Goal: Communication & Community: Answer question/provide support

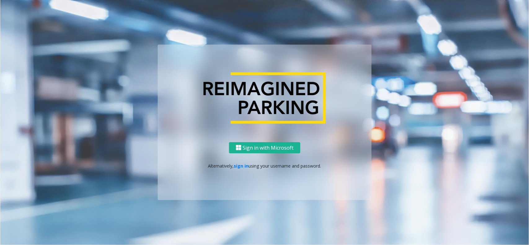
click at [233, 167] on p "Alternatively, sign in using your username and password." at bounding box center [265, 166] width 202 height 7
click at [238, 168] on link "sign in" at bounding box center [241, 166] width 15 height 6
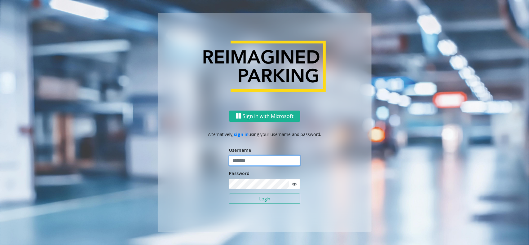
click at [244, 163] on input "text" at bounding box center [264, 161] width 71 height 11
type input "*********"
click at [257, 201] on button "Login" at bounding box center [264, 199] width 71 height 11
click at [269, 199] on button "Login" at bounding box center [264, 199] width 71 height 11
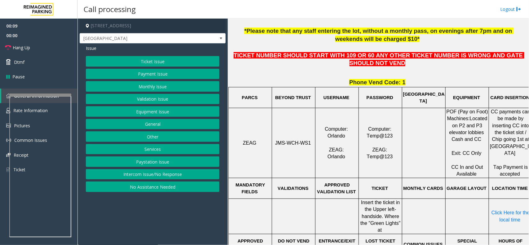
scroll to position [233, 10]
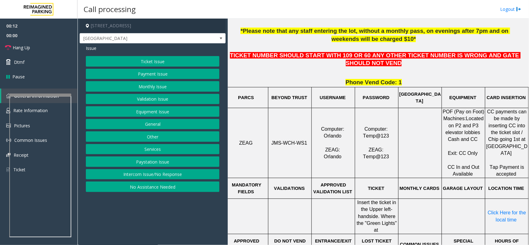
click at [153, 72] on button "Payment Issue" at bounding box center [153, 74] width 134 height 11
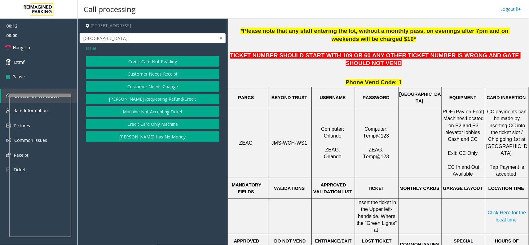
click at [153, 62] on button "Credit Card Not Reading" at bounding box center [153, 61] width 134 height 11
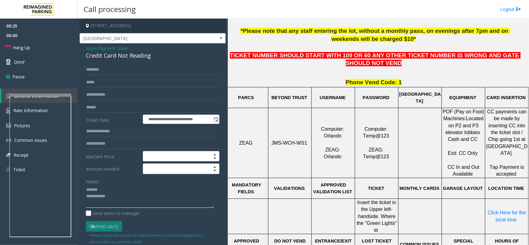
click at [106, 191] on textarea at bounding box center [150, 196] width 128 height 23
click at [108, 60] on div "Credit Card Not Reading" at bounding box center [153, 55] width 134 height 8
drag, startPoint x: 108, startPoint y: 60, endPoint x: 131, endPoint y: 56, distance: 23.2
click at [113, 60] on div "Credit Card Not Reading" at bounding box center [153, 55] width 134 height 8
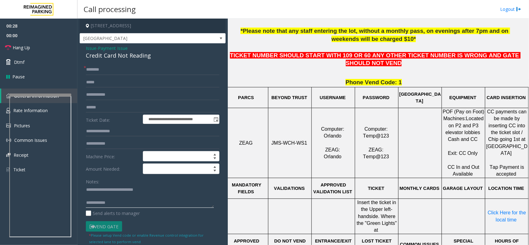
click at [134, 202] on textarea at bounding box center [150, 196] width 128 height 23
type textarea "**********"
click at [27, 47] on span "Hang Up" at bounding box center [21, 47] width 17 height 7
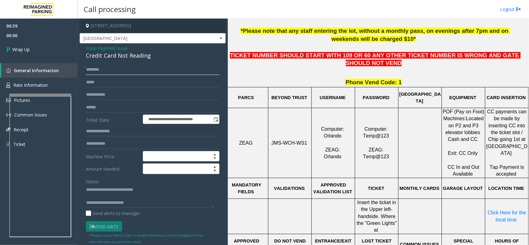
click at [102, 67] on input "text" at bounding box center [153, 69] width 134 height 11
type input "**"
click at [135, 205] on textarea at bounding box center [150, 196] width 128 height 23
type textarea "**********"
click at [23, 48] on span "Wrap Up" at bounding box center [20, 49] width 17 height 7
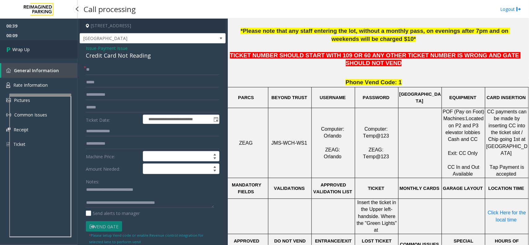
click at [23, 48] on span "Wrap Up" at bounding box center [20, 49] width 17 height 7
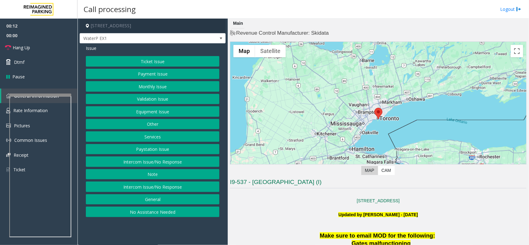
drag, startPoint x: 166, startPoint y: 163, endPoint x: 163, endPoint y: 154, distance: 9.2
click at [166, 163] on button "Intercom Issue/No Response" at bounding box center [153, 162] width 134 height 11
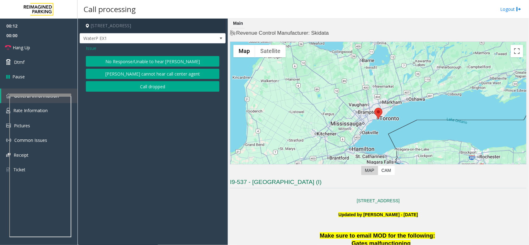
click at [122, 59] on button "No Response/Unable to hear [PERSON_NAME]" at bounding box center [153, 61] width 134 height 11
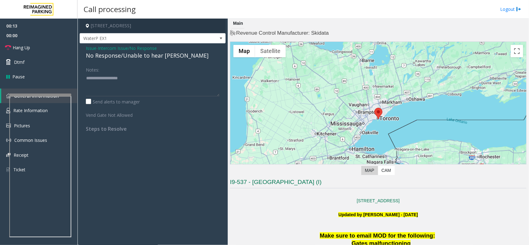
click at [124, 55] on div "No Response/Unable to hear [PERSON_NAME]" at bounding box center [153, 55] width 134 height 8
type textarea "**********"
click at [24, 45] on span "Hang Up" at bounding box center [21, 47] width 17 height 7
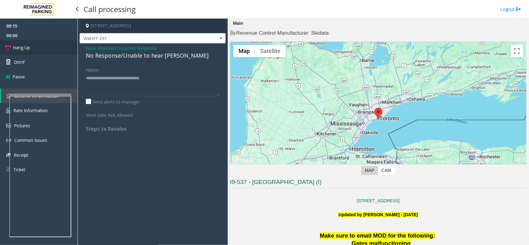
click at [24, 45] on span "Hang Up" at bounding box center [21, 47] width 17 height 7
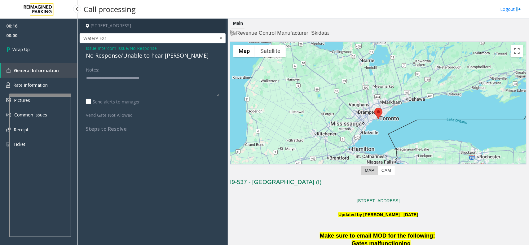
click at [24, 45] on link "Wrap Up" at bounding box center [39, 49] width 78 height 18
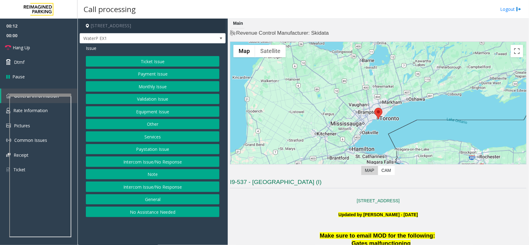
click at [174, 162] on button "Intercom Issue/No Response" at bounding box center [153, 162] width 134 height 11
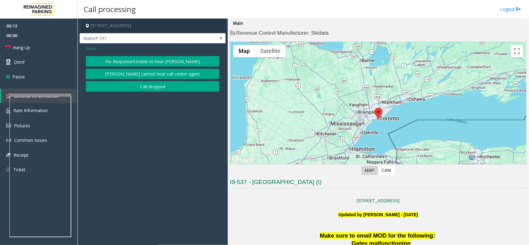
click at [157, 60] on button "No Response/Unable to hear [PERSON_NAME]" at bounding box center [153, 61] width 134 height 11
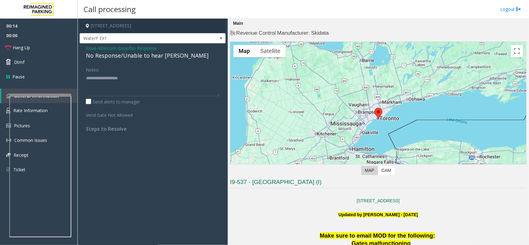
click at [155, 56] on div "No Response/Unable to hear [PERSON_NAME]" at bounding box center [153, 55] width 134 height 8
drag, startPoint x: 155, startPoint y: 56, endPoint x: 165, endPoint y: 56, distance: 9.3
click at [157, 56] on div "No Response/Unable to hear [PERSON_NAME]" at bounding box center [153, 55] width 134 height 8
type textarea "**********"
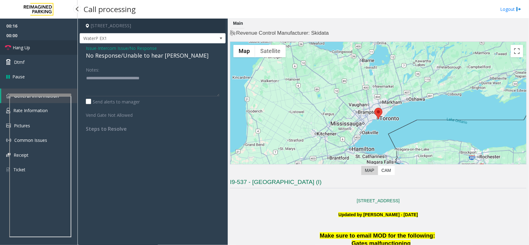
click at [67, 47] on link "Hang Up" at bounding box center [39, 47] width 78 height 15
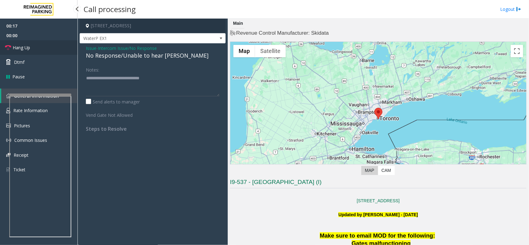
click at [67, 47] on link "Hang Up" at bounding box center [39, 47] width 78 height 15
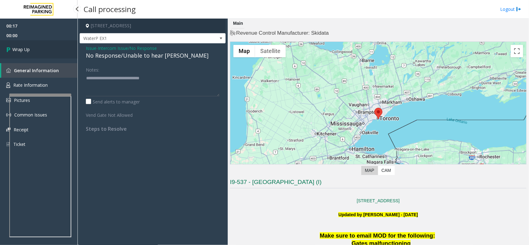
click at [67, 47] on link "Wrap Up" at bounding box center [39, 49] width 78 height 18
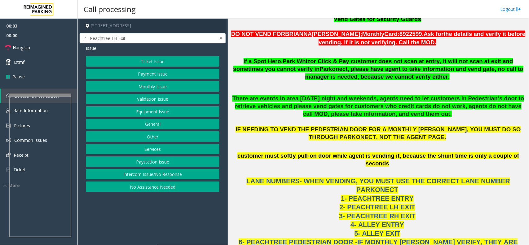
scroll to position [426, 0]
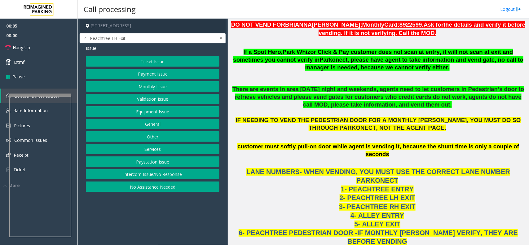
drag, startPoint x: 162, startPoint y: 177, endPoint x: 157, endPoint y: 163, distance: 15.3
click at [161, 177] on button "Intercom Issue/No Response" at bounding box center [153, 174] width 134 height 11
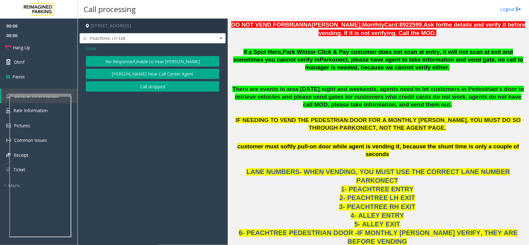
click at [133, 61] on button "No Response/Unable to hear [PERSON_NAME]" at bounding box center [153, 61] width 134 height 11
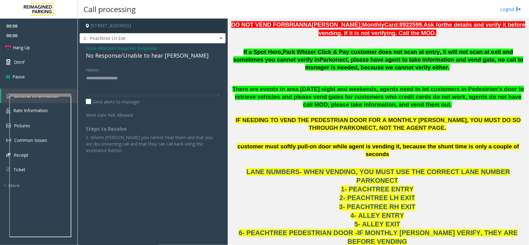
click at [131, 55] on div "No Response/Unable to hear [PERSON_NAME]" at bounding box center [153, 55] width 134 height 8
drag, startPoint x: 131, startPoint y: 55, endPoint x: 136, endPoint y: 55, distance: 4.3
click at [133, 55] on div "No Response/Unable to hear [PERSON_NAME]" at bounding box center [153, 55] width 134 height 8
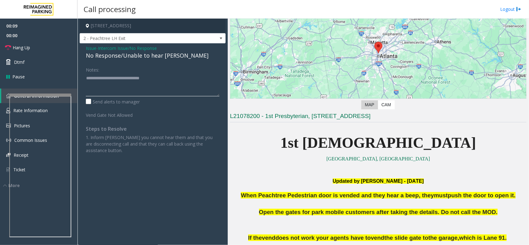
scroll to position [0, 0]
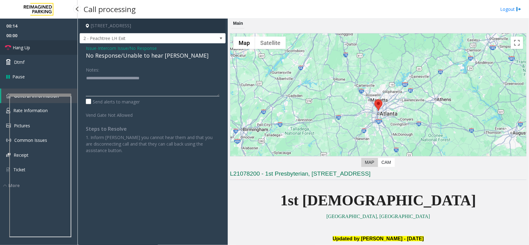
type textarea "**********"
click at [44, 47] on link "Hang Up" at bounding box center [39, 47] width 78 height 15
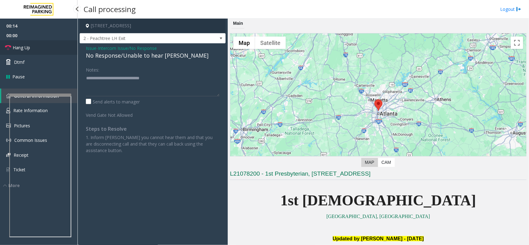
click at [44, 47] on link "Hang Up" at bounding box center [39, 47] width 78 height 15
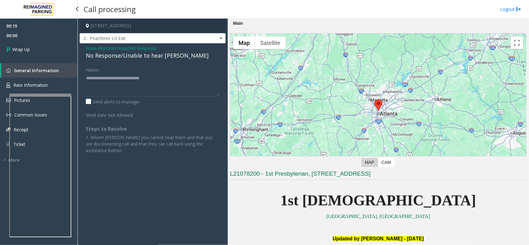
click at [44, 47] on link "Wrap Up" at bounding box center [39, 49] width 78 height 18
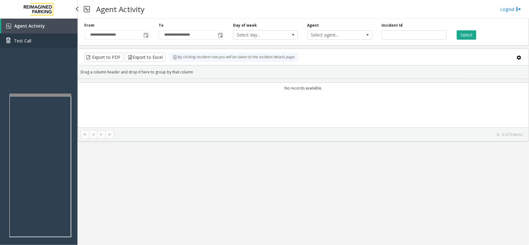
click at [44, 47] on link "Test Call" at bounding box center [39, 40] width 78 height 15
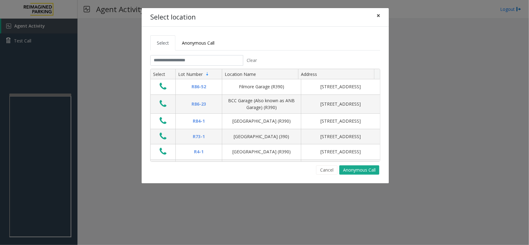
click at [376, 14] on button "×" at bounding box center [378, 15] width 12 height 15
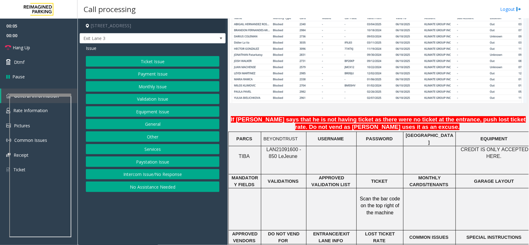
scroll to position [465, 0]
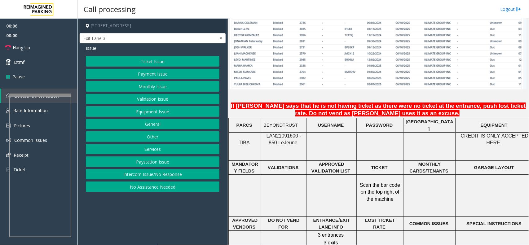
click at [278, 133] on span "LAN21091600 - 850 Le" at bounding box center [284, 139] width 35 height 12
copy span "LAN21091600"
click at [163, 86] on button "Monthly Issue" at bounding box center [153, 86] width 134 height 11
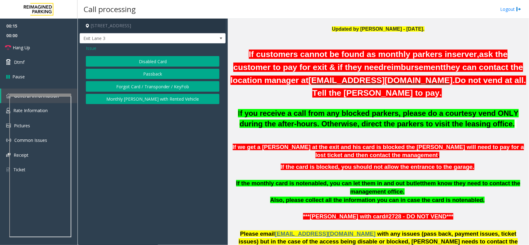
scroll to position [155, 0]
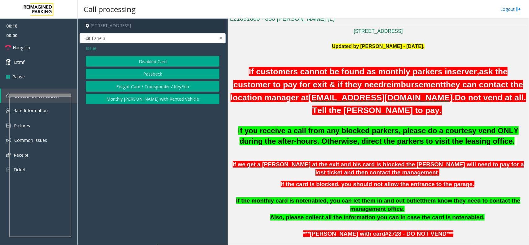
click at [156, 87] on button "Forgot Card / Transponder / KeyFob" at bounding box center [153, 86] width 134 height 11
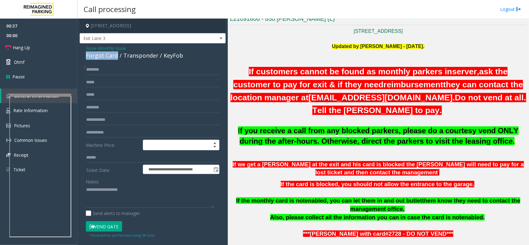
drag, startPoint x: 117, startPoint y: 56, endPoint x: 87, endPoint y: 56, distance: 29.8
click at [87, 56] on div "Forgot Card / Transponder / KeyFob" at bounding box center [153, 55] width 134 height 8
click at [116, 191] on textarea at bounding box center [150, 196] width 128 height 23
click at [111, 69] on input "text" at bounding box center [153, 69] width 134 height 11
type input "****"
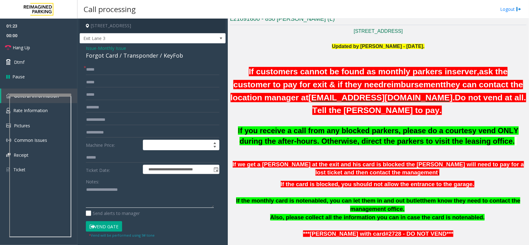
click at [93, 189] on textarea at bounding box center [150, 196] width 128 height 23
click at [111, 227] on button "Vend Gate" at bounding box center [104, 226] width 36 height 11
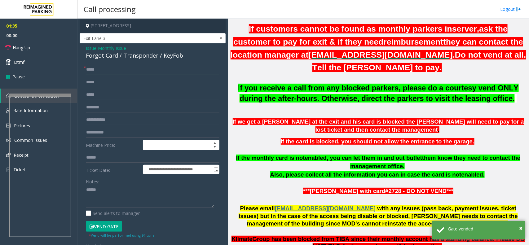
scroll to position [194, 0]
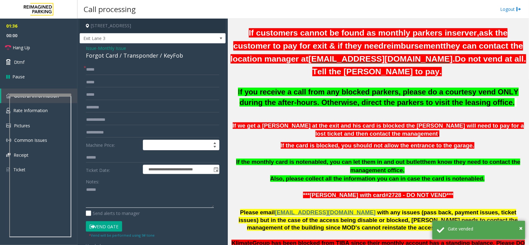
click at [106, 190] on textarea at bounding box center [150, 196] width 128 height 23
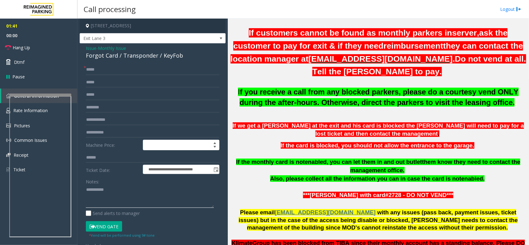
click at [160, 203] on textarea at bounding box center [150, 196] width 128 height 23
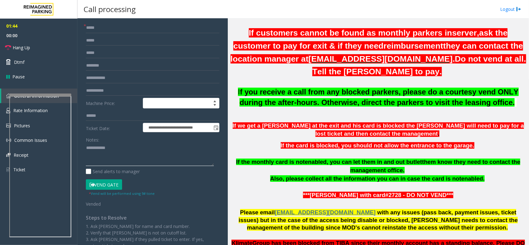
scroll to position [0, 0]
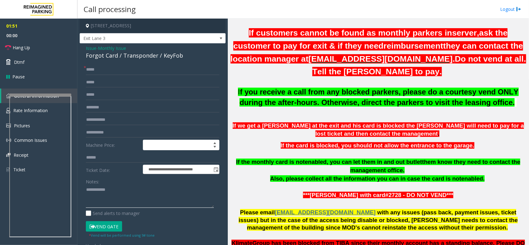
click at [127, 189] on textarea at bounding box center [150, 196] width 128 height 23
drag, startPoint x: 116, startPoint y: 56, endPoint x: 84, endPoint y: 55, distance: 32.6
click at [84, 55] on div "**********" at bounding box center [153, 193] width 146 height 300
click at [135, 206] on textarea at bounding box center [150, 196] width 128 height 23
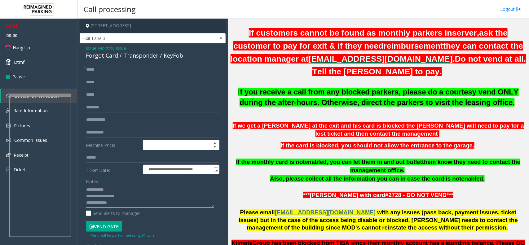
click at [132, 199] on textarea at bounding box center [150, 196] width 128 height 23
type textarea "**********"
click at [50, 44] on link "Hang Up" at bounding box center [39, 47] width 78 height 15
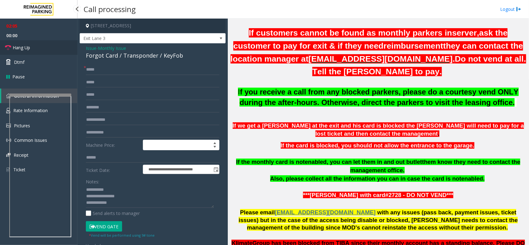
click at [50, 44] on link "Hang Up" at bounding box center [39, 47] width 78 height 15
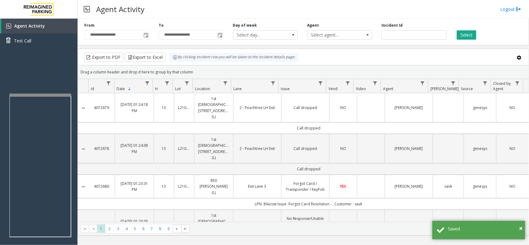
click at [277, 175] on td "Exit Lane 3" at bounding box center [257, 187] width 48 height 24
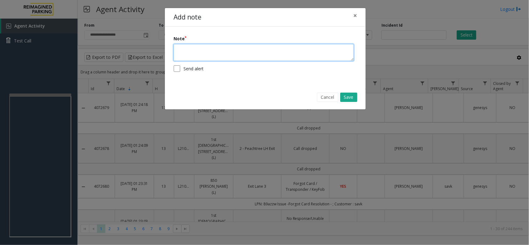
click at [239, 50] on textarea at bounding box center [264, 52] width 180 height 17
type textarea "**********"
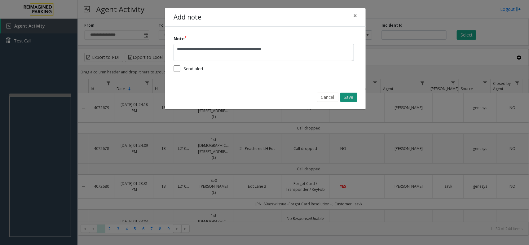
click at [349, 97] on button "Save" at bounding box center [348, 97] width 17 height 9
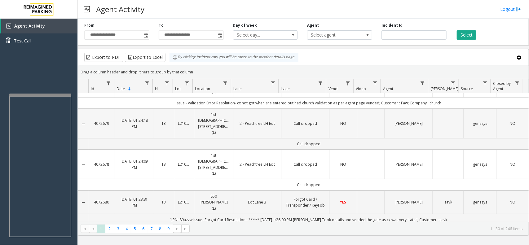
scroll to position [39, 0]
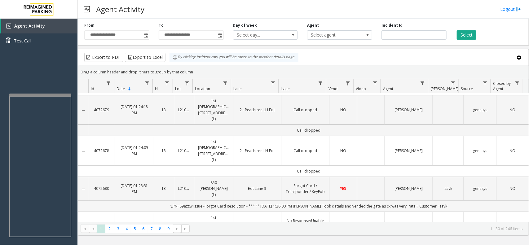
drag, startPoint x: 460, startPoint y: 184, endPoint x: 455, endPoint y: 183, distance: 4.7
click at [455, 201] on td "'LPN: 89azzw Issue -Forgot Card Resolution - ***** [DATE] 1:26:00 PM [PERSON_NA…" at bounding box center [309, 206] width 440 height 11
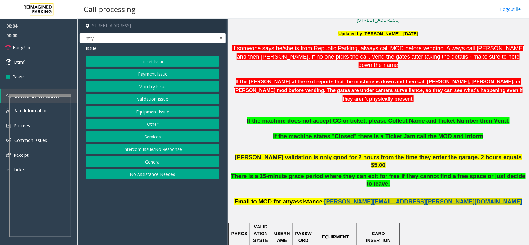
scroll to position [194, 0]
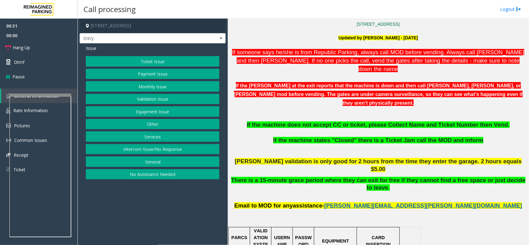
click at [168, 62] on button "Ticket Issue" at bounding box center [153, 61] width 134 height 11
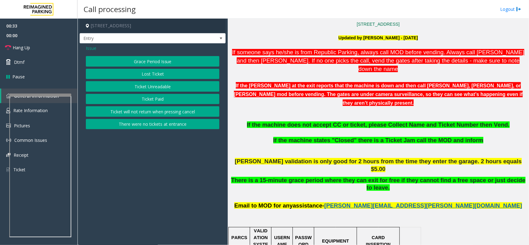
click at [94, 49] on span "Issue" at bounding box center [91, 48] width 11 height 7
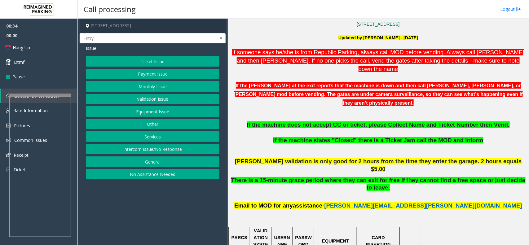
click at [163, 113] on button "Equipment Issue" at bounding box center [153, 111] width 134 height 11
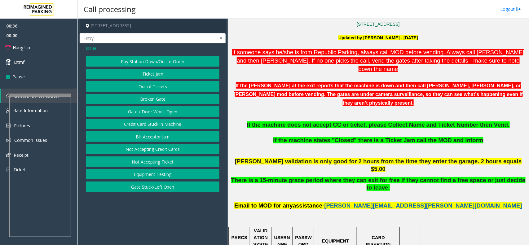
click at [166, 113] on button "Gate / Door Won't Open" at bounding box center [153, 111] width 134 height 11
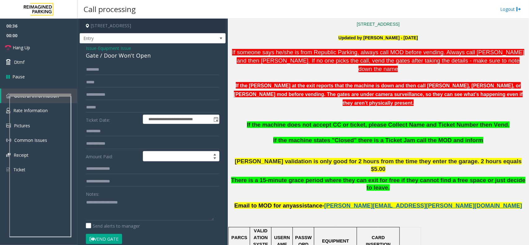
click at [104, 49] on span "Equipment Issue" at bounding box center [114, 48] width 33 height 7
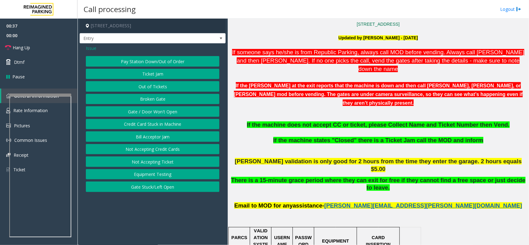
click at [155, 86] on button "Out of Tickets" at bounding box center [153, 86] width 134 height 11
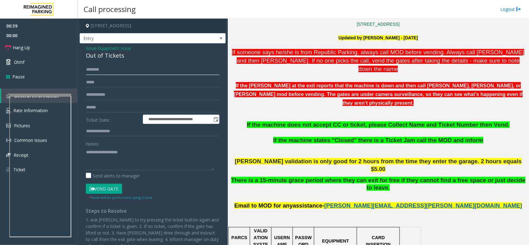
click at [113, 70] on input "text" at bounding box center [153, 69] width 134 height 11
type input "****"
click at [114, 149] on textarea at bounding box center [150, 158] width 128 height 23
click at [101, 56] on div "Out of Tickets" at bounding box center [153, 55] width 134 height 8
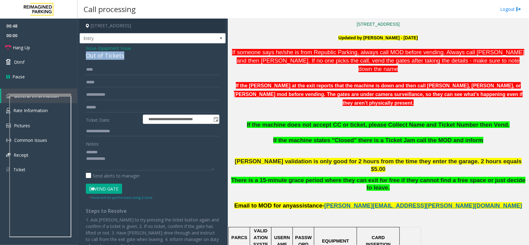
click at [101, 56] on div "Out of Tickets" at bounding box center [153, 55] width 134 height 8
click at [105, 178] on label "Send alerts to manager" at bounding box center [113, 176] width 54 height 7
click at [108, 188] on button "Vend Gate" at bounding box center [104, 189] width 36 height 11
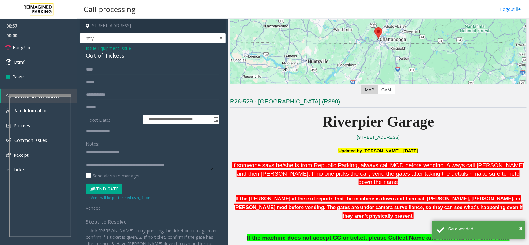
scroll to position [78, 0]
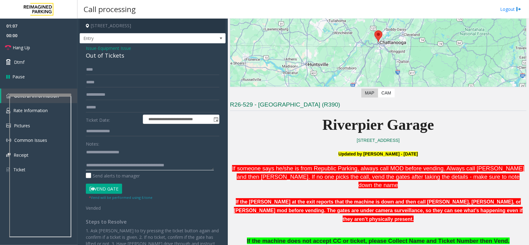
click at [106, 157] on textarea at bounding box center [150, 158] width 128 height 23
type textarea "**********"
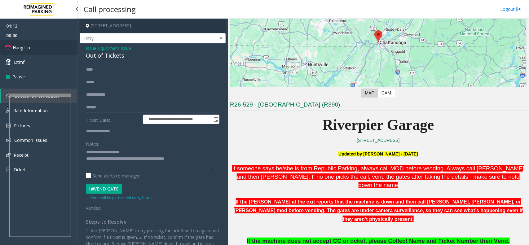
click at [44, 47] on link "Hang Up" at bounding box center [39, 47] width 78 height 15
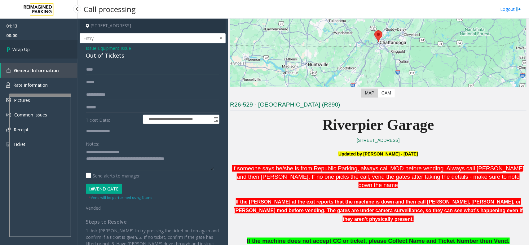
click at [44, 47] on link "Wrap Up" at bounding box center [39, 49] width 78 height 18
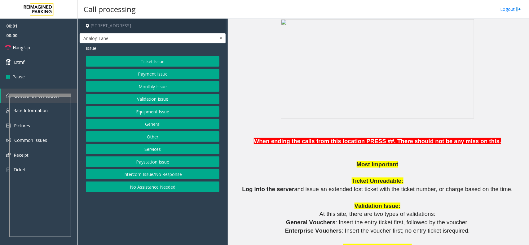
scroll to position [465, 0]
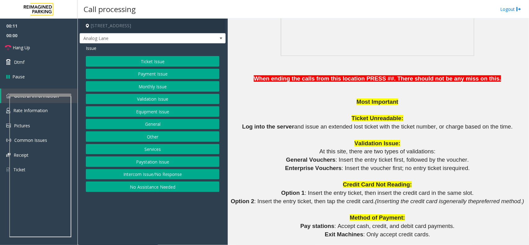
click at [163, 61] on button "Ticket Issue" at bounding box center [153, 61] width 134 height 11
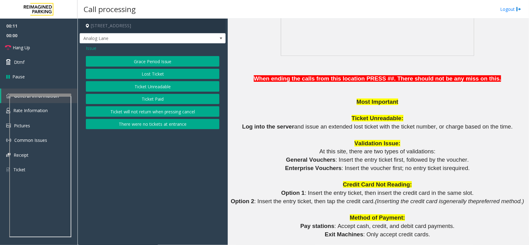
click at [166, 88] on button "Ticket Unreadable" at bounding box center [153, 86] width 134 height 11
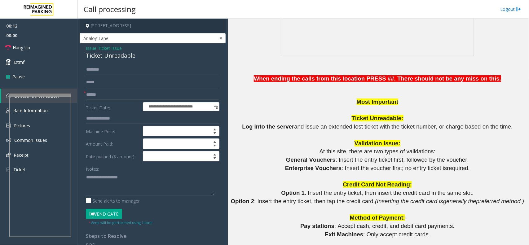
click at [113, 97] on input "text" at bounding box center [153, 95] width 134 height 11
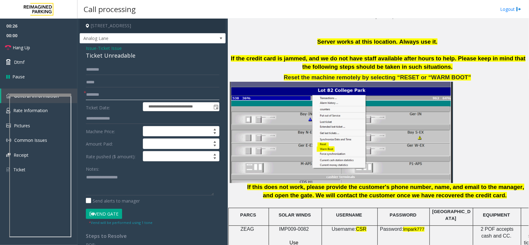
scroll to position [698, 0]
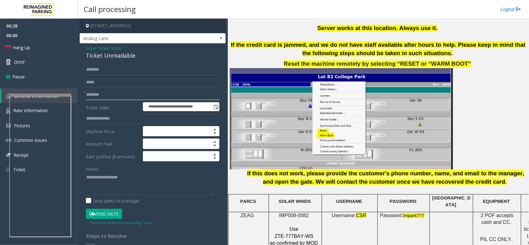
type input "********"
click at [284, 213] on span "IMP009-0082" at bounding box center [294, 215] width 30 height 5
click at [287, 213] on span "IMP009-0082" at bounding box center [294, 215] width 30 height 5
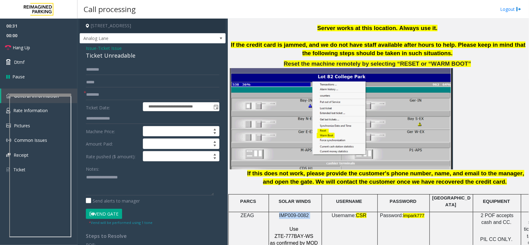
click at [287, 213] on span "IMP009-0082" at bounding box center [294, 215] width 30 height 5
click at [99, 183] on textarea at bounding box center [150, 183] width 128 height 23
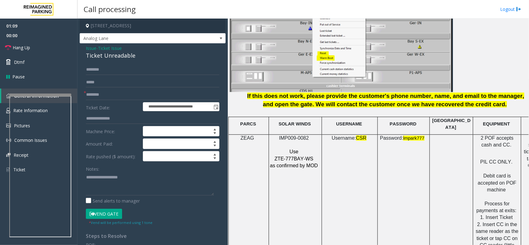
scroll to position [814, 0]
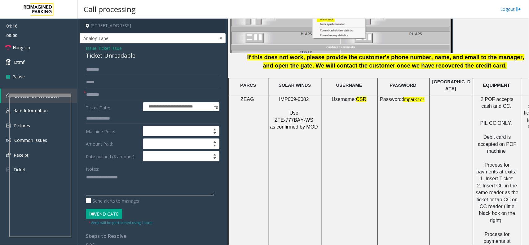
click at [98, 181] on textarea at bounding box center [150, 183] width 128 height 23
click at [106, 59] on div "Ticket Unreadable" at bounding box center [153, 55] width 134 height 8
click at [137, 190] on textarea at bounding box center [150, 183] width 128 height 23
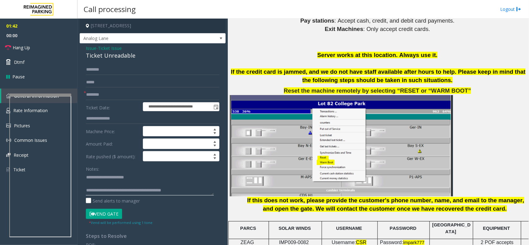
scroll to position [659, 0]
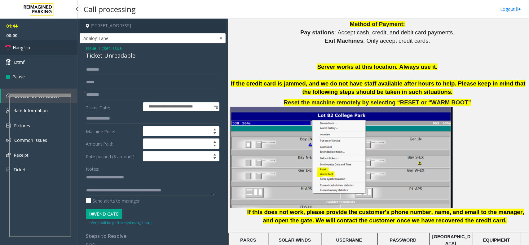
click at [34, 48] on link "Hang Up" at bounding box center [39, 47] width 78 height 15
click at [192, 189] on textarea at bounding box center [150, 183] width 128 height 23
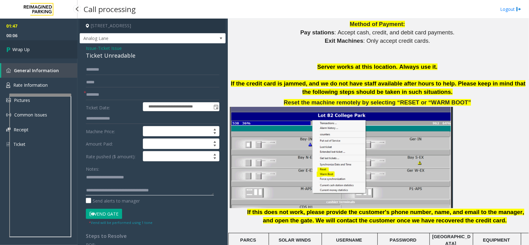
type textarea "**********"
click at [60, 48] on link "Wrap Up" at bounding box center [39, 49] width 78 height 18
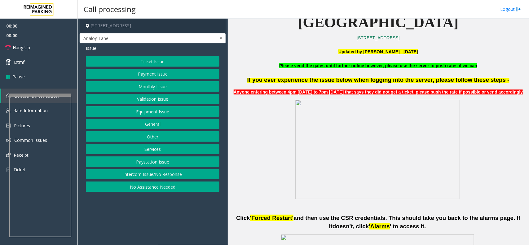
scroll to position [194, 0]
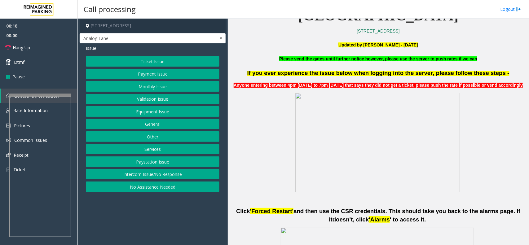
click at [160, 61] on button "Ticket Issue" at bounding box center [153, 61] width 134 height 11
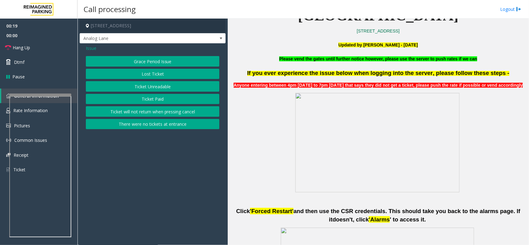
click at [167, 87] on button "Ticket Unreadable" at bounding box center [153, 86] width 134 height 11
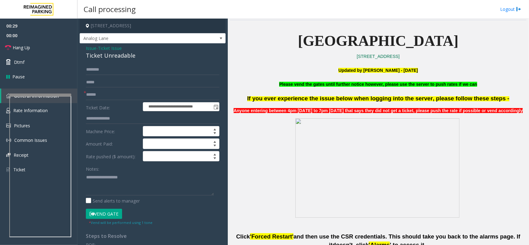
scroll to position [155, 0]
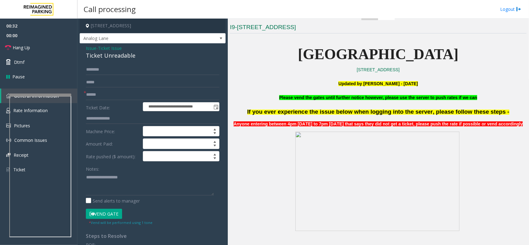
drag, startPoint x: 277, startPoint y: 99, endPoint x: 480, endPoint y: 96, distance: 203.4
click at [480, 96] on p "Please vend the gates until further notice however, please use the server to pu…" at bounding box center [378, 97] width 297 height 7
click at [109, 51] on span "Ticket Issue" at bounding box center [110, 48] width 24 height 7
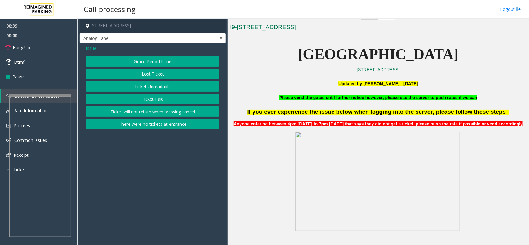
click at [95, 47] on span "Issue" at bounding box center [91, 48] width 11 height 7
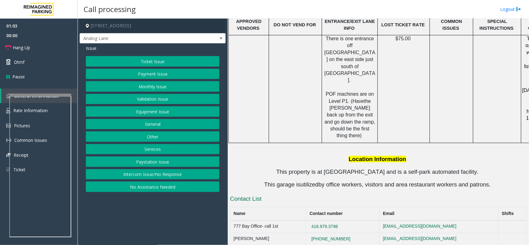
scroll to position [993, 0]
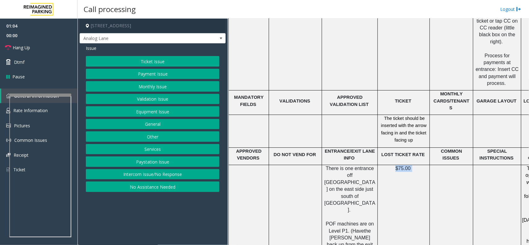
drag, startPoint x: 413, startPoint y: 144, endPoint x: 376, endPoint y: 144, distance: 37.5
click at [376, 165] on tr "There is one entrance off [GEOGRAPHIC_DATA] on the east side just south of [GEO…" at bounding box center [396, 219] width 335 height 108
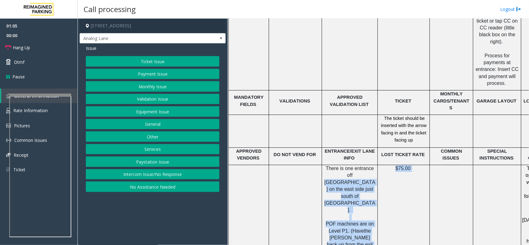
click at [392, 165] on p "$75.00" at bounding box center [403, 168] width 47 height 7
click at [404, 165] on td "$75.00" at bounding box center [404, 219] width 52 height 108
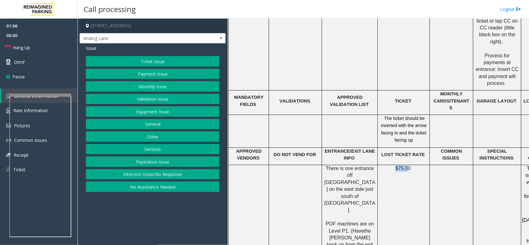
drag, startPoint x: 408, startPoint y: 145, endPoint x: 395, endPoint y: 143, distance: 13.9
click at [395, 165] on p "$75.00" at bounding box center [403, 168] width 47 height 7
click at [401, 165] on td "$75.00" at bounding box center [404, 219] width 52 height 108
drag, startPoint x: 411, startPoint y: 144, endPoint x: 399, endPoint y: 142, distance: 12.5
click at [400, 165] on p "$75.00" at bounding box center [403, 168] width 47 height 7
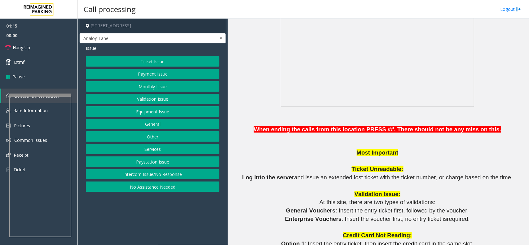
scroll to position [411, 0]
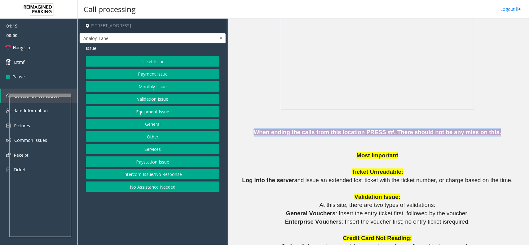
drag, startPoint x: 270, startPoint y: 134, endPoint x: 481, endPoint y: 131, distance: 210.6
click at [481, 131] on p "When ending the calls from this location PRESS ## . There should not be any mis…" at bounding box center [378, 132] width 297 height 8
click at [501, 131] on span at bounding box center [502, 132] width 2 height 7
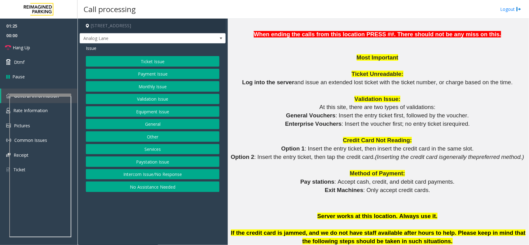
scroll to position [528, 0]
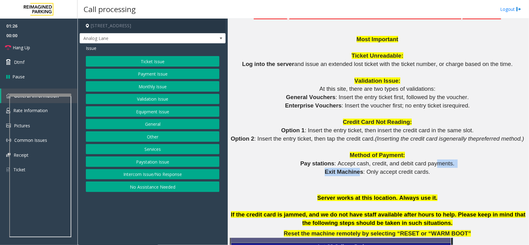
drag, startPoint x: 360, startPoint y: 172, endPoint x: 430, endPoint y: 171, distance: 69.8
click at [428, 173] on p "Exit Machines : Only accept credit cards." at bounding box center [378, 172] width 297 height 8
click at [163, 148] on button "Services" at bounding box center [153, 149] width 134 height 11
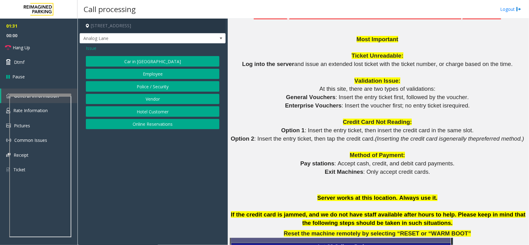
click at [160, 124] on button "Online Reservations" at bounding box center [153, 124] width 134 height 11
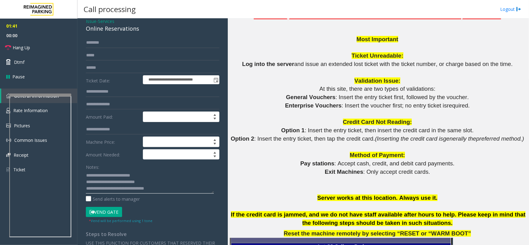
scroll to position [39, 0]
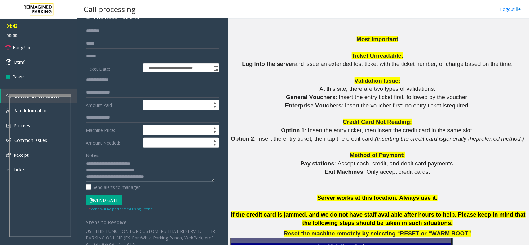
click at [140, 172] on textarea at bounding box center [150, 170] width 128 height 23
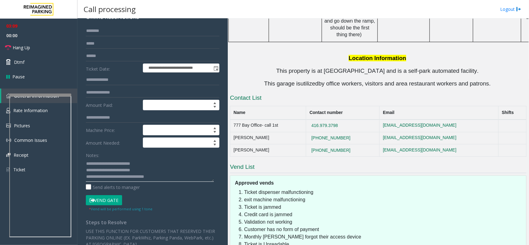
scroll to position [1264, 0]
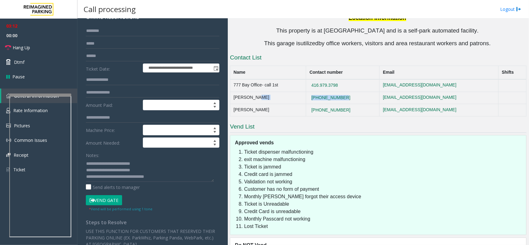
drag, startPoint x: 361, startPoint y: 50, endPoint x: 323, endPoint y: 49, distance: 37.8
click at [320, 92] on tr "[PERSON_NAME] [PHONE_NUMBER] [EMAIL_ADDRESS][DOMAIN_NAME]" at bounding box center [378, 98] width 296 height 12
copy tr "[PHONE_NUMBER]"
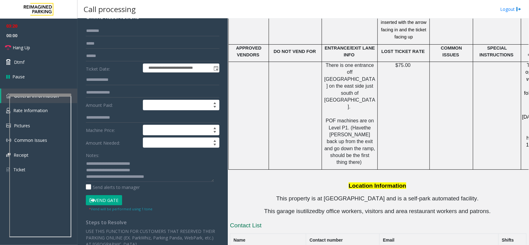
scroll to position [993, 0]
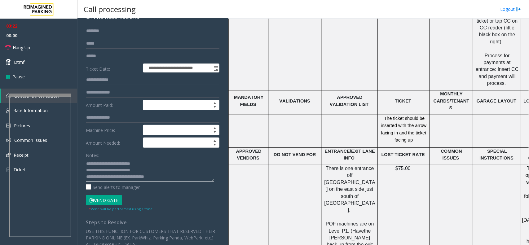
drag, startPoint x: 171, startPoint y: 179, endPoint x: 126, endPoint y: 181, distance: 45.3
click at [126, 181] on textarea at bounding box center [150, 170] width 128 height 23
drag, startPoint x: 127, startPoint y: 172, endPoint x: 110, endPoint y: 170, distance: 17.6
click at [110, 170] on textarea at bounding box center [150, 170] width 128 height 23
drag, startPoint x: 107, startPoint y: 170, endPoint x: 86, endPoint y: 170, distance: 20.8
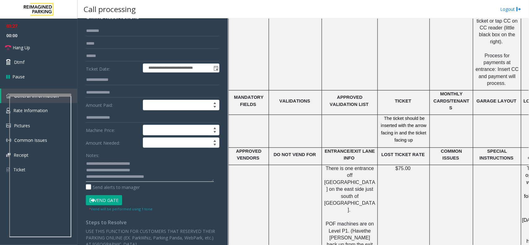
click at [86, 170] on textarea at bounding box center [150, 170] width 128 height 23
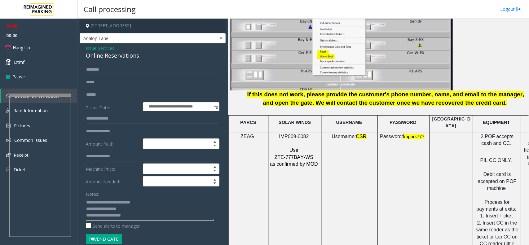
scroll to position [799, 0]
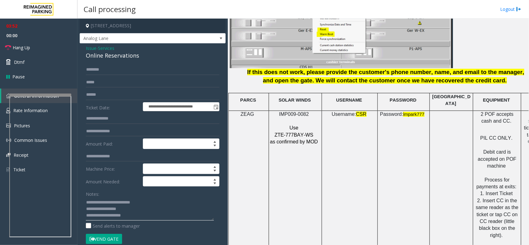
click at [87, 208] on textarea at bounding box center [150, 209] width 128 height 23
click at [127, 210] on textarea at bounding box center [150, 209] width 128 height 23
click at [134, 216] on textarea at bounding box center [150, 209] width 128 height 23
click at [32, 45] on link "Hang Up" at bounding box center [39, 47] width 78 height 15
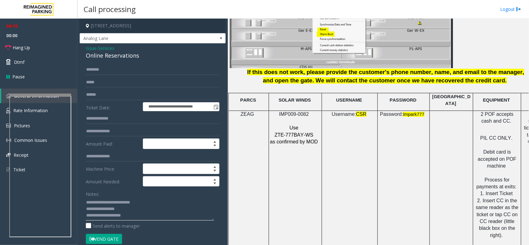
click at [144, 218] on textarea at bounding box center [150, 209] width 128 height 23
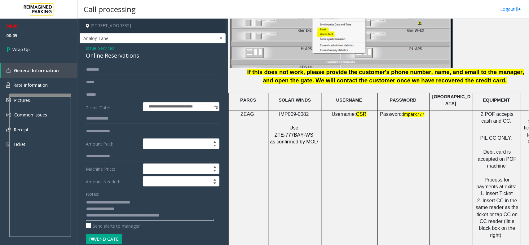
scroll to position [5, 0]
type textarea "**********"
click at [36, 52] on link "Wrap Up" at bounding box center [39, 49] width 78 height 18
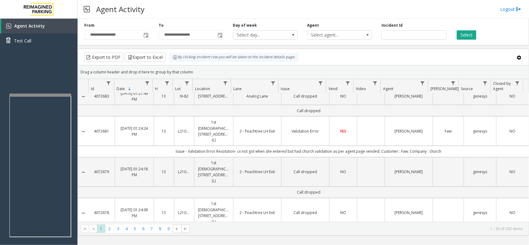
scroll to position [405, 0]
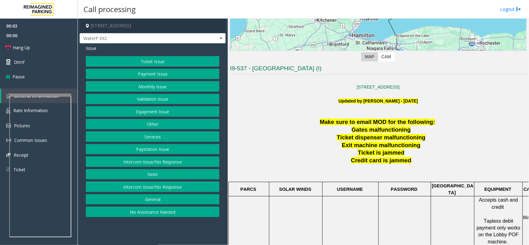
scroll to position [155, 0]
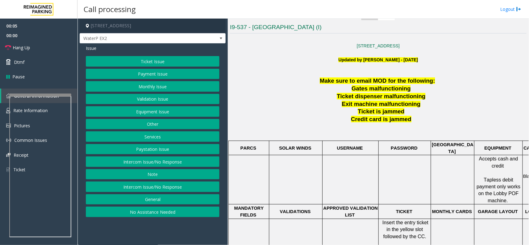
click at [155, 58] on button "Ticket Issue" at bounding box center [153, 61] width 134 height 11
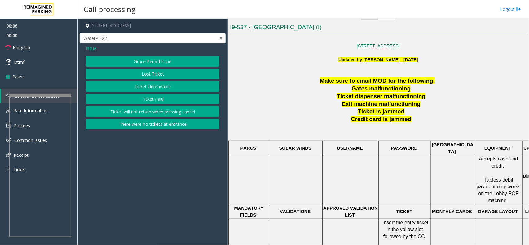
click at [163, 87] on button "Ticket Unreadable" at bounding box center [153, 86] width 134 height 11
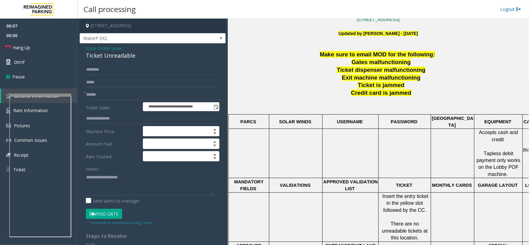
scroll to position [194, 0]
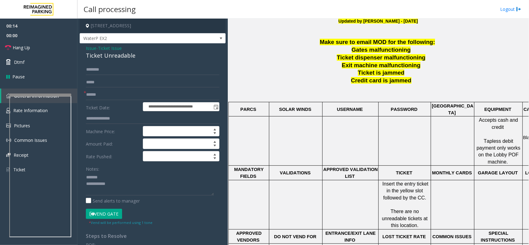
click at [103, 55] on div "Ticket Unreadable" at bounding box center [153, 55] width 134 height 8
drag, startPoint x: 103, startPoint y: 55, endPoint x: 112, endPoint y: 54, distance: 9.7
click at [105, 55] on div "Ticket Unreadable" at bounding box center [153, 55] width 134 height 8
click at [122, 184] on textarea at bounding box center [150, 183] width 128 height 23
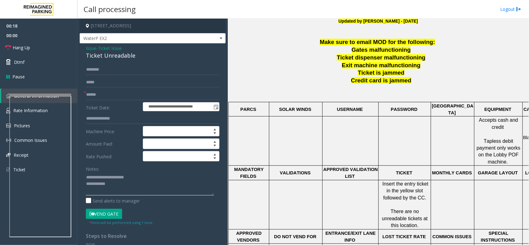
click at [116, 183] on textarea at bounding box center [150, 183] width 128 height 23
type textarea "**********"
click at [103, 55] on div "Ticket Unreadable" at bounding box center [153, 55] width 134 height 8
click at [99, 96] on input "text" at bounding box center [153, 95] width 134 height 11
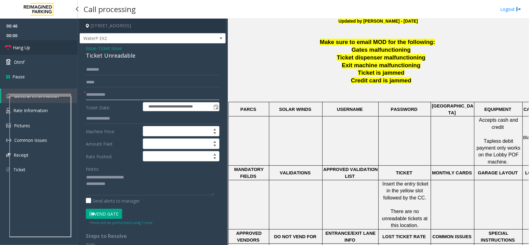
type input "**********"
click at [31, 47] on link "Hang Up" at bounding box center [39, 47] width 78 height 15
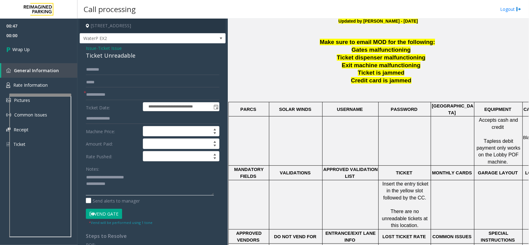
click at [118, 188] on textarea at bounding box center [150, 183] width 128 height 23
click at [127, 186] on textarea at bounding box center [150, 183] width 128 height 23
paste textarea "**********"
type textarea "**********"
click at [40, 43] on link "Wrap Up" at bounding box center [39, 49] width 78 height 18
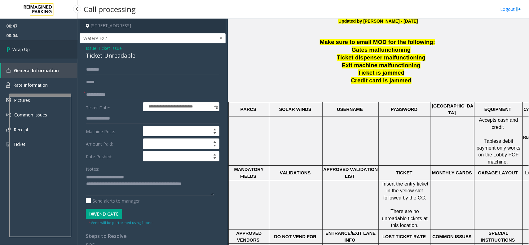
click at [40, 43] on link "Wrap Up" at bounding box center [39, 49] width 78 height 18
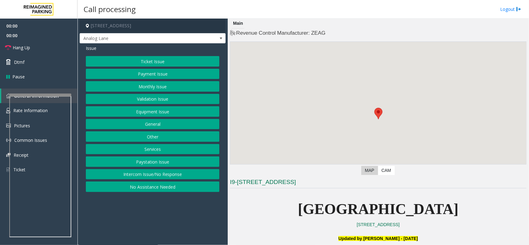
scroll to position [233, 0]
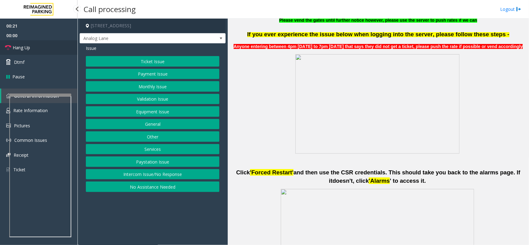
click at [42, 44] on link "Hang Up" at bounding box center [39, 47] width 78 height 15
click at [154, 174] on button "Intercom Issue/No Response" at bounding box center [153, 174] width 134 height 11
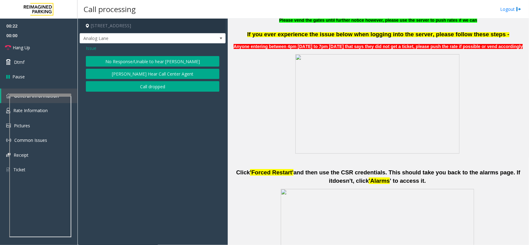
click at [146, 63] on button "No Response/Unable to hear [PERSON_NAME]" at bounding box center [153, 61] width 134 height 11
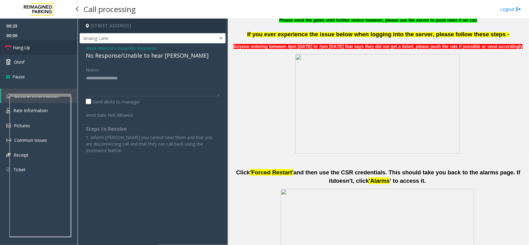
click at [46, 50] on link "Hang Up" at bounding box center [39, 47] width 78 height 15
click at [127, 56] on div "No Response/Unable to hear [PERSON_NAME]" at bounding box center [153, 55] width 134 height 8
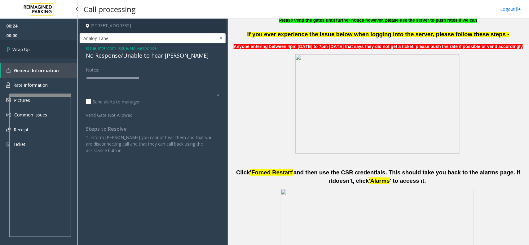
type textarea "**********"
click at [37, 44] on link "Wrap Up" at bounding box center [39, 49] width 78 height 18
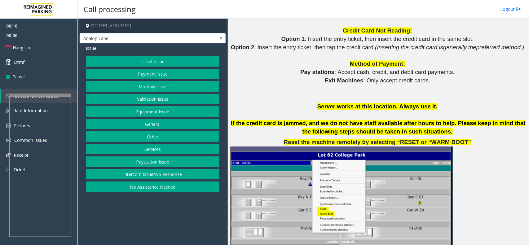
scroll to position [620, 0]
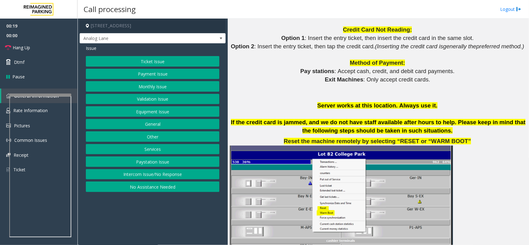
click at [158, 61] on button "Ticket Issue" at bounding box center [153, 61] width 134 height 11
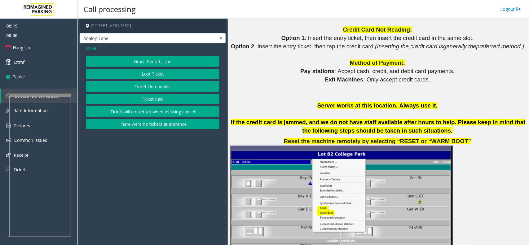
click at [167, 84] on button "Ticket Unreadable" at bounding box center [153, 86] width 134 height 11
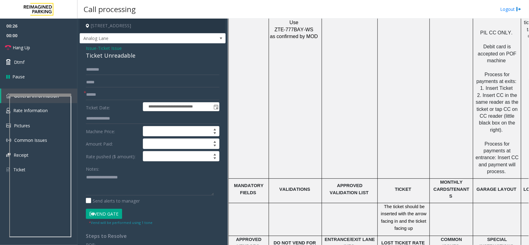
scroll to position [930, 0]
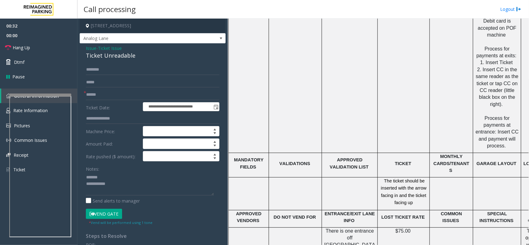
click at [112, 55] on div "Ticket Unreadable" at bounding box center [153, 55] width 134 height 8
click at [127, 191] on textarea at bounding box center [150, 183] width 128 height 23
click at [92, 182] on textarea at bounding box center [150, 183] width 128 height 23
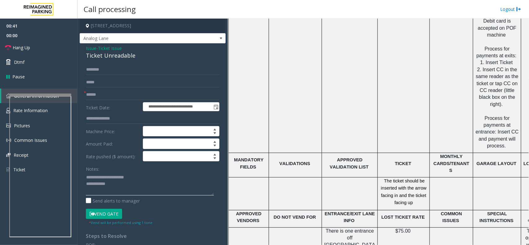
click at [126, 186] on textarea at bounding box center [150, 183] width 128 height 23
click at [29, 47] on span "Hang Up" at bounding box center [21, 47] width 17 height 7
click at [158, 185] on textarea at bounding box center [150, 183] width 128 height 23
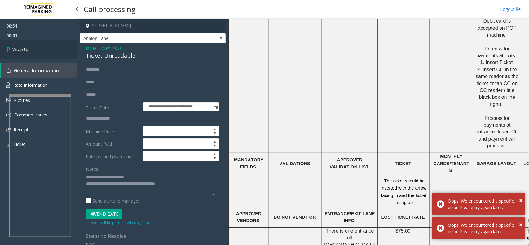
type textarea "**********"
click at [50, 51] on link "Wrap Up" at bounding box center [39, 49] width 78 height 18
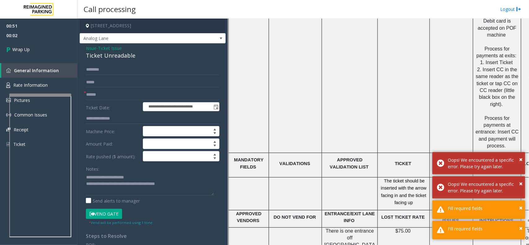
click at [104, 102] on form "**********" at bounding box center [153, 144] width 134 height 161
click at [106, 98] on input "text" at bounding box center [153, 95] width 134 height 11
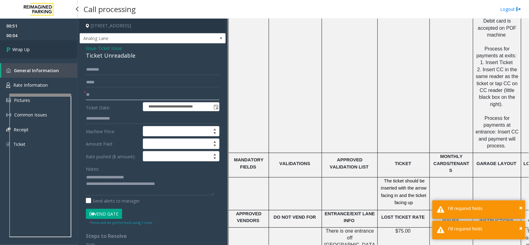
type input "**"
click at [30, 47] on link "Wrap Up" at bounding box center [39, 49] width 78 height 18
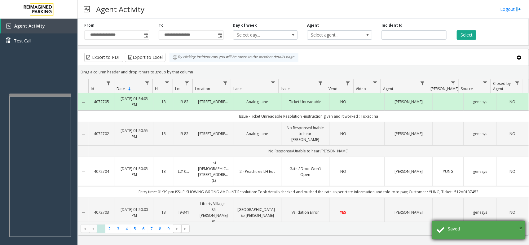
click at [520, 229] on span "×" at bounding box center [520, 228] width 3 height 8
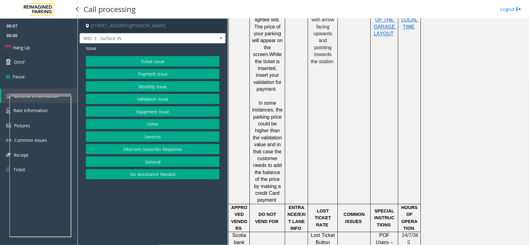
scroll to position [775, 0]
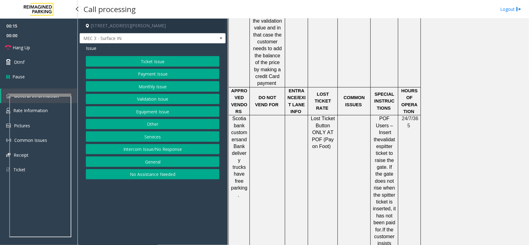
click at [174, 112] on button "Equipment Issue" at bounding box center [153, 111] width 134 height 11
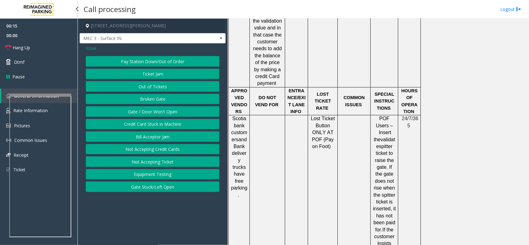
click at [174, 112] on button "Gate / Door Won't Open" at bounding box center [153, 111] width 134 height 11
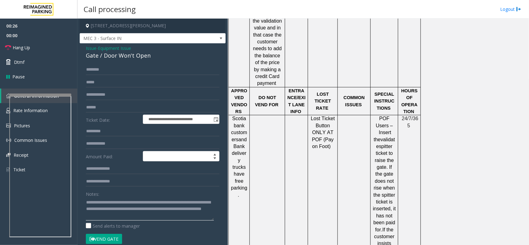
click at [149, 202] on textarea at bounding box center [150, 209] width 128 height 23
type textarea "**********"
click at [44, 50] on link "Hang Up" at bounding box center [39, 47] width 78 height 15
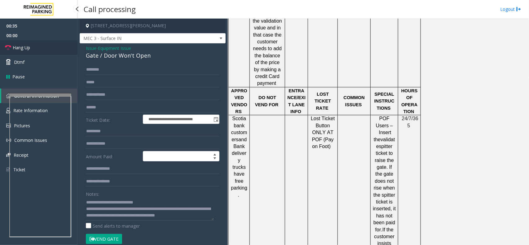
click at [44, 50] on link "Hang Up" at bounding box center [39, 47] width 78 height 15
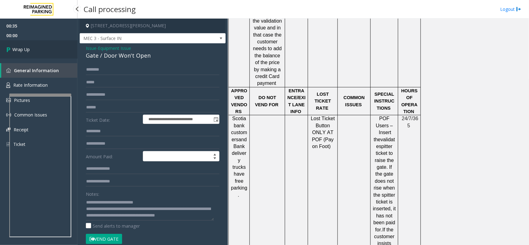
click at [44, 48] on link "Wrap Up" at bounding box center [39, 49] width 78 height 18
drag, startPoint x: 44, startPoint y: 48, endPoint x: 42, endPoint y: 51, distance: 4.0
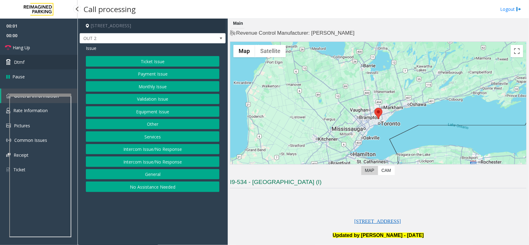
click at [29, 58] on link "Dtmf" at bounding box center [39, 62] width 78 height 15
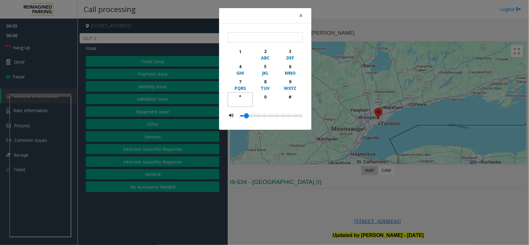
click at [244, 97] on div "*" at bounding box center [240, 97] width 17 height 7
click at [291, 83] on div "9" at bounding box center [290, 81] width 17 height 7
click at [291, 98] on div "#" at bounding box center [290, 97] width 17 height 7
type input "***"
click at [303, 12] on span "×" at bounding box center [301, 15] width 4 height 9
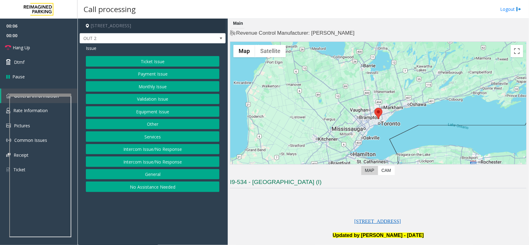
click at [177, 113] on button "Equipment Issue" at bounding box center [153, 111] width 134 height 11
click at [177, 113] on button "Gate / Door Won't Open" at bounding box center [153, 111] width 134 height 11
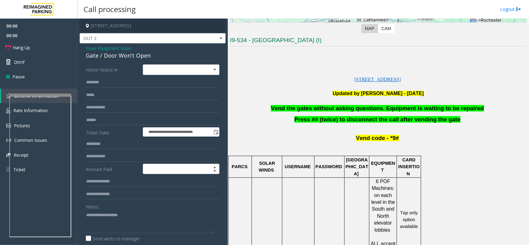
scroll to position [194, 0]
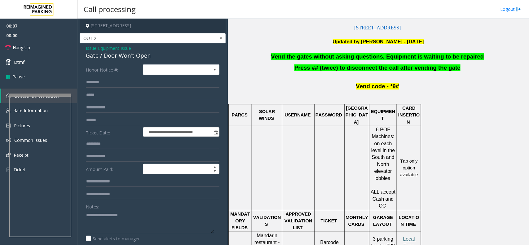
click at [317, 58] on span "Vend the gates without asking questions. Equipment is waiting to be repaired" at bounding box center [377, 56] width 213 height 7
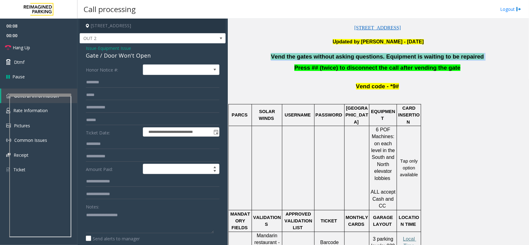
drag, startPoint x: 317, startPoint y: 58, endPoint x: 331, endPoint y: 56, distance: 14.3
click at [319, 59] on span "Vend the gates without asking questions. Equipment is waiting to be repaired" at bounding box center [377, 56] width 213 height 7
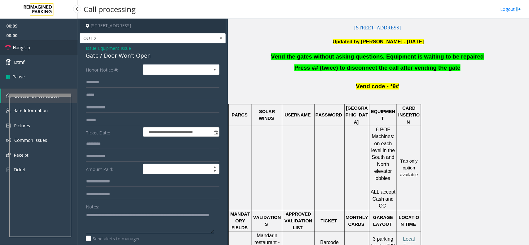
type textarea "**********"
click at [37, 52] on link "Hang Up" at bounding box center [39, 47] width 78 height 15
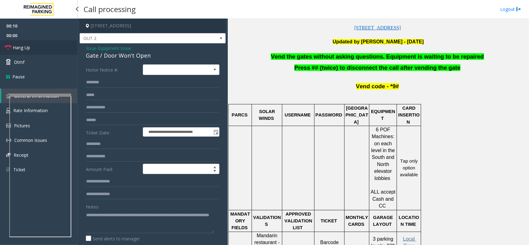
click at [37, 52] on link "Hang Up" at bounding box center [39, 47] width 78 height 15
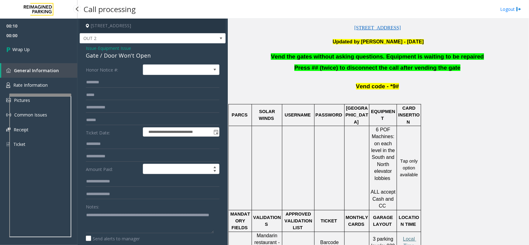
click at [38, 52] on link "Wrap Up" at bounding box center [39, 49] width 78 height 18
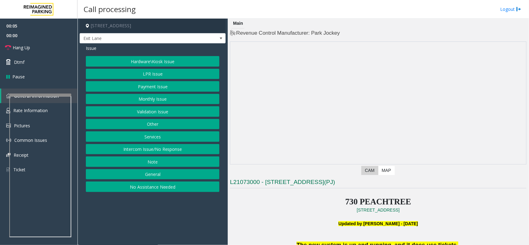
click at [178, 149] on button "Intercom Issue/No Response" at bounding box center [153, 149] width 134 height 11
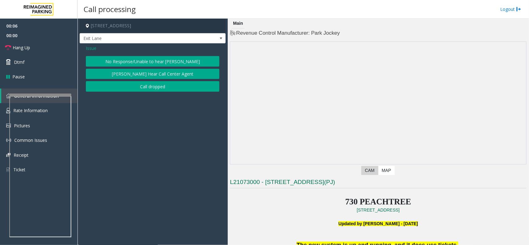
click at [122, 61] on button "No Response/Unable to hear [PERSON_NAME]" at bounding box center [153, 61] width 134 height 11
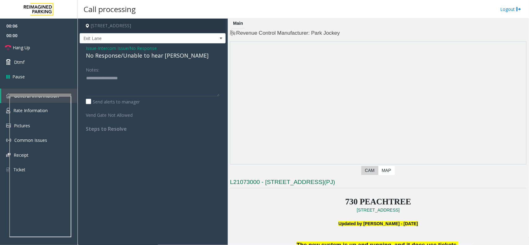
click at [125, 56] on div "No Response/Unable to hear [PERSON_NAME]" at bounding box center [153, 55] width 134 height 8
type textarea "**********"
click at [65, 49] on link "Hang Up" at bounding box center [39, 47] width 78 height 15
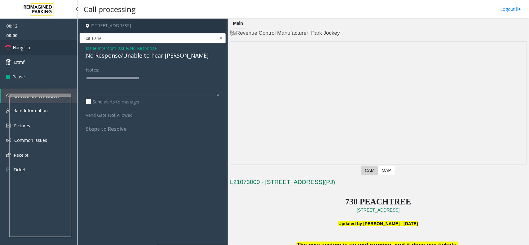
click at [65, 49] on link "Hang Up" at bounding box center [39, 47] width 78 height 15
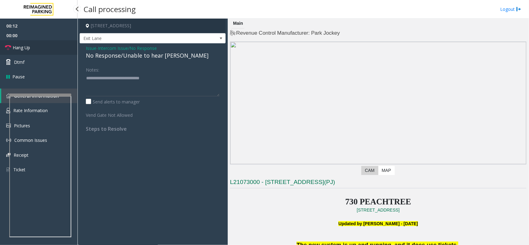
click at [65, 49] on link "Hang Up" at bounding box center [39, 47] width 78 height 15
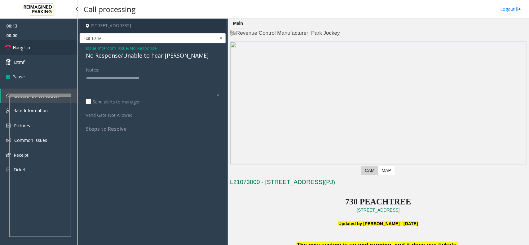
click at [65, 49] on link "Hang Up" at bounding box center [39, 47] width 78 height 15
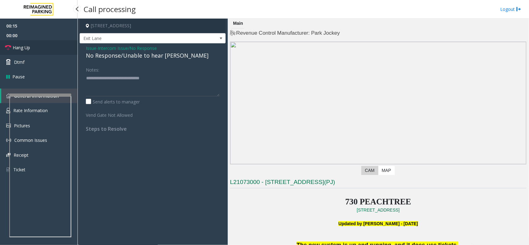
click at [65, 49] on link "Hang Up" at bounding box center [39, 47] width 78 height 15
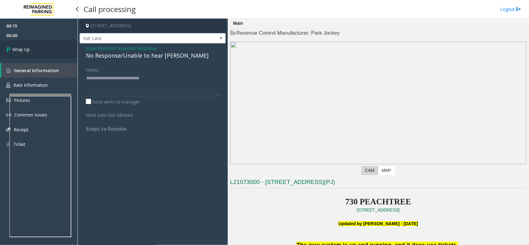
click at [66, 50] on link "Wrap Up" at bounding box center [39, 49] width 78 height 18
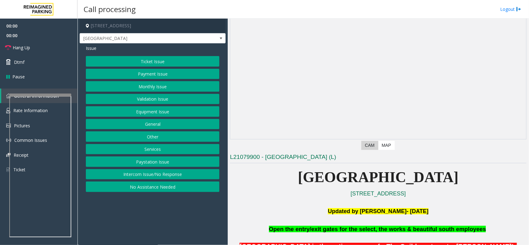
scroll to position [39, 0]
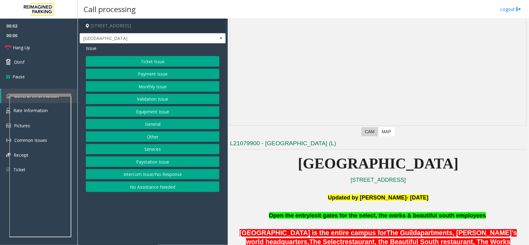
click at [174, 176] on button "Intercom Issue/No Response" at bounding box center [153, 174] width 134 height 11
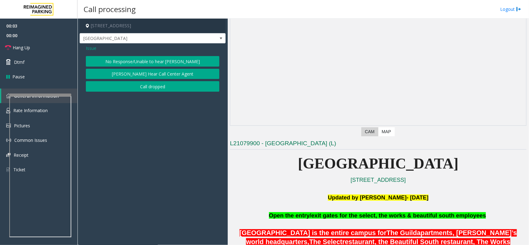
click at [160, 59] on button "No Response/Unable to hear [PERSON_NAME]" at bounding box center [153, 61] width 134 height 11
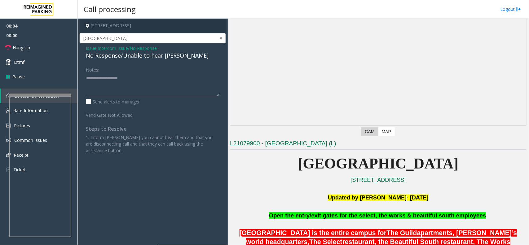
click at [118, 57] on div "No Response/Unable to hear [PERSON_NAME]" at bounding box center [153, 55] width 134 height 8
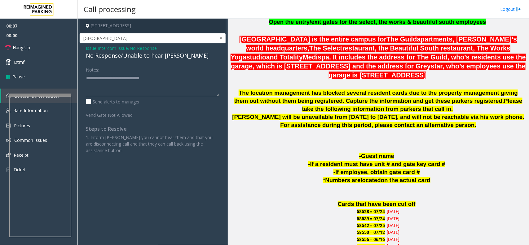
type textarea "**********"
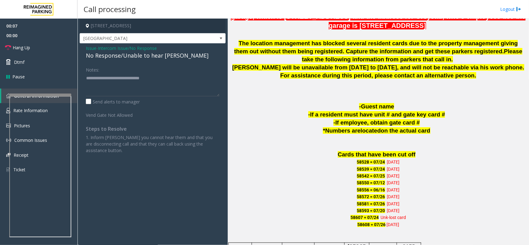
scroll to position [310, 0]
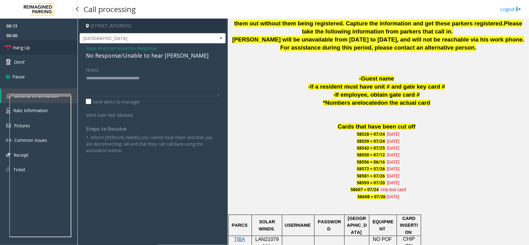
click at [47, 52] on link "Hang Up" at bounding box center [39, 47] width 78 height 15
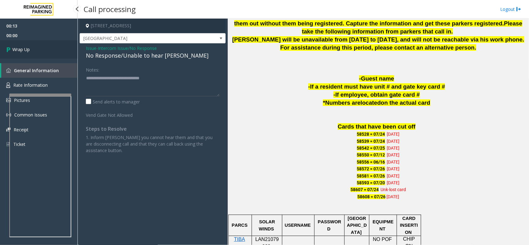
click at [47, 52] on link "Wrap Up" at bounding box center [39, 49] width 78 height 18
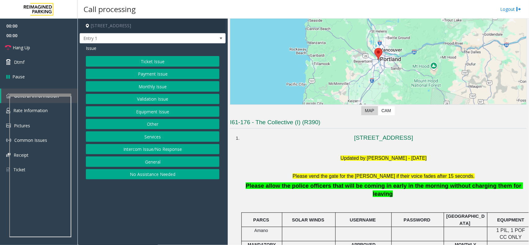
scroll to position [155, 0]
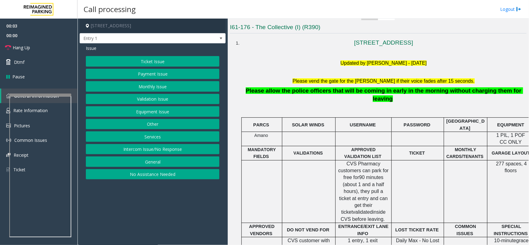
click at [172, 151] on button "Intercom Issue/No Response" at bounding box center [153, 149] width 134 height 11
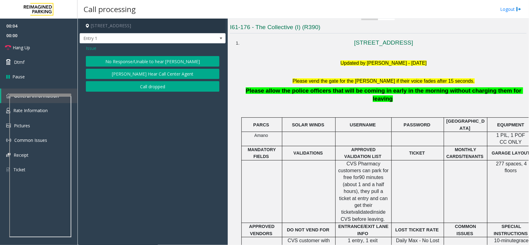
click at [149, 63] on button "No Response/Unable to hear [PERSON_NAME]" at bounding box center [153, 61] width 134 height 11
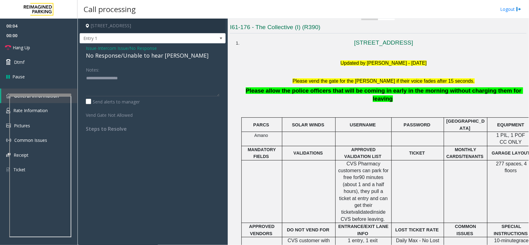
click at [132, 55] on div "No Response/Unable to hear [PERSON_NAME]" at bounding box center [153, 55] width 134 height 8
type textarea "**********"
click at [88, 102] on label "Send alerts to manager" at bounding box center [113, 102] width 54 height 7
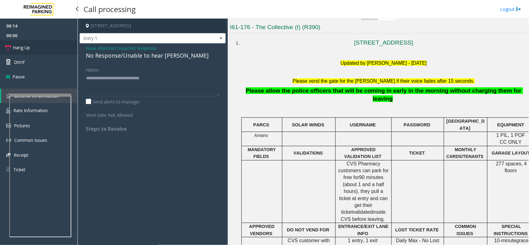
click at [31, 47] on link "Hang Up" at bounding box center [39, 47] width 78 height 15
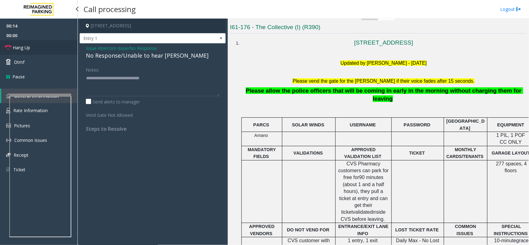
click at [31, 47] on link "Hang Up" at bounding box center [39, 47] width 78 height 15
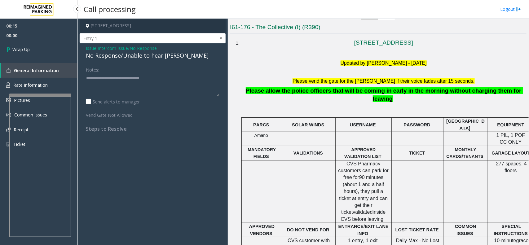
click at [31, 47] on link "Wrap Up" at bounding box center [39, 49] width 78 height 18
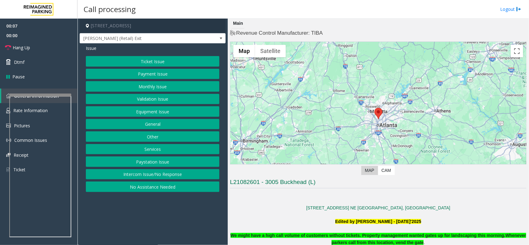
drag, startPoint x: 185, startPoint y: 173, endPoint x: 170, endPoint y: 153, distance: 25.5
click at [185, 173] on button "Intercom Issue/No Response" at bounding box center [153, 174] width 134 height 11
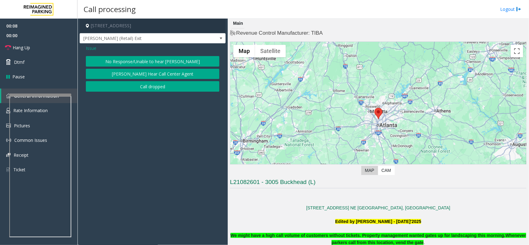
click at [116, 60] on button "No Response/Unable to hear [PERSON_NAME]" at bounding box center [153, 61] width 134 height 11
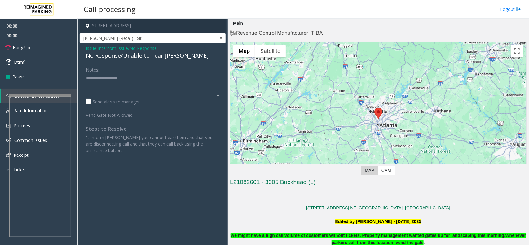
click at [116, 56] on div "No Response/Unable to hear [PERSON_NAME]" at bounding box center [153, 55] width 134 height 8
type textarea "**********"
click at [32, 51] on link "Hang Up" at bounding box center [39, 47] width 78 height 15
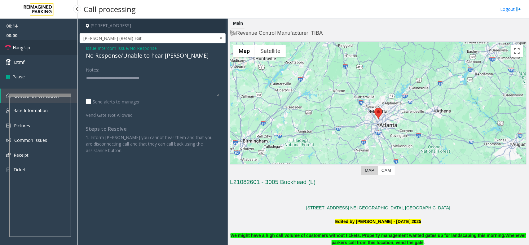
click at [32, 51] on link "Hang Up" at bounding box center [39, 47] width 78 height 15
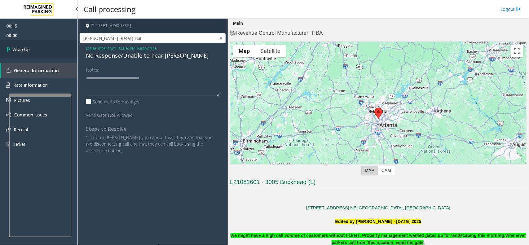
click at [31, 47] on link "Wrap Up" at bounding box center [39, 49] width 78 height 18
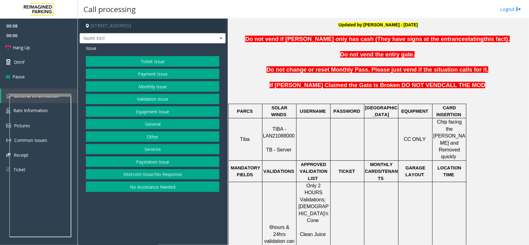
scroll to position [194, 0]
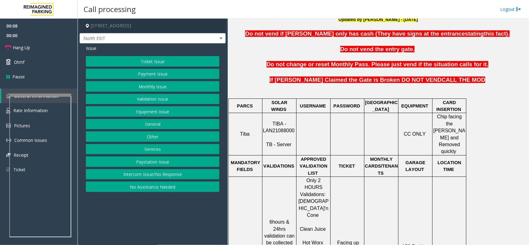
click at [282, 122] on span "TIBA - LAN21088000" at bounding box center [279, 127] width 32 height 12
copy p "LAN21088000"
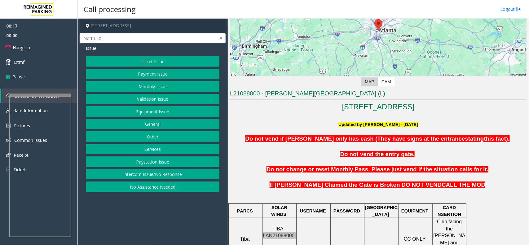
scroll to position [78, 0]
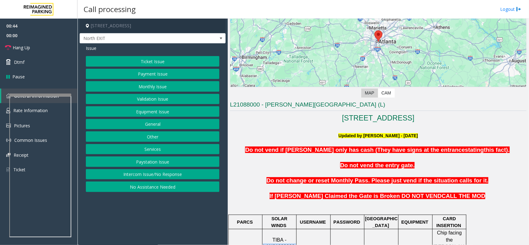
click at [159, 64] on button "Ticket Issue" at bounding box center [153, 61] width 134 height 11
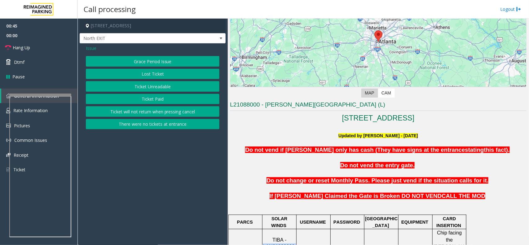
click at [163, 86] on button "Ticket Unreadable" at bounding box center [153, 86] width 134 height 11
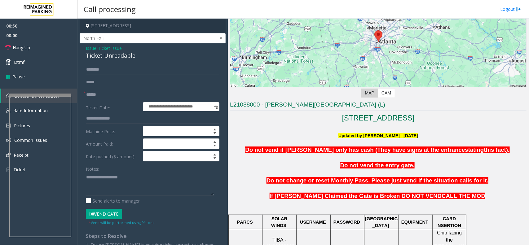
click at [117, 96] on input "text" at bounding box center [153, 95] width 134 height 11
drag, startPoint x: 114, startPoint y: 95, endPoint x: 87, endPoint y: 93, distance: 26.7
click at [87, 93] on input "*******" at bounding box center [153, 95] width 134 height 11
type input "*******"
click at [50, 118] on div at bounding box center [42, 118] width 62 height 2
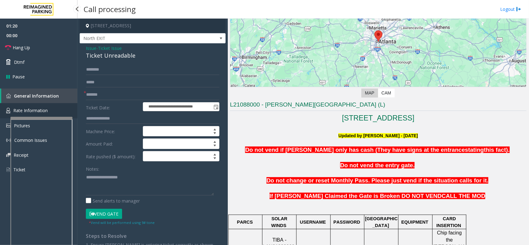
click at [47, 109] on span "Rate Information" at bounding box center [30, 111] width 34 height 6
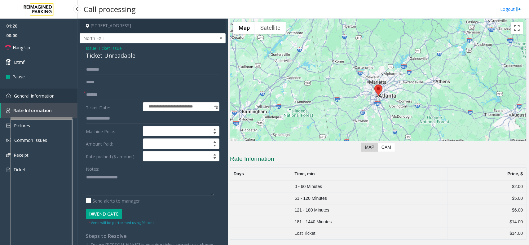
click at [47, 99] on link "General Information" at bounding box center [39, 96] width 78 height 15
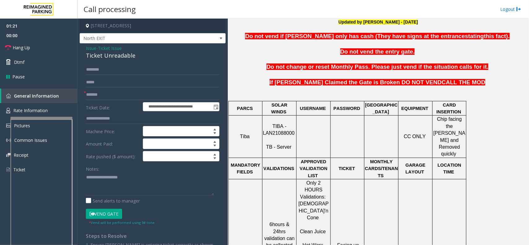
scroll to position [194, 0]
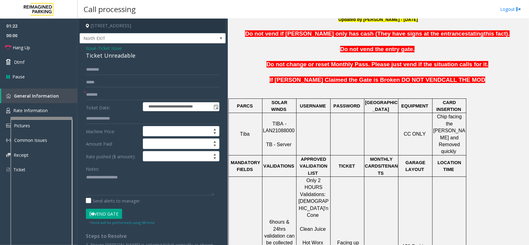
click at [36, 109] on span "Rate Information" at bounding box center [30, 111] width 34 height 6
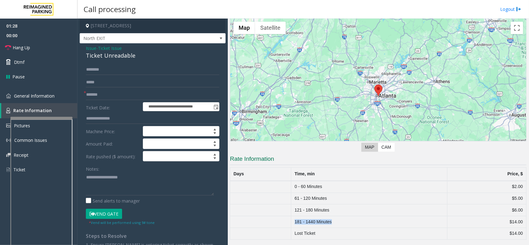
drag, startPoint x: 336, startPoint y: 222, endPoint x: 287, endPoint y: 218, distance: 48.8
click at [287, 218] on tr "181 - 1440 Minutes $14.00" at bounding box center [378, 222] width 296 height 12
click at [354, 220] on td "181 - 1440 Minutes" at bounding box center [369, 222] width 156 height 12
click at [102, 56] on div "Ticket Unreadable" at bounding box center [153, 55] width 134 height 8
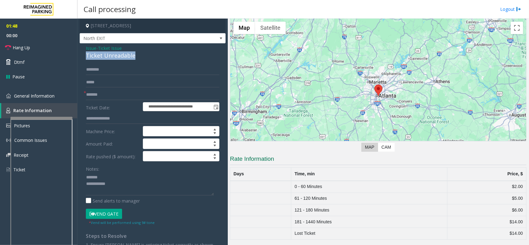
click at [102, 56] on div "Ticket Unreadable" at bounding box center [153, 55] width 134 height 8
click at [110, 191] on textarea at bounding box center [150, 183] width 128 height 23
click at [46, 53] on link "Hang Up" at bounding box center [39, 47] width 78 height 15
click at [158, 191] on textarea at bounding box center [150, 183] width 128 height 23
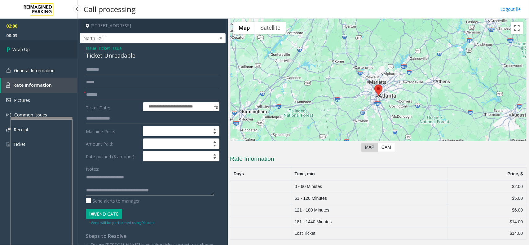
type textarea "**********"
click at [40, 50] on link "Wrap Up" at bounding box center [39, 49] width 78 height 18
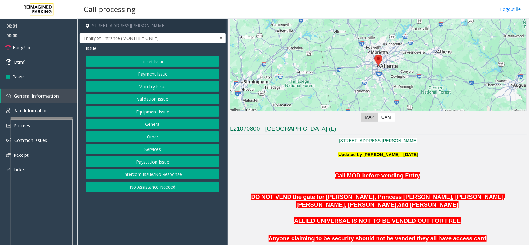
scroll to position [155, 0]
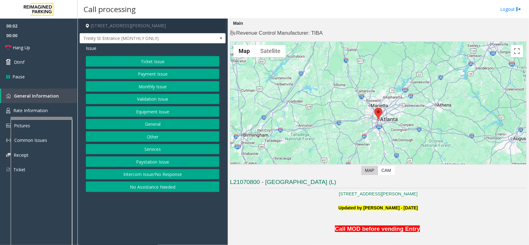
scroll to position [155, 0]
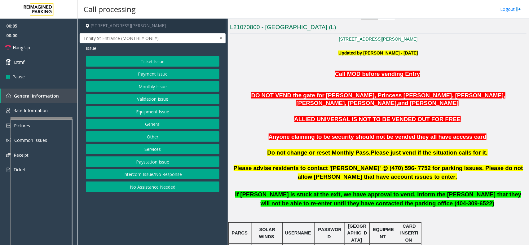
click at [178, 173] on button "Intercom Issue/No Response" at bounding box center [153, 174] width 134 height 11
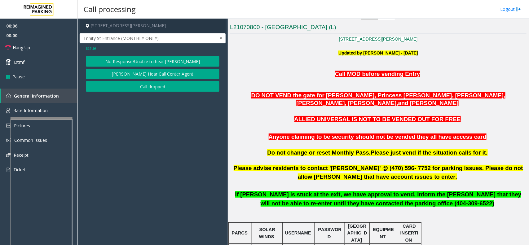
click at [142, 64] on button "No Response/Unable to hear [PERSON_NAME]" at bounding box center [153, 61] width 134 height 11
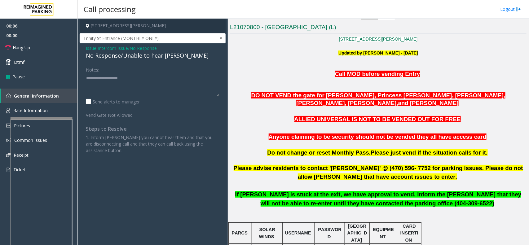
click at [127, 56] on div "No Response/Unable to hear [PERSON_NAME]" at bounding box center [153, 55] width 134 height 8
type textarea "**********"
click at [30, 47] on span "Hang Up" at bounding box center [21, 47] width 17 height 7
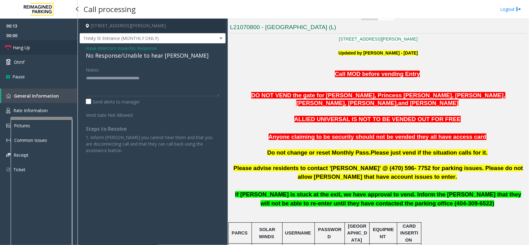
click at [30, 47] on span "Hang Up" at bounding box center [21, 47] width 17 height 7
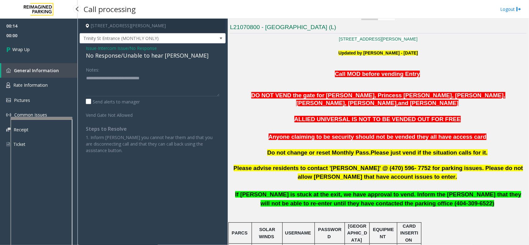
click at [30, 47] on span "Wrap Up" at bounding box center [20, 49] width 17 height 7
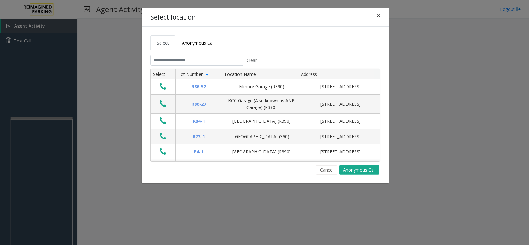
click at [377, 16] on span "×" at bounding box center [379, 15] width 4 height 9
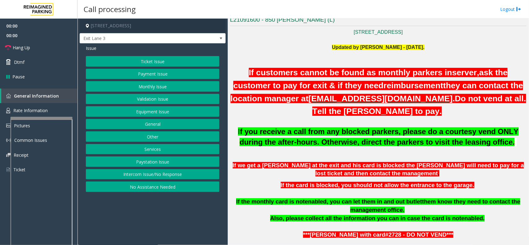
scroll to position [155, 0]
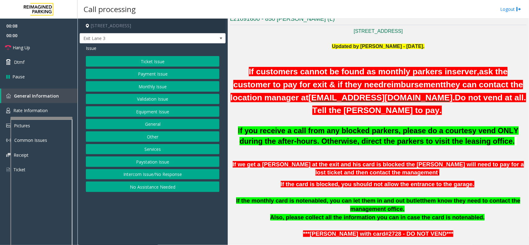
drag, startPoint x: 185, startPoint y: 177, endPoint x: 185, endPoint y: 173, distance: 4.3
click at [185, 177] on button "Intercom Issue/No Response" at bounding box center [153, 174] width 134 height 11
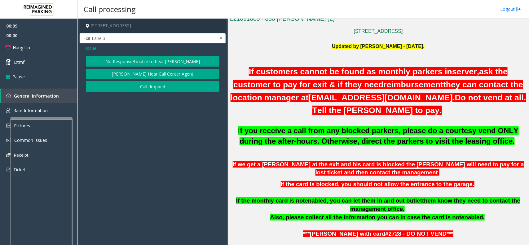
click at [160, 62] on button "No Response/Unable to hear [PERSON_NAME]" at bounding box center [153, 61] width 134 height 11
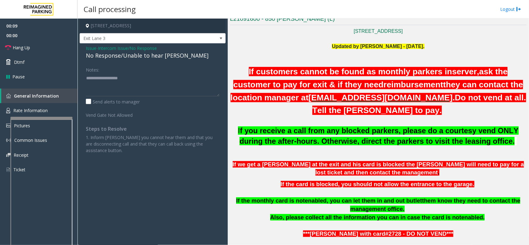
click at [144, 56] on div "No Response/Unable to hear [PERSON_NAME]" at bounding box center [153, 55] width 134 height 8
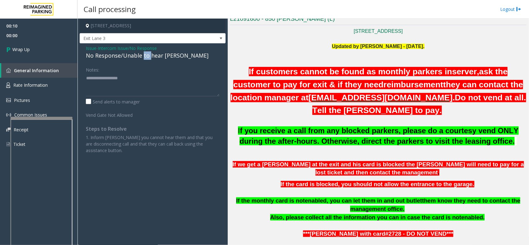
click at [144, 56] on div "No Response/Unable to hear [PERSON_NAME]" at bounding box center [153, 55] width 134 height 8
type textarea "**********"
click at [105, 45] on span "Intercom Issue/No Response" at bounding box center [127, 48] width 59 height 7
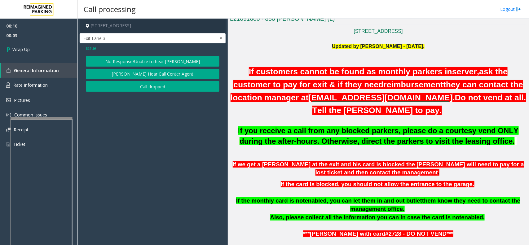
click at [124, 87] on button "Call dropped" at bounding box center [153, 86] width 134 height 11
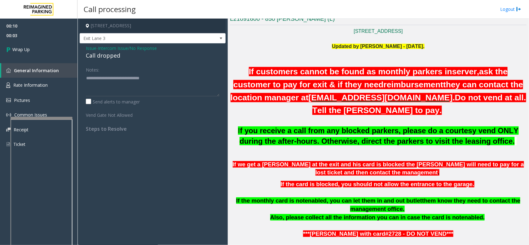
click at [105, 57] on div "Call dropped" at bounding box center [153, 55] width 134 height 8
click at [105, 56] on div "Call dropped" at bounding box center [153, 55] width 134 height 8
type textarea "**********"
click at [40, 55] on link "Wrap Up" at bounding box center [39, 49] width 78 height 18
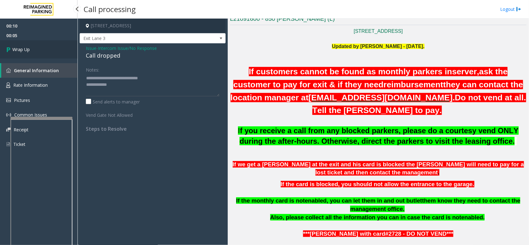
click at [40, 55] on link "Wrap Up" at bounding box center [39, 49] width 78 height 18
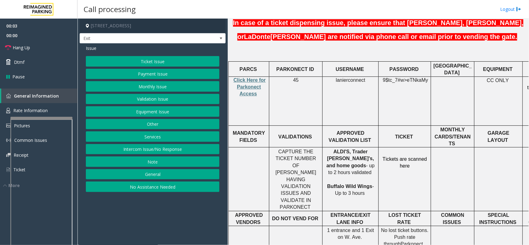
scroll to position [233, 0]
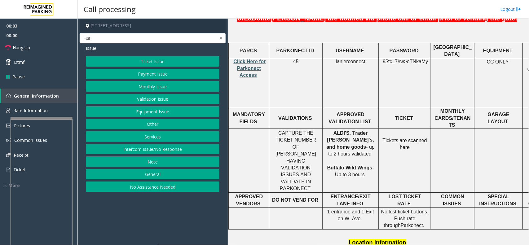
click at [250, 59] on span "Click Here for Parkonect Access" at bounding box center [250, 68] width 32 height 19
click at [353, 59] on span "lanierconnect" at bounding box center [350, 62] width 29 height 6
drag, startPoint x: 385, startPoint y: 44, endPoint x: 425, endPoint y: 46, distance: 40.6
click at [425, 58] on p "9$tc_7#w> eTNkaMy" at bounding box center [405, 65] width 48 height 14
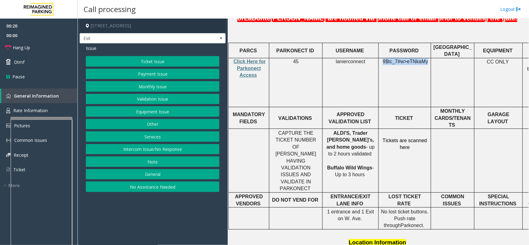
click at [158, 98] on button "Validation Issue" at bounding box center [153, 99] width 134 height 11
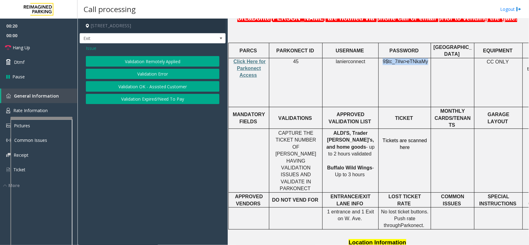
click at [155, 70] on button "Validation Error" at bounding box center [153, 74] width 134 height 11
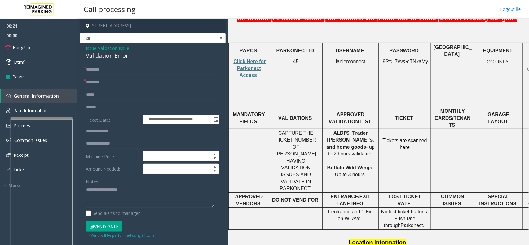
click at [100, 84] on input "text" at bounding box center [153, 82] width 134 height 11
drag, startPoint x: 329, startPoint y: 116, endPoint x: 351, endPoint y: 116, distance: 22.3
click at [354, 130] on p "ALDI'S, Trader Joe's, and home goods - up to 2 hours validated Buffalo Wild Win…" at bounding box center [350, 154] width 51 height 49
type input "**********"
click at [36, 46] on link "Hang Up" at bounding box center [39, 47] width 78 height 15
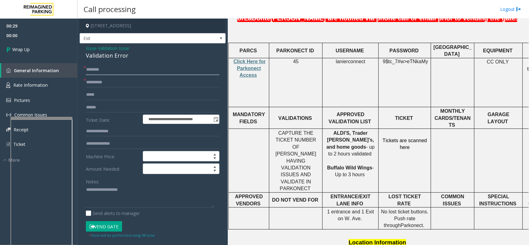
click at [121, 70] on input "text" at bounding box center [153, 69] width 134 height 11
type input "**"
click at [111, 55] on div "Validation Error" at bounding box center [153, 55] width 134 height 8
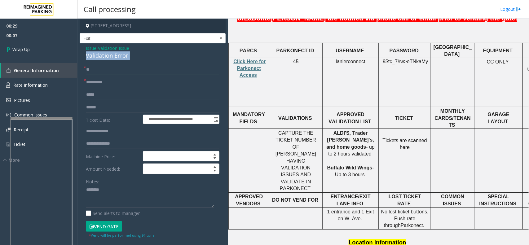
copy div "Validation Error"
click at [116, 189] on textarea at bounding box center [150, 196] width 128 height 23
paste textarea "**********"
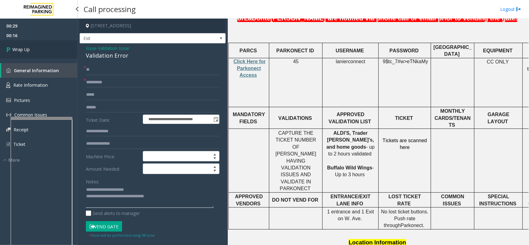
type textarea "**********"
click at [63, 53] on link "Wrap Up" at bounding box center [39, 49] width 78 height 18
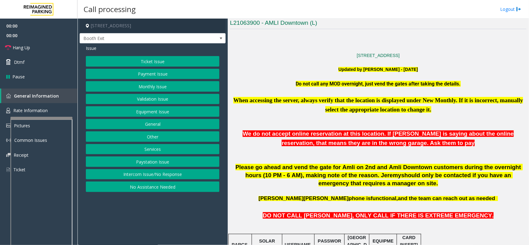
scroll to position [194, 0]
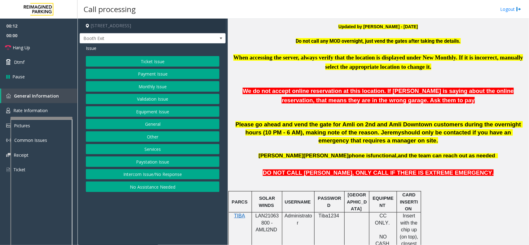
click at [155, 173] on button "Intercom Issue/No Response" at bounding box center [153, 174] width 134 height 11
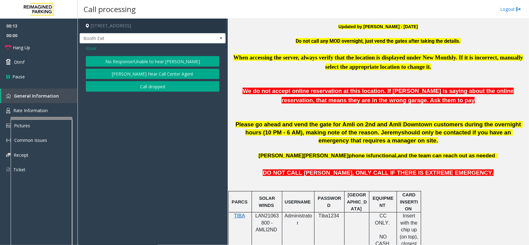
click at [117, 60] on button "No Response/Unable to hear [PERSON_NAME]" at bounding box center [153, 61] width 134 height 11
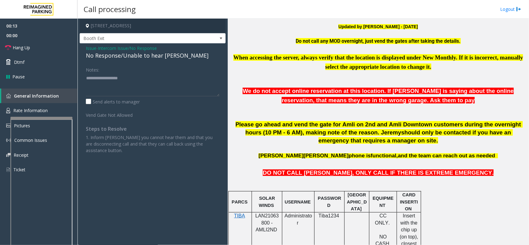
click at [114, 56] on div "No Response/Unable to hear [PERSON_NAME]" at bounding box center [153, 55] width 134 height 8
type textarea "**********"
click at [39, 49] on link "Hang Up" at bounding box center [39, 47] width 78 height 15
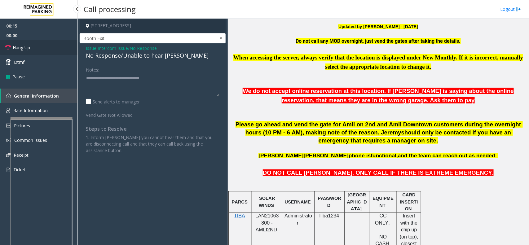
click at [39, 49] on link "Hang Up" at bounding box center [39, 47] width 78 height 15
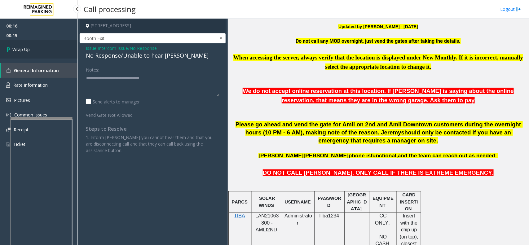
click at [44, 47] on link "Wrap Up" at bounding box center [39, 49] width 78 height 18
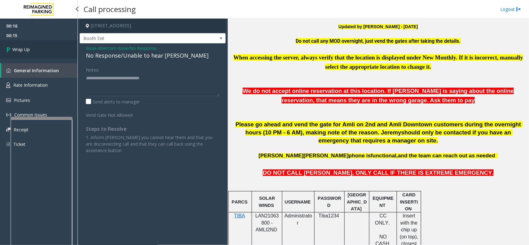
click at [44, 47] on link "Wrap Up" at bounding box center [39, 49] width 78 height 18
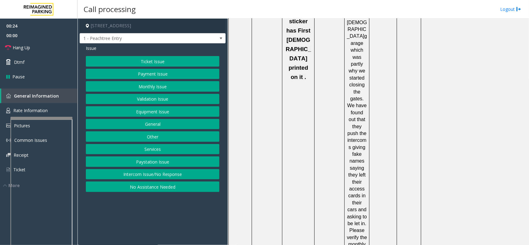
scroll to position [1202, 0]
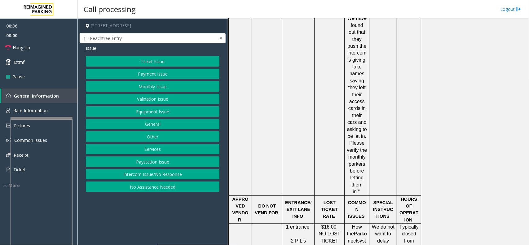
click at [161, 149] on button "Services" at bounding box center [153, 149] width 134 height 11
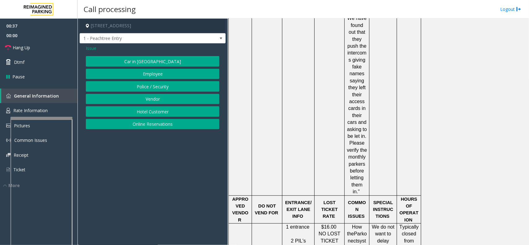
click at [93, 50] on span "Issue" at bounding box center [91, 48] width 11 height 7
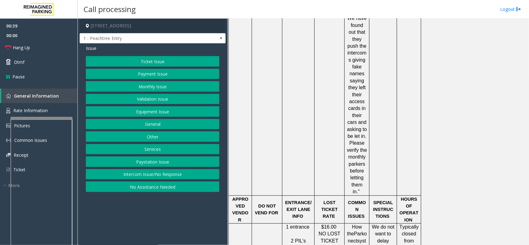
click at [162, 137] on button "Other" at bounding box center [153, 136] width 134 height 11
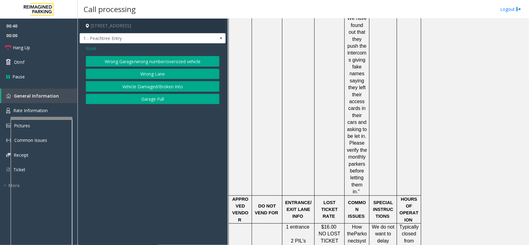
click at [91, 48] on span "Issue" at bounding box center [91, 48] width 11 height 7
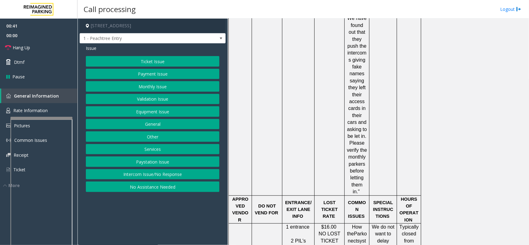
click at [167, 125] on button "General" at bounding box center [153, 124] width 134 height 11
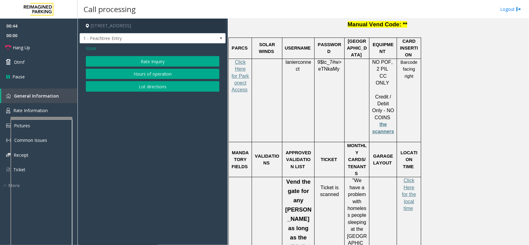
scroll to position [853, 0]
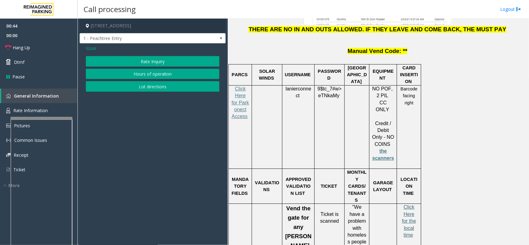
click at [411, 205] on span "Click Here for the local time" at bounding box center [409, 221] width 14 height 33
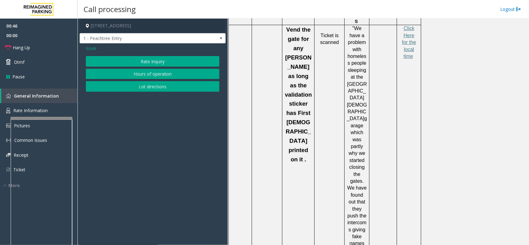
scroll to position [1047, 0]
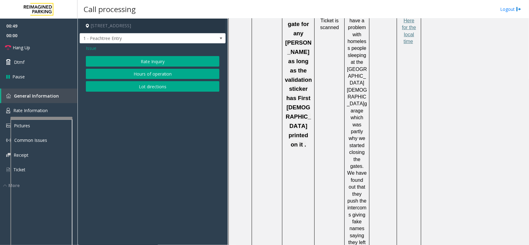
click at [155, 59] on button "Rate Inquiry" at bounding box center [153, 61] width 134 height 11
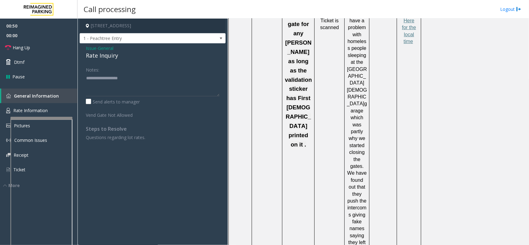
click at [110, 47] on span "General" at bounding box center [106, 48] width 16 height 7
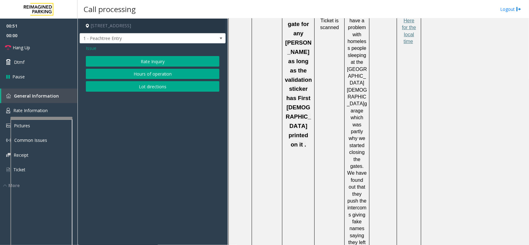
click at [167, 73] on button "Hours of operation" at bounding box center [153, 74] width 134 height 11
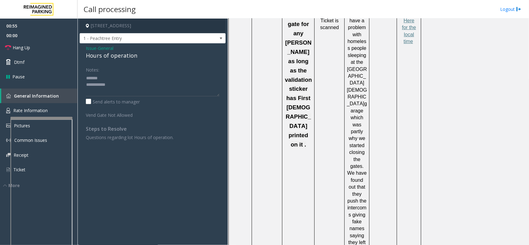
click at [114, 57] on div "Hours of operation" at bounding box center [153, 55] width 134 height 8
click at [111, 85] on textarea at bounding box center [153, 84] width 134 height 23
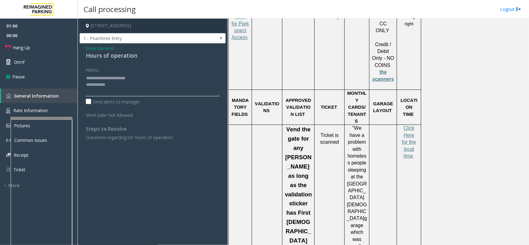
scroll to position [891, 0]
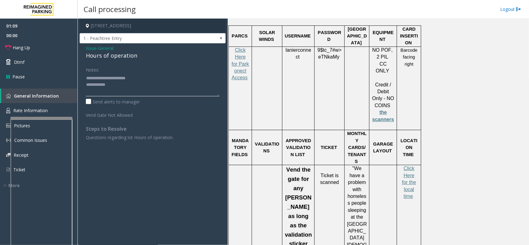
click at [127, 88] on textarea at bounding box center [153, 84] width 134 height 23
click at [409, 166] on span "Click Here for the local time" at bounding box center [409, 182] width 14 height 33
click at [121, 85] on textarea at bounding box center [153, 84] width 134 height 23
click at [112, 92] on textarea at bounding box center [153, 84] width 134 height 23
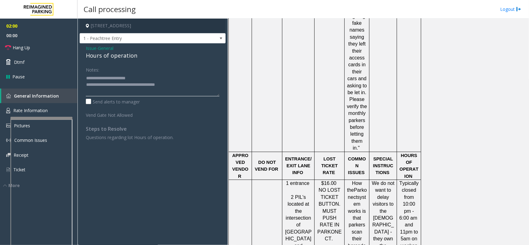
scroll to position [1240, 0]
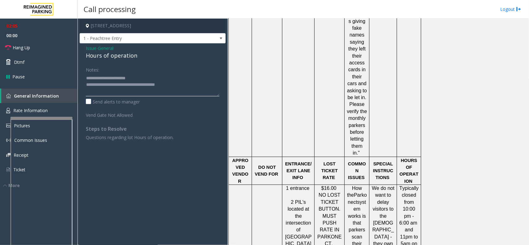
click at [181, 86] on textarea at bounding box center [153, 84] width 134 height 23
click at [87, 102] on label "Send alerts to manager" at bounding box center [113, 102] width 54 height 7
click at [64, 108] on link "Rate Information" at bounding box center [39, 110] width 78 height 15
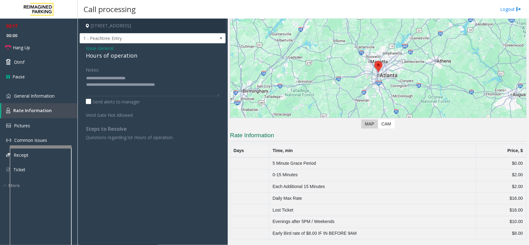
click at [62, 146] on div at bounding box center [41, 147] width 62 height 2
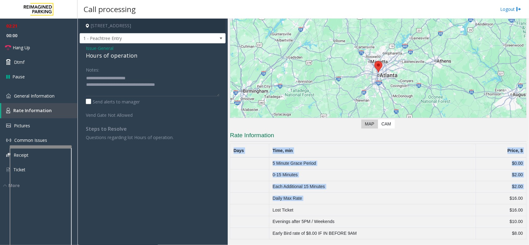
drag, startPoint x: 505, startPoint y: 198, endPoint x: 529, endPoint y: 196, distance: 24.3
click at [529, 196] on div "Main ← Move left → Move right ↑ Move up ↓ Move down + Zoom in - Zoom out Home J…" at bounding box center [378, 132] width 301 height 227
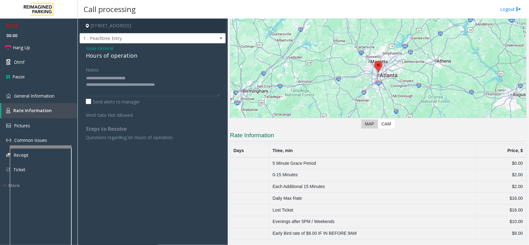
click at [458, 196] on td "Daily Max Rate" at bounding box center [372, 199] width 207 height 12
click at [46, 99] on link "General Information" at bounding box center [39, 96] width 78 height 15
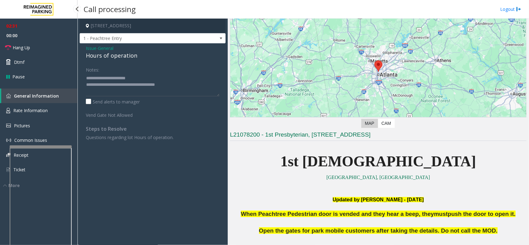
scroll to position [1240, 0]
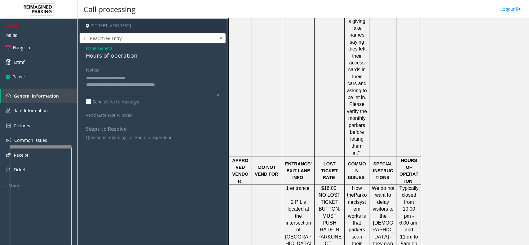
click at [111, 89] on textarea at bounding box center [153, 84] width 134 height 23
click at [175, 92] on textarea at bounding box center [153, 84] width 134 height 23
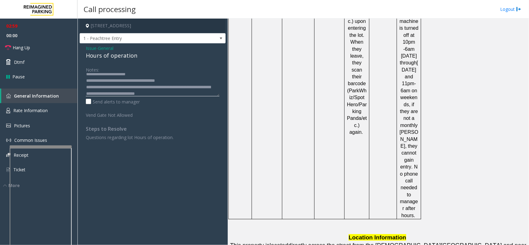
scroll to position [0, 0]
type textarea "**********"
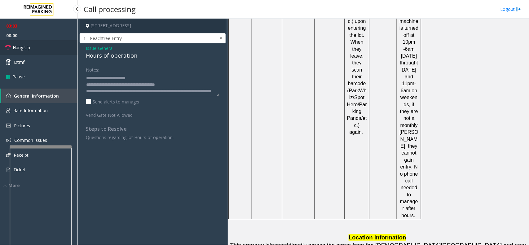
click at [43, 46] on link "Hang Up" at bounding box center [39, 47] width 78 height 15
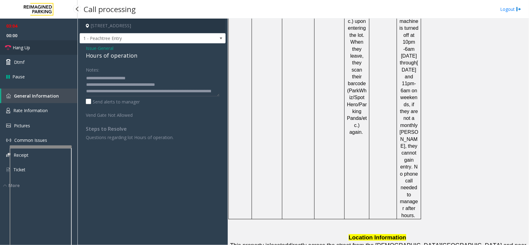
click at [43, 46] on link "Hang Up" at bounding box center [39, 47] width 78 height 15
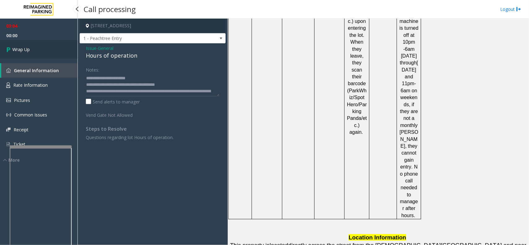
click at [43, 46] on link "Wrap Up" at bounding box center [39, 49] width 78 height 18
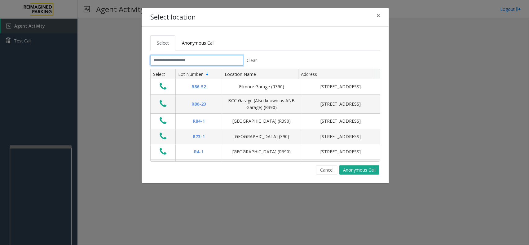
click at [196, 61] on input "text" at bounding box center [196, 60] width 93 height 11
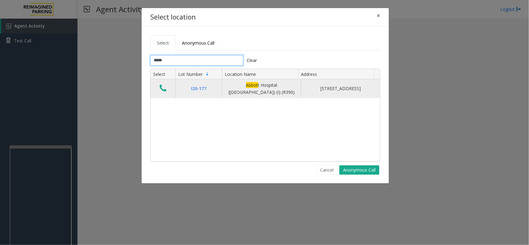
type input "*****"
click at [161, 88] on icon "Data table" at bounding box center [163, 88] width 7 height 9
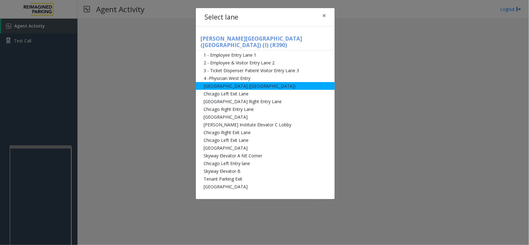
click at [235, 82] on li "Abbot Hospital (Main Hospital)" at bounding box center [265, 86] width 139 height 8
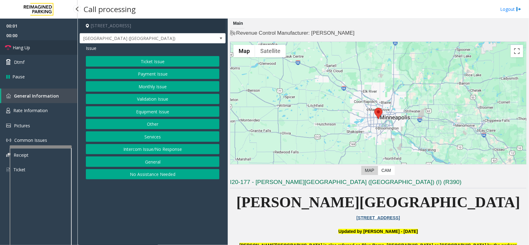
click at [47, 50] on link "Hang Up" at bounding box center [39, 47] width 78 height 15
drag, startPoint x: 156, startPoint y: 153, endPoint x: 149, endPoint y: 130, distance: 23.9
click at [156, 151] on button "Intercom Issue/No Response" at bounding box center [153, 149] width 134 height 11
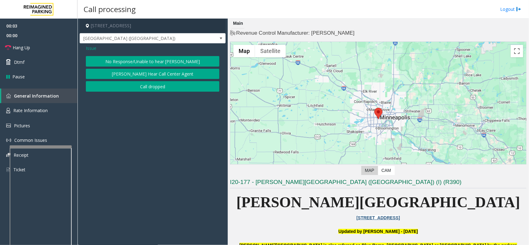
click at [132, 62] on button "No Response/Unable to hear [PERSON_NAME]" at bounding box center [153, 61] width 134 height 11
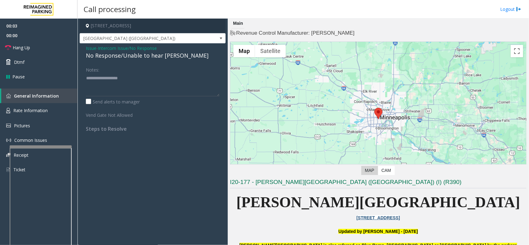
click at [132, 58] on div "No Response/Unable to hear [PERSON_NAME]" at bounding box center [153, 55] width 134 height 8
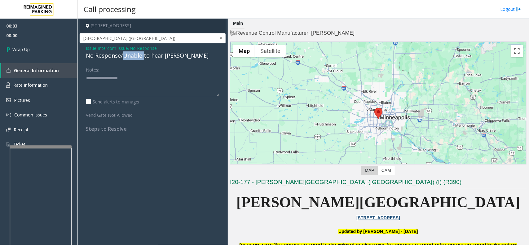
click at [132, 58] on div "No Response/Unable to hear [PERSON_NAME]" at bounding box center [153, 55] width 134 height 8
type textarea "**********"
click at [58, 52] on link "Wrap Up" at bounding box center [39, 49] width 78 height 18
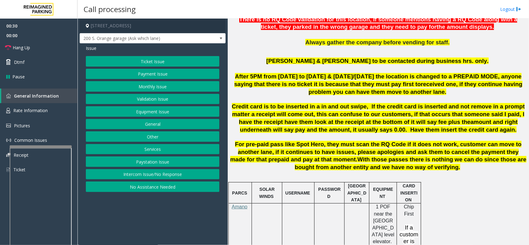
scroll to position [349, 0]
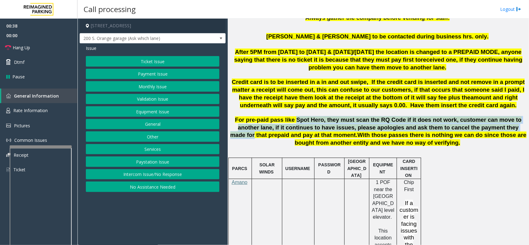
drag, startPoint x: 285, startPoint y: 114, endPoint x: 462, endPoint y: 120, distance: 176.8
click at [462, 120] on span "For pre-paid pass like Spot Hero, they must scan the RQ Code if it does not wor…" at bounding box center [375, 128] width 291 height 22
click at [349, 119] on span "For pre-paid pass like Spot Hero, they must scan the RQ Code if it does not wor…" at bounding box center [375, 128] width 291 height 22
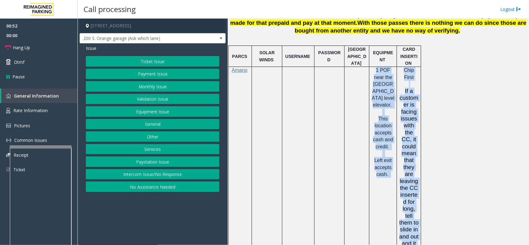
scroll to position [465, 0]
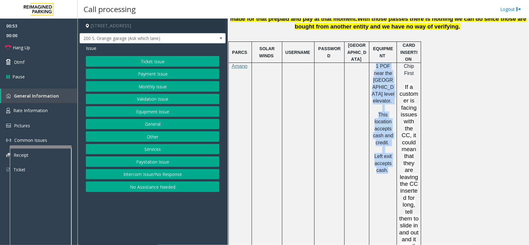
drag, startPoint x: 371, startPoint y: 136, endPoint x: 386, endPoint y: 174, distance: 40.6
click at [386, 174] on td "1 POF near the Northside Ground level elevator. This location accepts cash and …" at bounding box center [384, 160] width 28 height 195
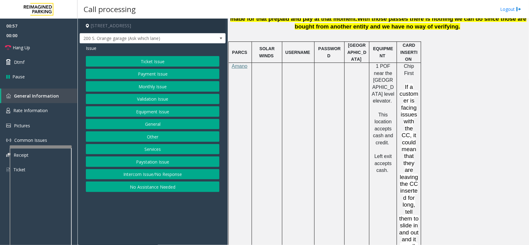
drag, startPoint x: 388, startPoint y: 166, endPoint x: 363, endPoint y: 85, distance: 84.2
click at [363, 85] on tr "Amano 1 POF near the Northside Ground level elevator. This location accepts cas…" at bounding box center [325, 160] width 193 height 195
click at [363, 85] on td at bounding box center [357, 160] width 25 height 195
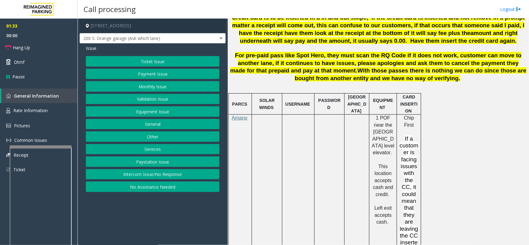
scroll to position [310, 0]
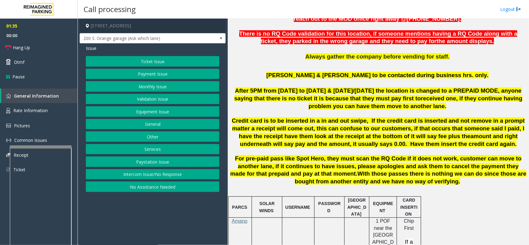
click at [301, 100] on p "After 5PM from Monday to Friday & Saturday/Sunday the location is changed to a …" at bounding box center [378, 98] width 297 height 23
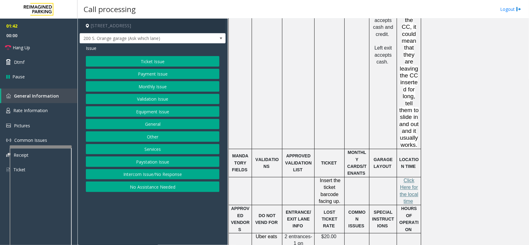
scroll to position [941, 0]
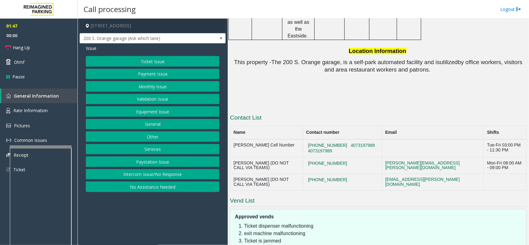
click at [169, 113] on button "Equipment Issue" at bounding box center [153, 111] width 134 height 11
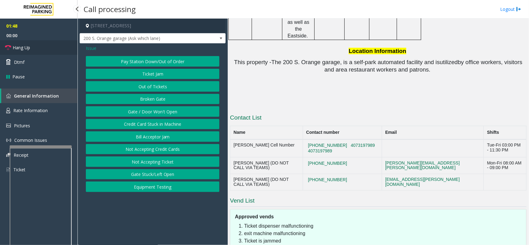
click at [53, 47] on link "Hang Up" at bounding box center [39, 47] width 78 height 15
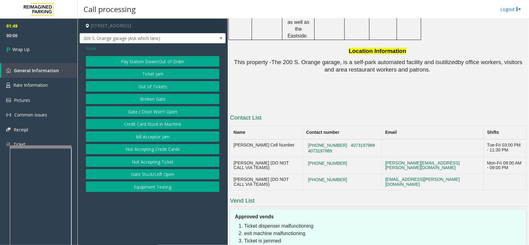
click at [167, 108] on button "Gate / Door Won't Open" at bounding box center [153, 111] width 134 height 11
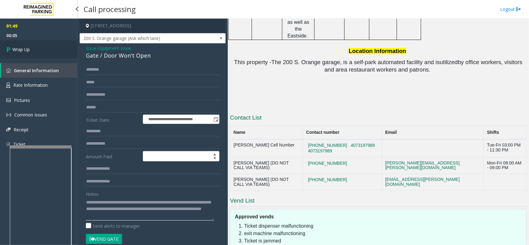
type textarea "**********"
click at [42, 50] on link "Wrap Up" at bounding box center [39, 49] width 78 height 18
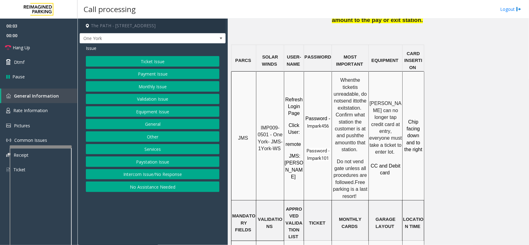
scroll to position [504, 0]
drag, startPoint x: 270, startPoint y: 85, endPoint x: 259, endPoint y: 81, distance: 11.1
click at [259, 124] on p "IMP009-0501 - One York- JMS-1York-WS" at bounding box center [270, 138] width 27 height 28
copy span "IMP009-0501"
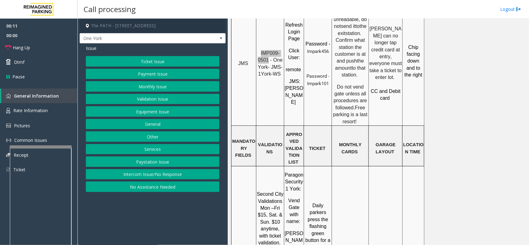
scroll to position [581, 0]
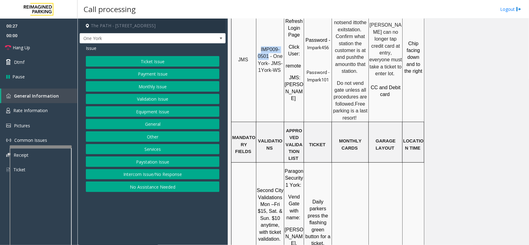
click at [160, 61] on button "Ticket Issue" at bounding box center [153, 61] width 134 height 11
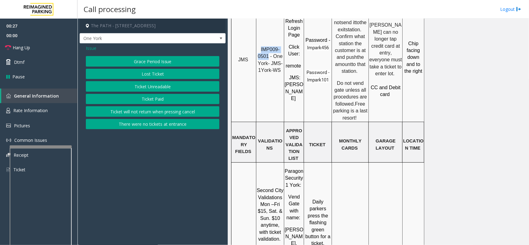
click at [162, 84] on button "Ticket Unreadable" at bounding box center [153, 86] width 134 height 11
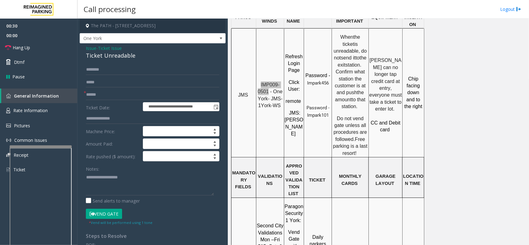
scroll to position [504, 0]
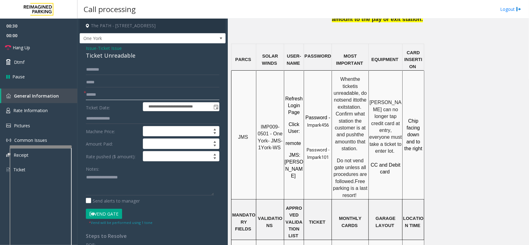
click at [104, 94] on input "text" at bounding box center [153, 95] width 134 height 11
type input "********"
drag, startPoint x: 138, startPoint y: 56, endPoint x: 86, endPoint y: 44, distance: 54.0
click at [86, 44] on div "**********" at bounding box center [153, 197] width 146 height 309
click at [146, 188] on textarea at bounding box center [150, 183] width 128 height 23
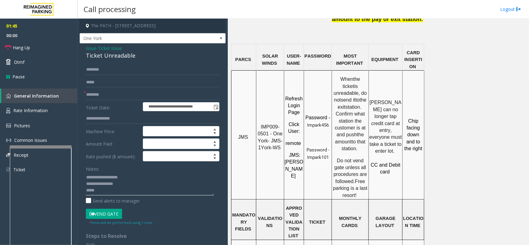
click at [101, 189] on textarea at bounding box center [150, 183] width 128 height 23
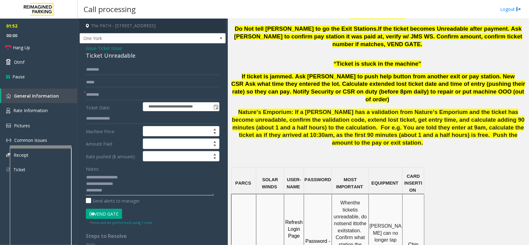
scroll to position [349, 0]
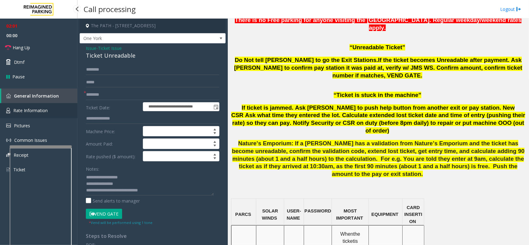
click at [52, 109] on link "Rate Information" at bounding box center [39, 110] width 78 height 15
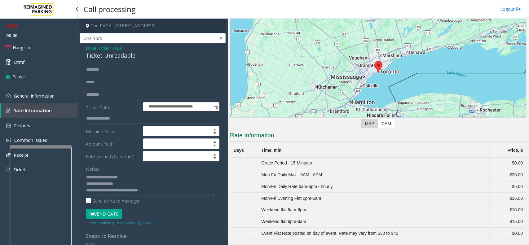
scroll to position [47, 0]
drag, startPoint x: 357, startPoint y: 200, endPoint x: 267, endPoint y: 197, distance: 90.6
click at [267, 197] on td "Mon-Fri Evening Flat 6pm-6am" at bounding box center [374, 199] width 233 height 12
click at [309, 199] on td "Mon-Fri Evening Flat 6pm-6am" at bounding box center [374, 199] width 233 height 12
click at [52, 96] on span "General Information" at bounding box center [34, 96] width 41 height 6
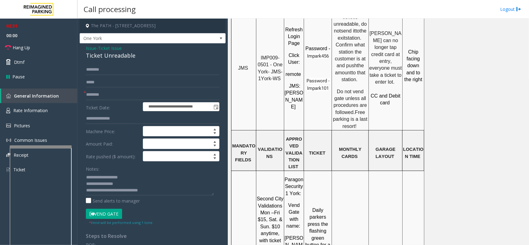
scroll to position [698, 0]
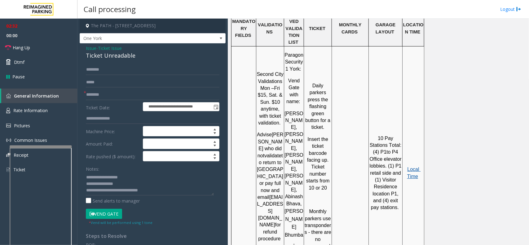
click at [412, 167] on span "Local Time" at bounding box center [414, 173] width 14 height 12
click at [34, 112] on span "Rate Information" at bounding box center [30, 111] width 34 height 6
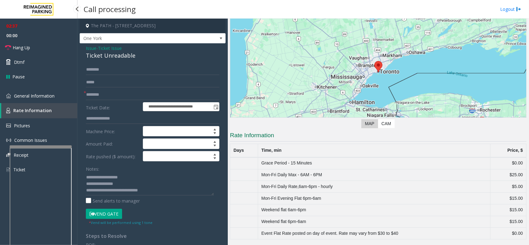
scroll to position [47, 0]
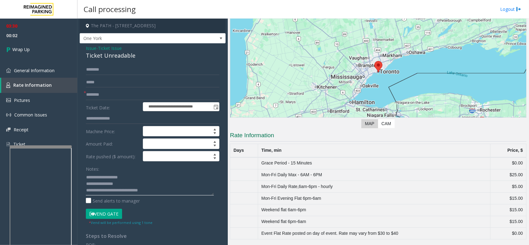
click at [158, 192] on textarea at bounding box center [150, 183] width 128 height 23
type textarea "**********"
click at [24, 44] on link "Wrap Up" at bounding box center [39, 49] width 78 height 18
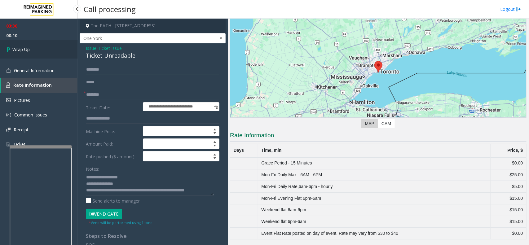
click at [24, 44] on link "Wrap Up" at bounding box center [39, 49] width 78 height 18
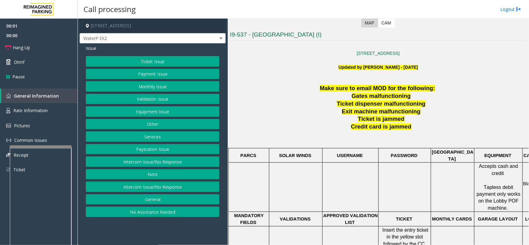
scroll to position [194, 0]
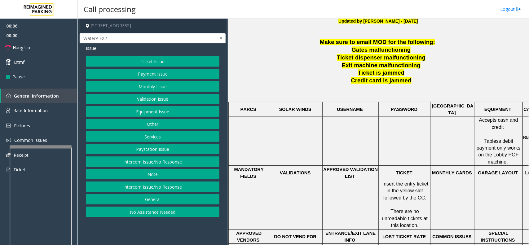
click at [179, 213] on button "No Assistance Needed" at bounding box center [153, 212] width 134 height 11
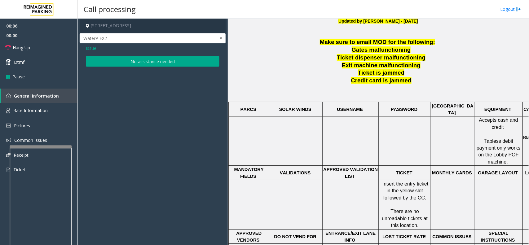
click at [151, 65] on button "No assistance needed" at bounding box center [153, 61] width 134 height 11
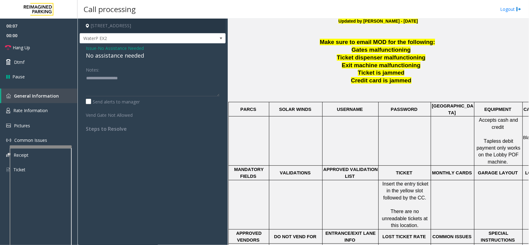
click at [124, 56] on div "No assistance needed" at bounding box center [153, 55] width 134 height 8
type textarea "**********"
click at [58, 47] on link "Hang Up" at bounding box center [39, 47] width 78 height 15
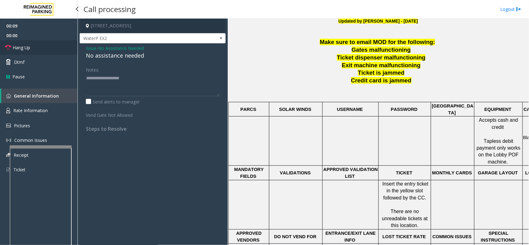
click at [58, 47] on link "Hang Up" at bounding box center [39, 47] width 78 height 15
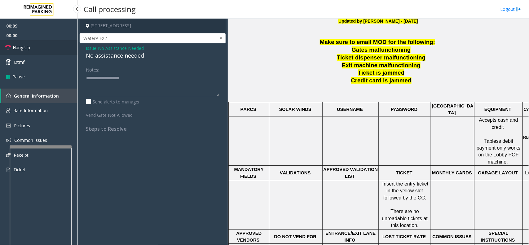
click at [58, 47] on link "Hang Up" at bounding box center [39, 47] width 78 height 15
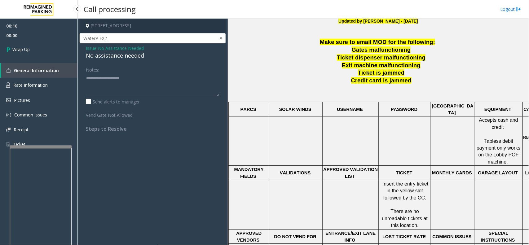
click at [58, 47] on link "Wrap Up" at bounding box center [39, 49] width 78 height 18
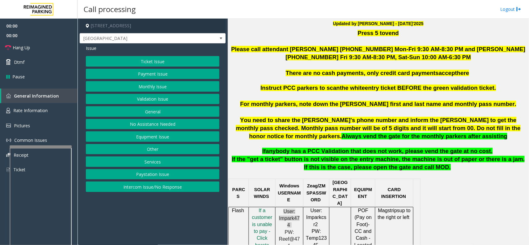
scroll to position [233, 0]
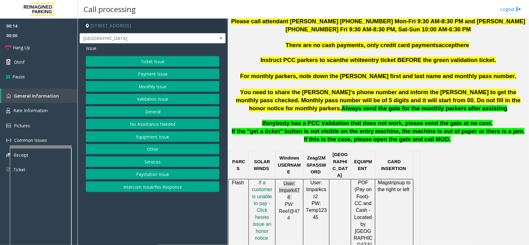
click at [167, 124] on button "No Assistance Needed" at bounding box center [153, 124] width 134 height 11
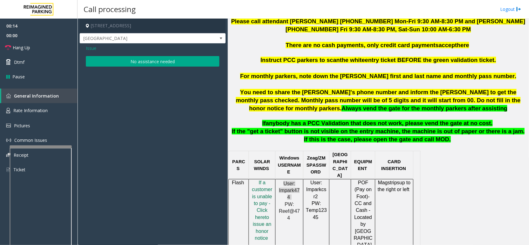
click at [141, 64] on button "No assistance needed" at bounding box center [153, 61] width 134 height 11
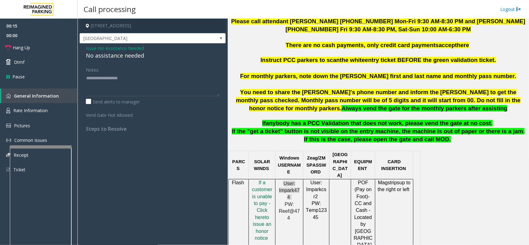
click at [130, 56] on div "No assistance needed" at bounding box center [153, 55] width 134 height 8
type textarea "**********"
click at [34, 47] on link "Hang Up" at bounding box center [39, 47] width 78 height 15
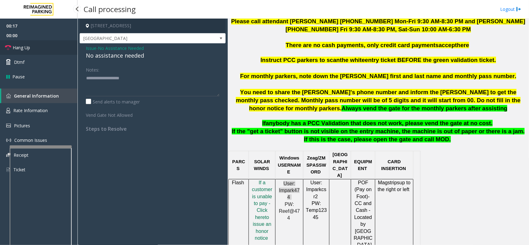
click at [34, 47] on link "Hang Up" at bounding box center [39, 47] width 78 height 15
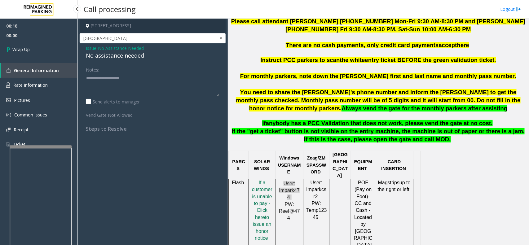
click at [34, 47] on link "Wrap Up" at bounding box center [39, 49] width 78 height 18
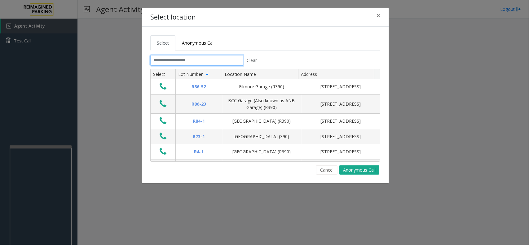
click at [180, 63] on input "text" at bounding box center [196, 60] width 93 height 11
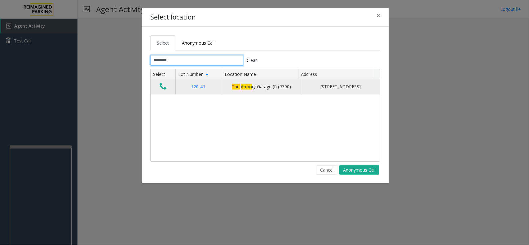
type input "********"
click at [165, 87] on icon "Data table" at bounding box center [163, 86] width 7 height 9
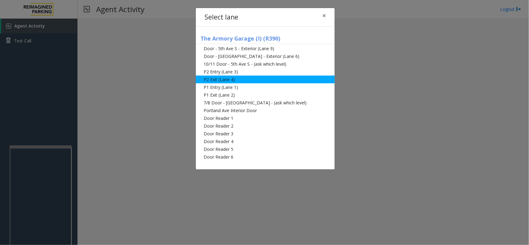
click at [234, 78] on li "P2 Exit (Lane 4)" at bounding box center [265, 80] width 139 height 8
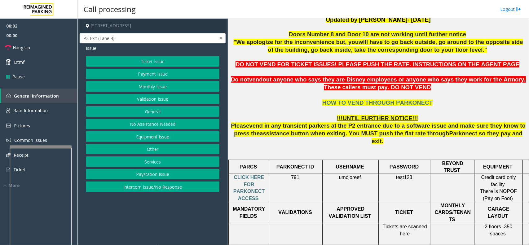
scroll to position [233, 0]
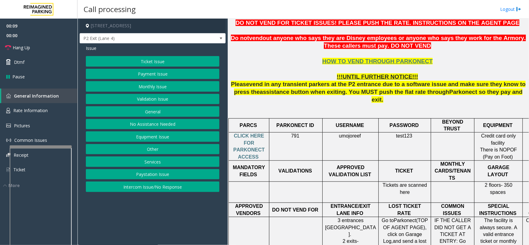
click at [351, 133] on span "umojoreef" at bounding box center [350, 136] width 22 height 6
click at [405, 133] on span "test123" at bounding box center [404, 135] width 16 height 5
click at [410, 133] on span "test123" at bounding box center [404, 135] width 16 height 5
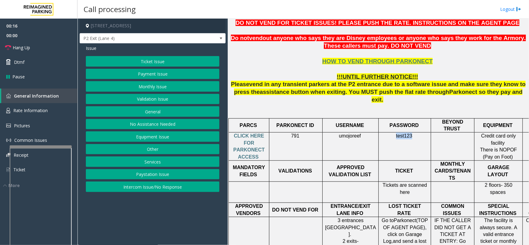
drag, startPoint x: 412, startPoint y: 129, endPoint x: 397, endPoint y: 127, distance: 14.7
click at [397, 133] on p "test123" at bounding box center [405, 136] width 48 height 7
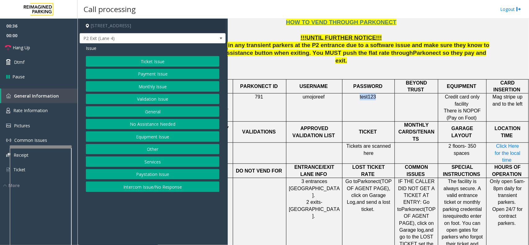
scroll to position [271, 42]
click at [496, 143] on p "Click Here for the local time" at bounding box center [508, 153] width 38 height 21
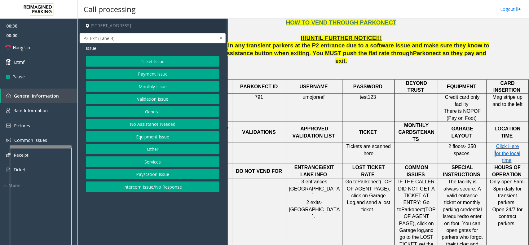
click at [506, 143] on p "Click Here for the local time" at bounding box center [508, 153] width 38 height 21
click at [502, 144] on span "Click Here for the local time" at bounding box center [508, 153] width 26 height 19
click at [145, 136] on button "Equipment Issue" at bounding box center [153, 136] width 134 height 11
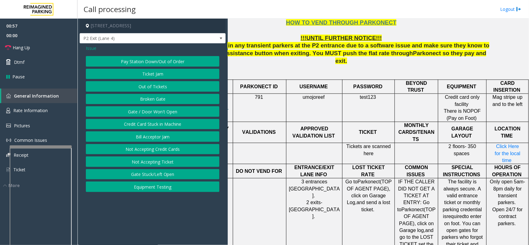
click at [146, 123] on button "Credit Card Stuck in Machine" at bounding box center [153, 124] width 134 height 11
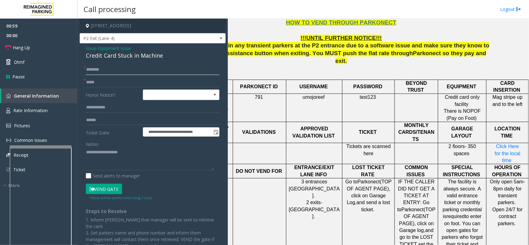
click at [106, 71] on input "text" at bounding box center [153, 69] width 134 height 11
type input "**"
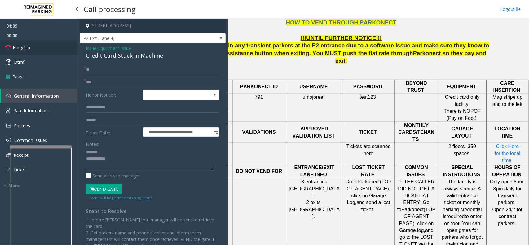
type textarea "**********"
click at [104, 58] on div "Credit Card Stuck in Machine" at bounding box center [153, 55] width 134 height 8
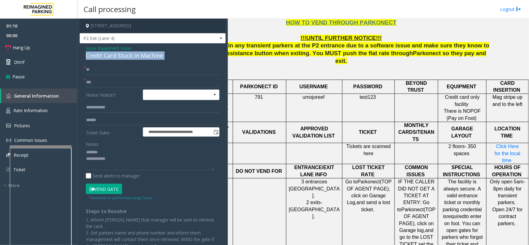
click at [104, 58] on div "Credit Card Stuck in Machine" at bounding box center [153, 55] width 134 height 8
click at [119, 51] on span "Equipment Issue" at bounding box center [114, 48] width 33 height 7
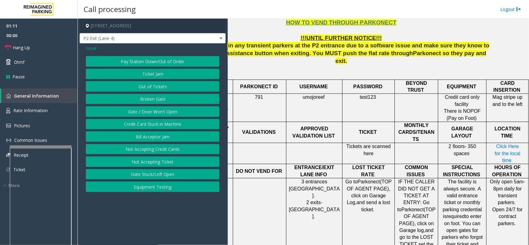
click at [148, 123] on button "Credit Card Stuck in Machine" at bounding box center [153, 124] width 134 height 11
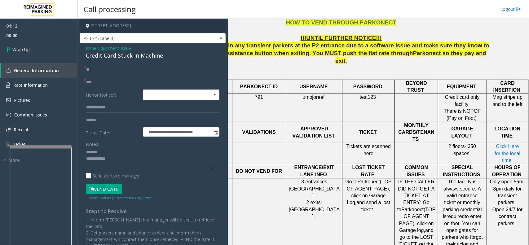
click at [109, 49] on span "Equipment Issue" at bounding box center [114, 48] width 33 height 7
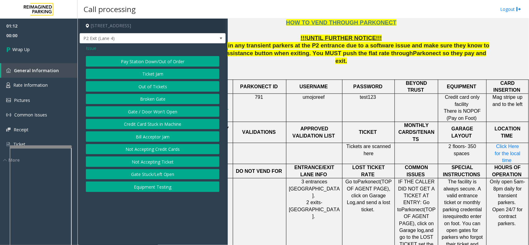
click at [146, 110] on button "Gate / Door Won't Open" at bounding box center [153, 111] width 134 height 11
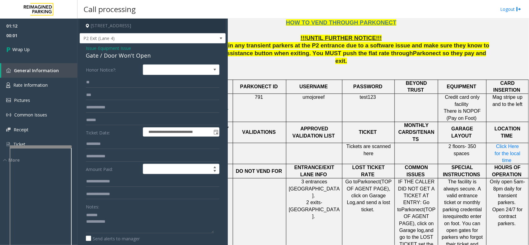
click at [106, 58] on div "Gate / Door Won't Open" at bounding box center [153, 55] width 134 height 8
copy div "Gate / Door Won't Open"
click at [109, 211] on textarea at bounding box center [150, 221] width 128 height 23
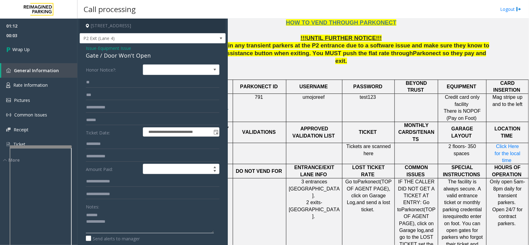
paste textarea "**********"
click at [122, 228] on textarea at bounding box center [150, 221] width 128 height 23
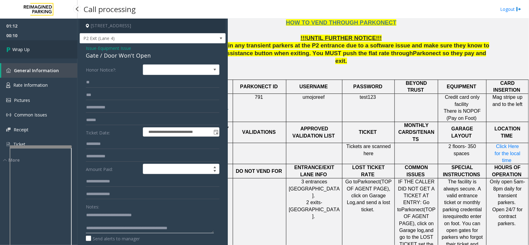
type textarea "**********"
click at [33, 50] on link "Wrap Up" at bounding box center [39, 49] width 78 height 18
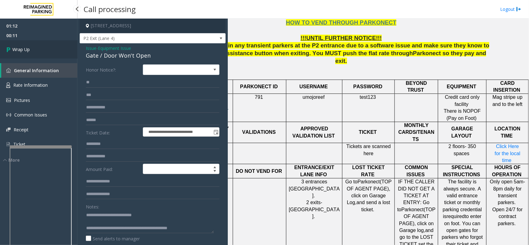
click at [33, 50] on link "Wrap Up" at bounding box center [39, 49] width 78 height 18
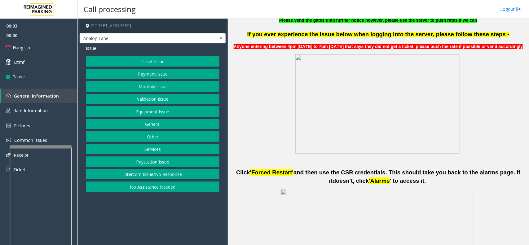
scroll to position [426, 0]
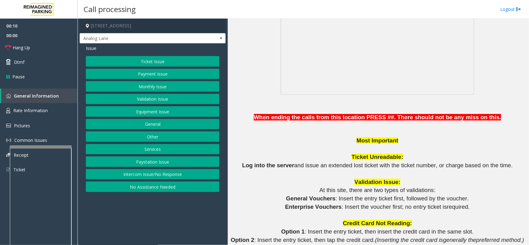
click at [154, 176] on button "Intercom Issue/No Response" at bounding box center [153, 174] width 134 height 11
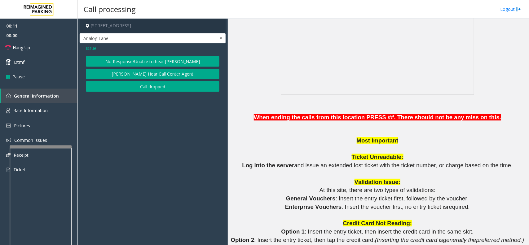
click at [148, 60] on button "No Response/Unable to hear [PERSON_NAME]" at bounding box center [153, 61] width 134 height 11
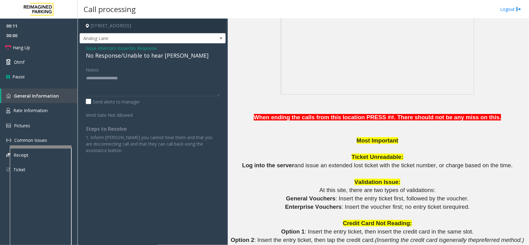
click at [136, 54] on div "No Response/Unable to hear [PERSON_NAME]" at bounding box center [153, 55] width 134 height 8
type textarea "**********"
click at [40, 46] on link "Hang Up" at bounding box center [39, 47] width 78 height 15
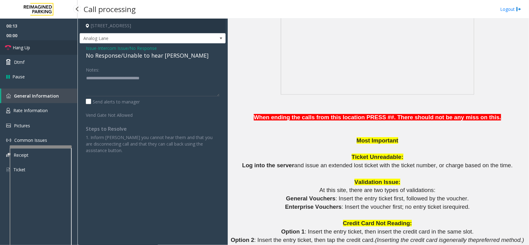
click at [40, 46] on link "Hang Up" at bounding box center [39, 47] width 78 height 15
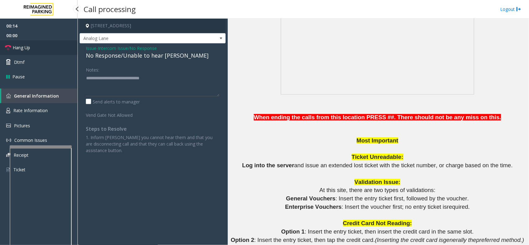
click at [40, 46] on link "Hang Up" at bounding box center [39, 47] width 78 height 15
click at [38, 45] on link "Hang Up" at bounding box center [39, 47] width 78 height 15
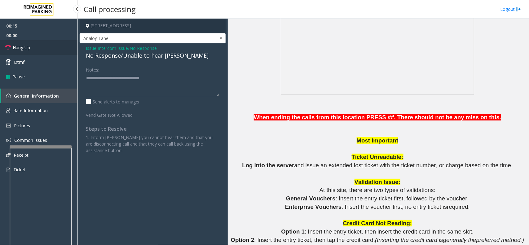
click at [38, 44] on link "Hang Up" at bounding box center [39, 47] width 78 height 15
click at [36, 44] on link "Hang Up" at bounding box center [39, 47] width 78 height 15
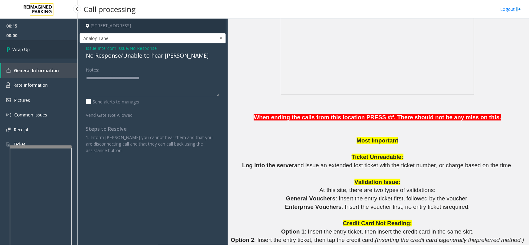
click at [36, 44] on link "Wrap Up" at bounding box center [39, 49] width 78 height 18
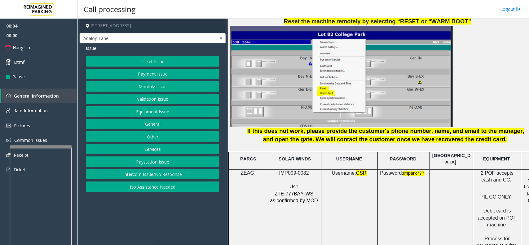
scroll to position [775, 0]
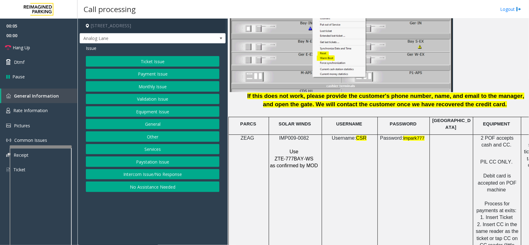
click at [289, 136] on span "IMP009-0082" at bounding box center [294, 138] width 30 height 5
click at [288, 136] on span "IMP009-0082" at bounding box center [294, 138] width 30 height 5
copy p "IMP009-0082"
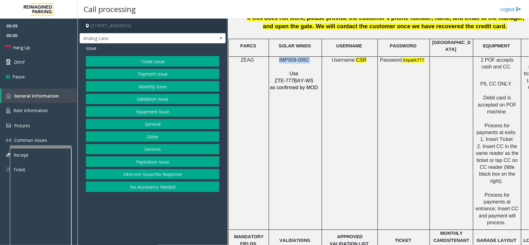
scroll to position [853, 0]
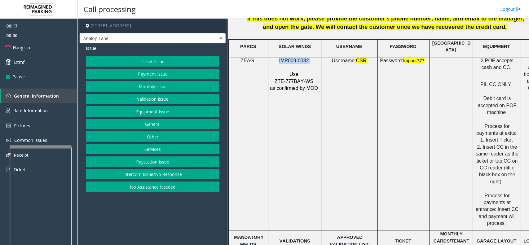
click at [171, 61] on button "Ticket Issue" at bounding box center [153, 61] width 134 height 11
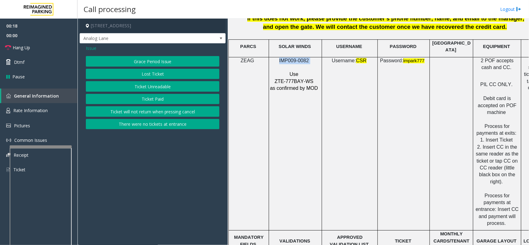
click at [180, 89] on button "Ticket Unreadable" at bounding box center [153, 86] width 134 height 11
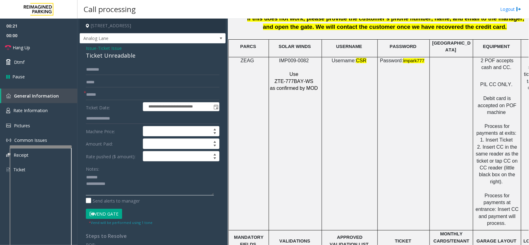
type textarea "**********"
click at [101, 91] on input "text" at bounding box center [153, 95] width 134 height 11
click at [103, 95] on input "text" at bounding box center [153, 95] width 134 height 11
click at [120, 94] on input "********" at bounding box center [153, 95] width 134 height 11
type input "********"
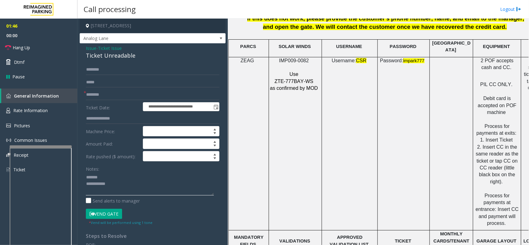
click at [122, 177] on textarea at bounding box center [150, 183] width 128 height 23
click at [104, 57] on div "Ticket Unreadable" at bounding box center [153, 55] width 134 height 8
click at [125, 191] on textarea at bounding box center [150, 183] width 128 height 23
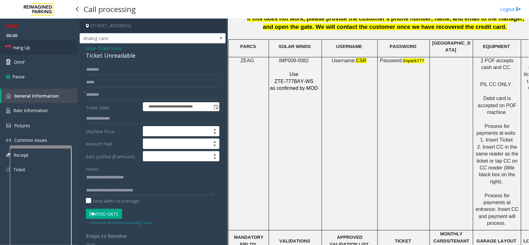
click at [47, 45] on link "Hang Up" at bounding box center [39, 47] width 78 height 15
click at [46, 45] on link "Hang Up" at bounding box center [39, 47] width 78 height 15
click at [149, 192] on textarea at bounding box center [150, 183] width 128 height 23
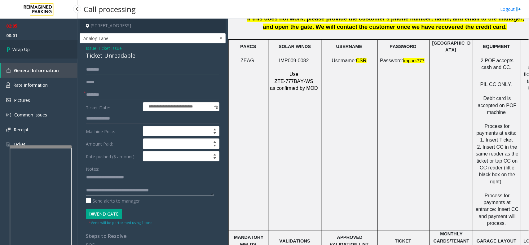
type textarea "**********"
click at [42, 45] on link "Wrap Up" at bounding box center [39, 49] width 78 height 18
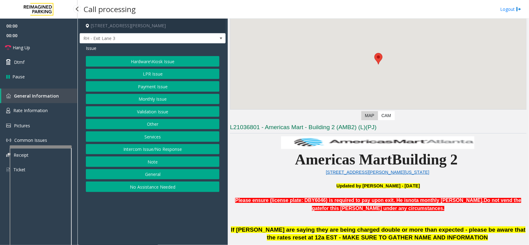
scroll to position [194, 0]
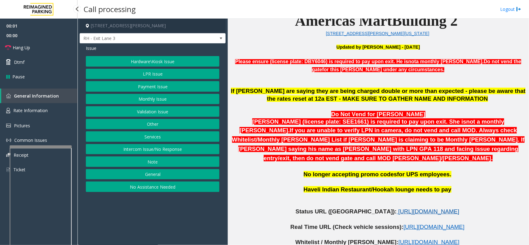
click at [398, 208] on span "https://www.parkjockey.com/en-us/manage/1633/status" at bounding box center [428, 211] width 61 height 7
click at [151, 73] on button "LPR Issue" at bounding box center [153, 74] width 134 height 11
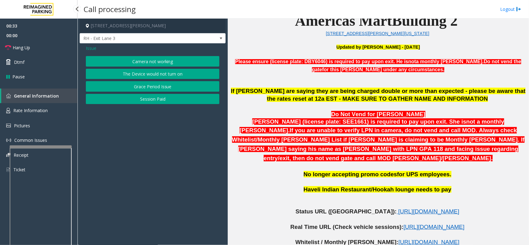
click at [148, 63] on button "Camera not working" at bounding box center [153, 61] width 134 height 11
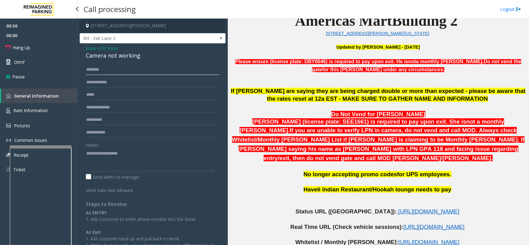
click at [115, 70] on input "text" at bounding box center [153, 69] width 134 height 11
drag, startPoint x: 93, startPoint y: 70, endPoint x: 196, endPoint y: 67, distance: 102.7
click at [196, 67] on input "******" at bounding box center [153, 69] width 134 height 11
click at [95, 69] on input "******" at bounding box center [153, 69] width 134 height 11
click at [134, 72] on input "******" at bounding box center [153, 69] width 134 height 11
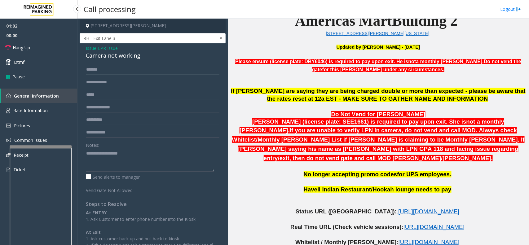
type input "******"
click at [123, 156] on textarea at bounding box center [150, 160] width 128 height 23
click at [113, 54] on div "Camera not working" at bounding box center [153, 55] width 134 height 8
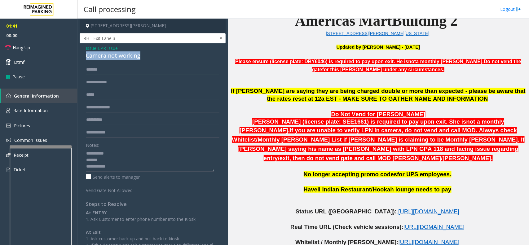
click at [113, 54] on div "Camera not working" at bounding box center [153, 55] width 134 height 8
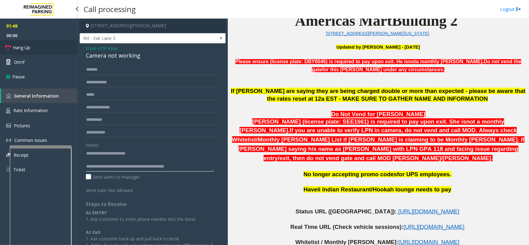
type textarea "**********"
click at [35, 47] on link "Hang Up" at bounding box center [39, 47] width 78 height 15
click at [37, 50] on link "Hang Up" at bounding box center [39, 47] width 78 height 15
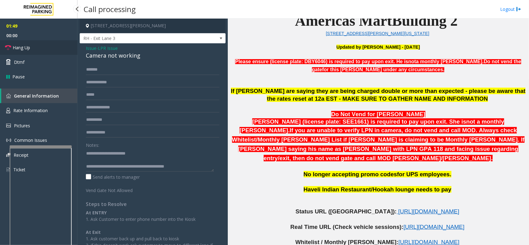
click at [37, 50] on link "Hang Up" at bounding box center [39, 47] width 78 height 15
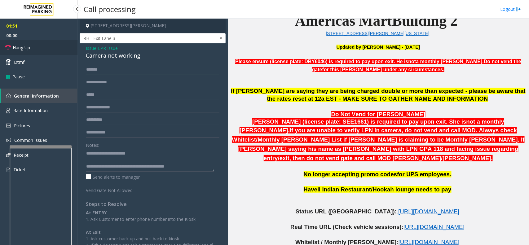
click at [37, 50] on link "Hang Up" at bounding box center [39, 47] width 78 height 15
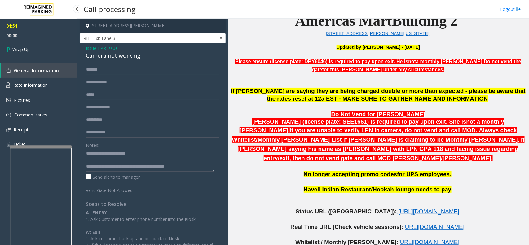
click at [37, 50] on link "Wrap Up" at bounding box center [39, 49] width 78 height 18
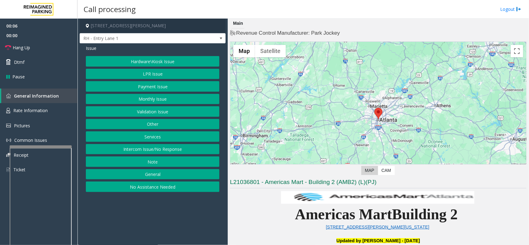
click at [149, 149] on button "Intercom Issue/No Response" at bounding box center [153, 149] width 134 height 11
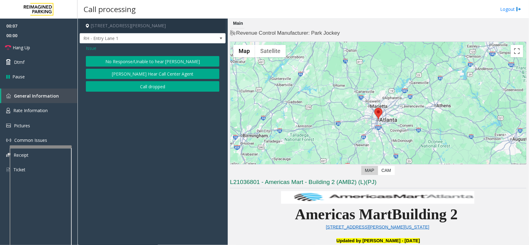
click at [154, 61] on button "No Response/Unable to hear [PERSON_NAME]" at bounding box center [153, 61] width 134 height 11
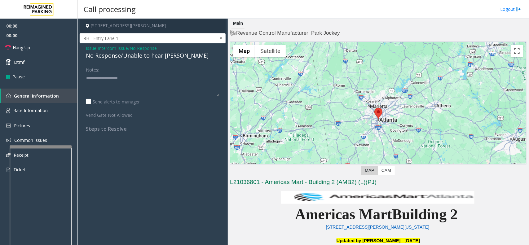
click at [145, 57] on div "No Response/Unable to hear [PERSON_NAME]" at bounding box center [153, 55] width 134 height 8
type textarea "**********"
click at [33, 48] on link "Hang Up" at bounding box center [39, 47] width 78 height 15
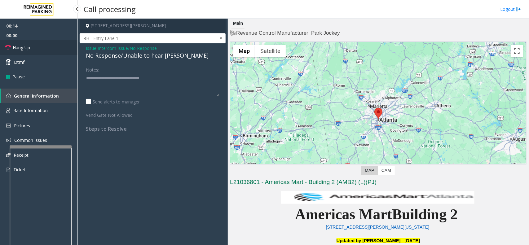
click at [33, 47] on link "Hang Up" at bounding box center [39, 47] width 78 height 15
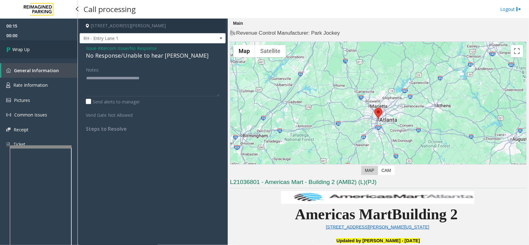
click at [33, 47] on link "Wrap Up" at bounding box center [39, 49] width 78 height 18
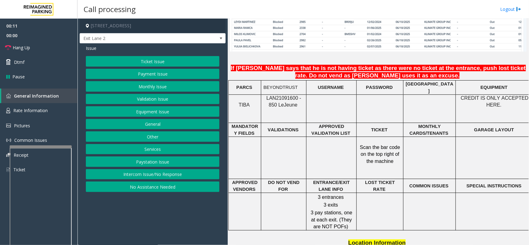
scroll to position [504, 0]
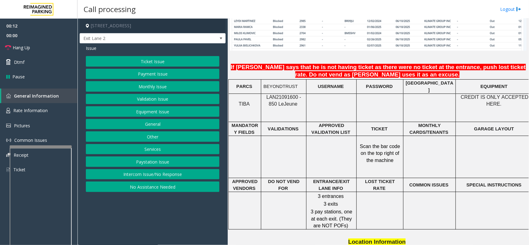
click at [284, 96] on span "LAN21091600 - 850 Le" at bounding box center [284, 101] width 35 height 12
copy span "LAN21091600"
click at [160, 84] on button "Monthly Issue" at bounding box center [153, 86] width 134 height 11
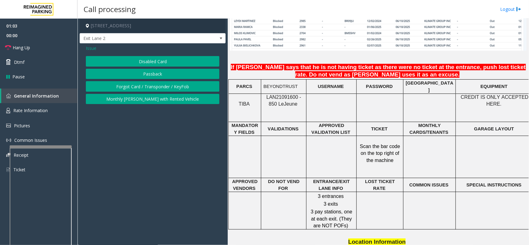
click at [93, 50] on span "Issue" at bounding box center [91, 48] width 11 height 7
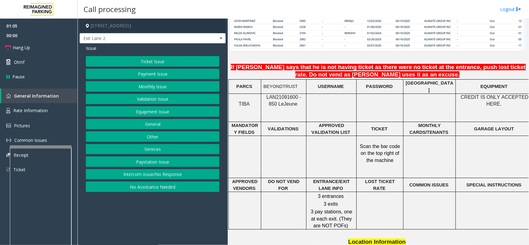
click at [153, 174] on button "Intercom Issue/No Response" at bounding box center [153, 174] width 134 height 11
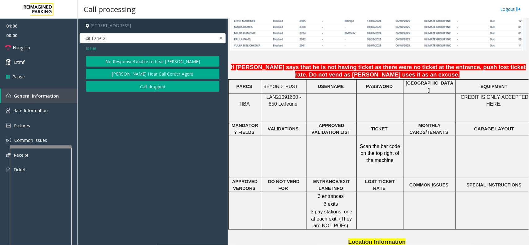
click at [132, 62] on button "No Response/Unable to hear [PERSON_NAME]" at bounding box center [153, 61] width 134 height 11
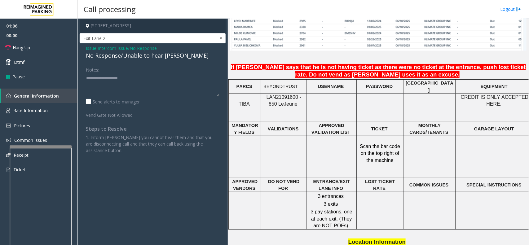
click at [116, 59] on div "No Response/Unable to hear [PERSON_NAME]" at bounding box center [153, 55] width 134 height 8
click at [127, 58] on div "No Response/Unable to hear [PERSON_NAME]" at bounding box center [153, 55] width 134 height 8
drag, startPoint x: 123, startPoint y: 56, endPoint x: 182, endPoint y: 60, distance: 59.6
click at [182, 60] on div "No Response/Unable to hear [PERSON_NAME]" at bounding box center [153, 55] width 134 height 8
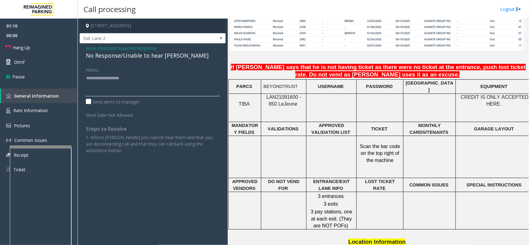
type textarea "**********"
click at [8, 38] on span "00:00" at bounding box center [39, 36] width 78 height 10
click at [20, 41] on link "Hang Up" at bounding box center [39, 47] width 78 height 15
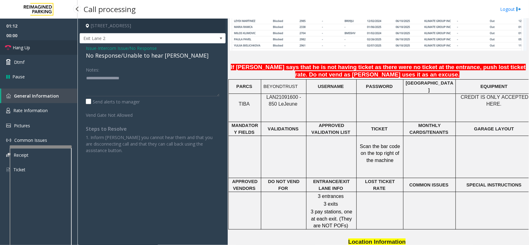
click at [20, 41] on link "Hang Up" at bounding box center [39, 47] width 78 height 15
click at [21, 43] on link "Hang Up" at bounding box center [39, 47] width 78 height 15
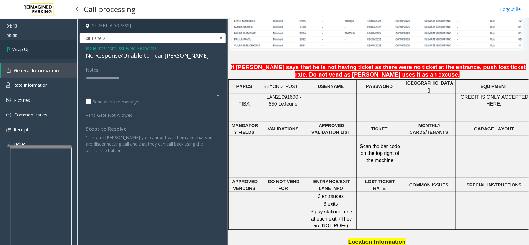
click at [22, 44] on link "Wrap Up" at bounding box center [39, 49] width 78 height 18
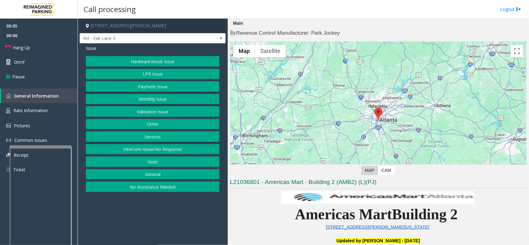
scroll to position [39, 0]
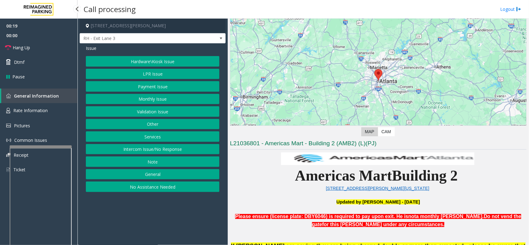
click at [129, 63] on button "Hardware\Kiosk Issue" at bounding box center [153, 61] width 134 height 11
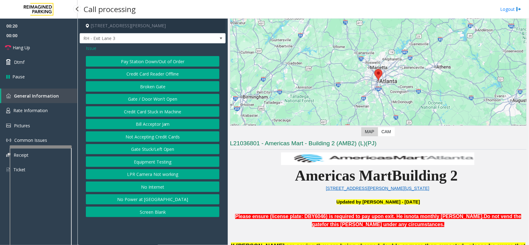
click at [90, 47] on span "Issue" at bounding box center [91, 48] width 11 height 7
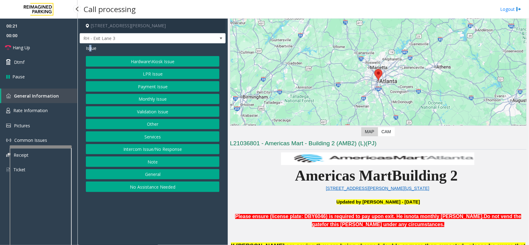
click at [148, 75] on button "LPR Issue" at bounding box center [153, 74] width 134 height 11
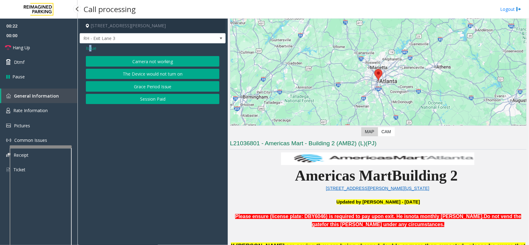
click at [142, 61] on button "Camera not working" at bounding box center [153, 61] width 134 height 11
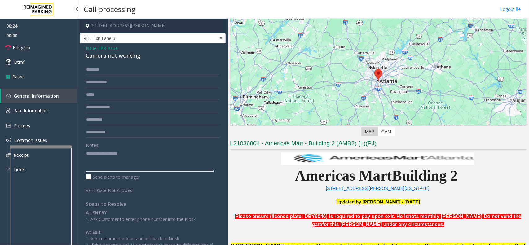
click at [106, 157] on textarea at bounding box center [150, 160] width 128 height 23
type textarea "****"
click at [125, 84] on input "text" at bounding box center [153, 82] width 134 height 11
drag, startPoint x: 101, startPoint y: 153, endPoint x: 82, endPoint y: 153, distance: 18.3
click at [82, 153] on div "Notes: Send alerts to manager Vend Gate Not Allowed Steps to Resolve At ENTRY 1…" at bounding box center [152, 169] width 143 height 210
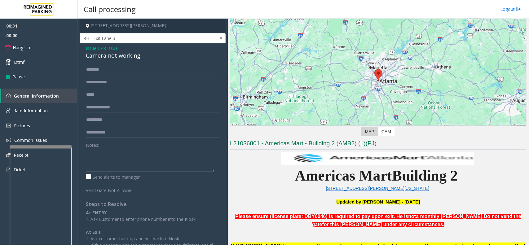
click at [128, 84] on input "text" at bounding box center [153, 82] width 134 height 11
type input "*******"
click at [118, 150] on textarea at bounding box center [150, 160] width 128 height 23
click at [48, 48] on link "Hang Up" at bounding box center [39, 47] width 78 height 15
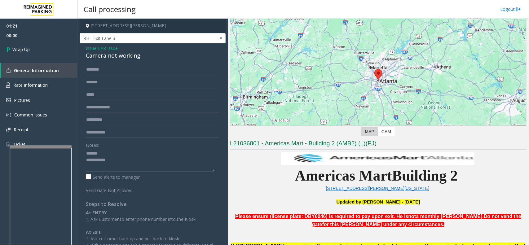
click at [110, 53] on div "Camera not working" at bounding box center [153, 55] width 134 height 8
click at [111, 53] on div "Camera not working" at bounding box center [153, 55] width 134 height 8
click at [120, 170] on textarea at bounding box center [150, 160] width 128 height 23
paste textarea "**********"
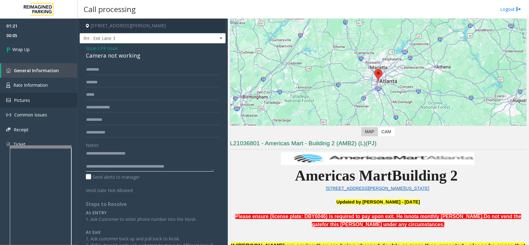
scroll to position [5, 0]
type textarea "**********"
click at [26, 42] on link "Wrap Up" at bounding box center [39, 49] width 78 height 18
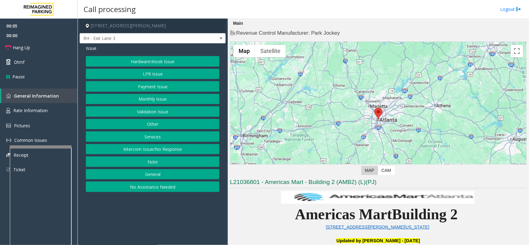
click at [145, 74] on button "LPR Issue" at bounding box center [153, 74] width 134 height 11
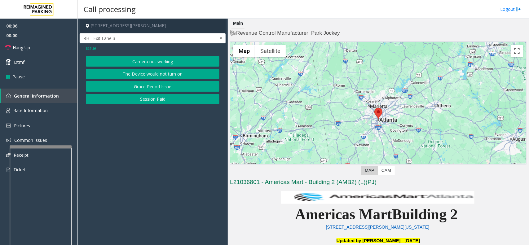
click at [143, 63] on button "Camera not working" at bounding box center [153, 61] width 134 height 11
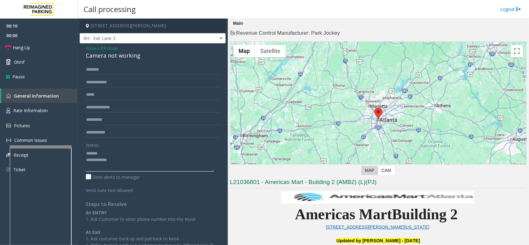
type textarea "**********"
click at [103, 82] on input "text" at bounding box center [153, 82] width 134 height 11
click at [96, 78] on input "******" at bounding box center [153, 82] width 134 height 11
type input "******"
drag, startPoint x: 47, startPoint y: 48, endPoint x: 92, endPoint y: 62, distance: 48.1
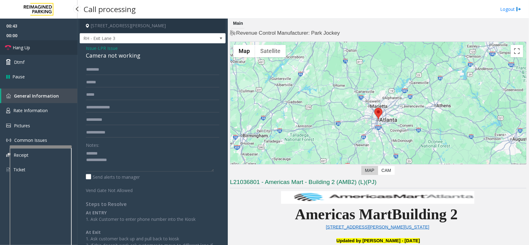
click at [47, 48] on link "Hang Up" at bounding box center [39, 47] width 78 height 15
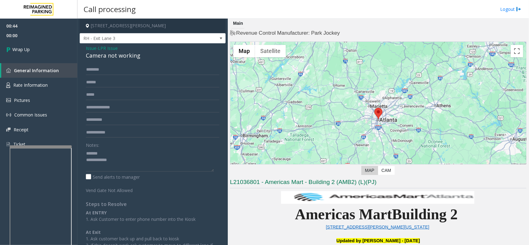
click at [130, 56] on div "Camera not working" at bounding box center [153, 55] width 134 height 8
click at [128, 168] on textarea at bounding box center [150, 160] width 128 height 23
paste textarea "**********"
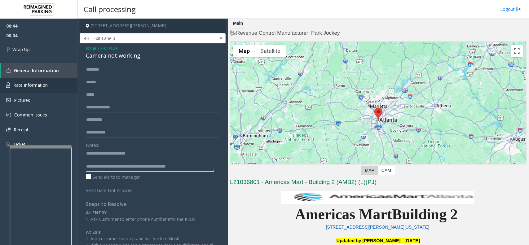
scroll to position [5, 0]
type textarea "**********"
click at [50, 56] on link "Wrap Up" at bounding box center [39, 49] width 78 height 18
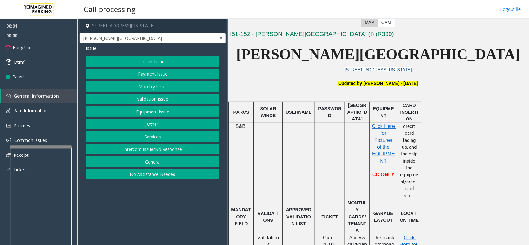
scroll to position [194, 0]
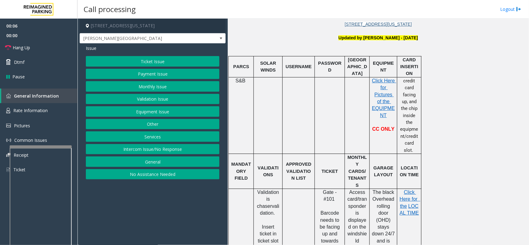
click at [168, 63] on button "Ticket Issue" at bounding box center [153, 61] width 134 height 11
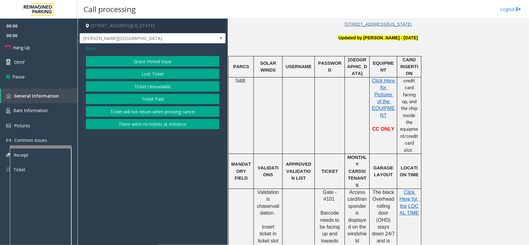
click at [164, 122] on button "There were no tickets at entrance" at bounding box center [153, 124] width 134 height 11
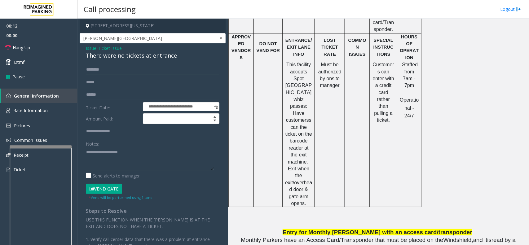
scroll to position [388, 0]
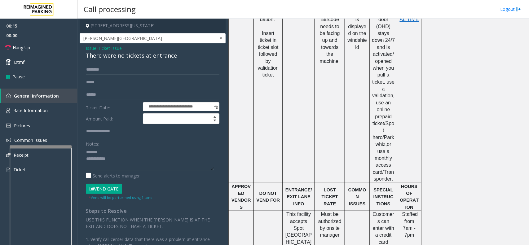
click at [103, 69] on input "text" at bounding box center [153, 69] width 134 height 11
click at [110, 56] on div "There were no tickets at entrance" at bounding box center [153, 55] width 134 height 8
click at [121, 159] on textarea at bounding box center [150, 158] width 128 height 23
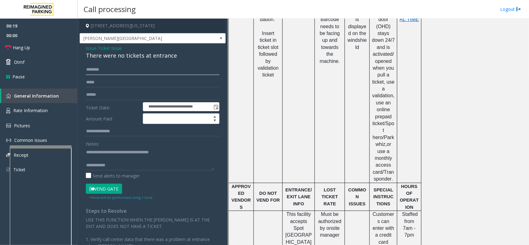
click at [121, 73] on input "text" at bounding box center [153, 69] width 134 height 11
type textarea "**********"
click at [104, 69] on input "text" at bounding box center [153, 69] width 134 height 11
type input "*******"
click at [104, 185] on button "Vend Gate" at bounding box center [104, 189] width 36 height 11
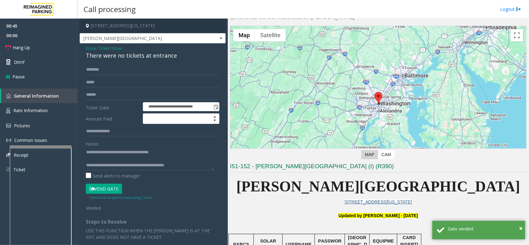
scroll to position [0, 0]
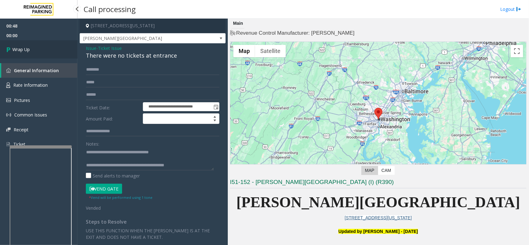
click at [37, 47] on link "Wrap Up" at bounding box center [39, 49] width 78 height 18
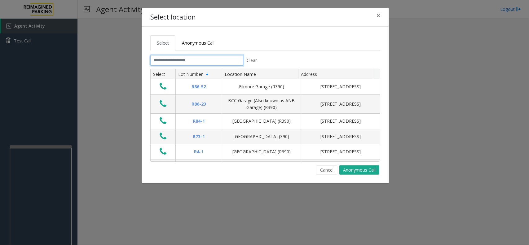
click at [178, 62] on input "text" at bounding box center [196, 60] width 93 height 11
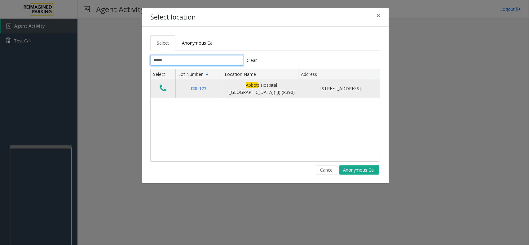
type input "*****"
click at [162, 87] on icon "Data table" at bounding box center [163, 88] width 7 height 9
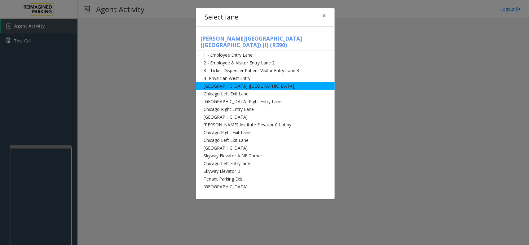
click at [230, 82] on li "Abbot Hospital (Main Hospital)" at bounding box center [265, 86] width 139 height 8
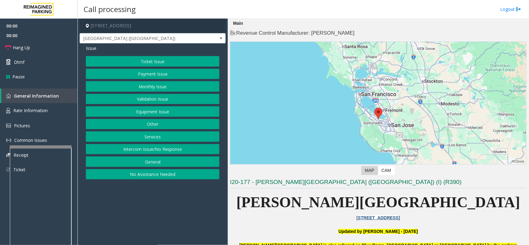
click at [152, 146] on button "Intercom Issue/No Response" at bounding box center [153, 149] width 134 height 11
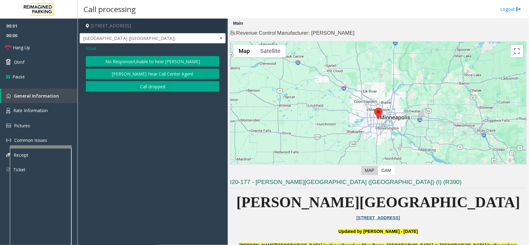
click at [134, 62] on button "No Response/Unable to hear [PERSON_NAME]" at bounding box center [153, 61] width 134 height 11
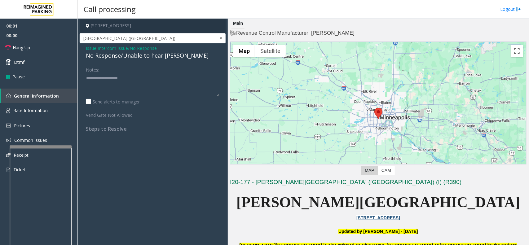
click at [131, 58] on div "No Response/Unable to hear [PERSON_NAME]" at bounding box center [153, 55] width 134 height 8
type textarea "**********"
click at [34, 44] on link "Hang Up" at bounding box center [39, 47] width 78 height 15
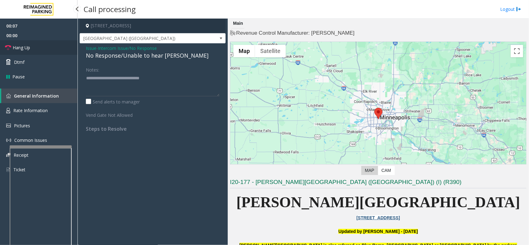
click at [34, 44] on link "Hang Up" at bounding box center [39, 47] width 78 height 15
click at [34, 45] on link "Hang Up" at bounding box center [39, 47] width 78 height 15
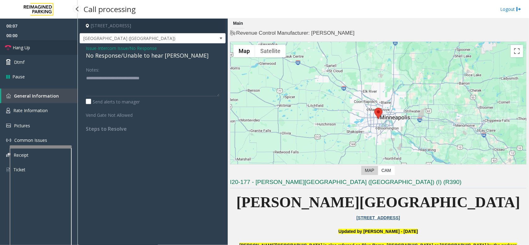
click at [34, 45] on link "Hang Up" at bounding box center [39, 47] width 78 height 15
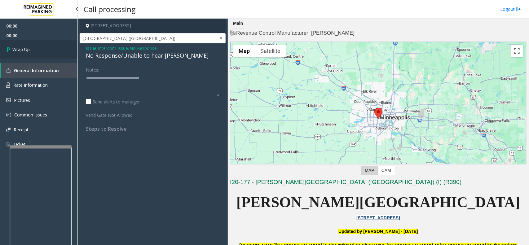
click at [34, 45] on link "Wrap Up" at bounding box center [39, 49] width 78 height 18
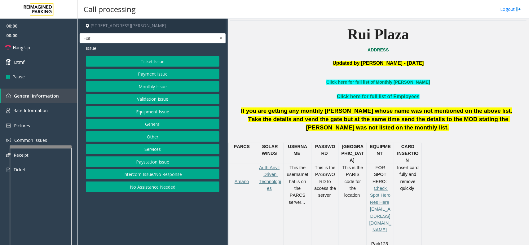
scroll to position [233, 0]
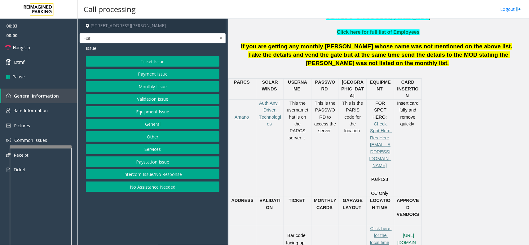
click at [176, 151] on button "Services" at bounding box center [153, 149] width 134 height 11
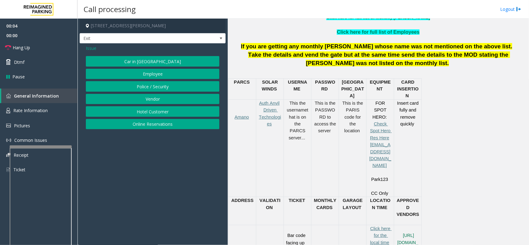
click at [158, 125] on button "Online Reservations" at bounding box center [153, 124] width 134 height 11
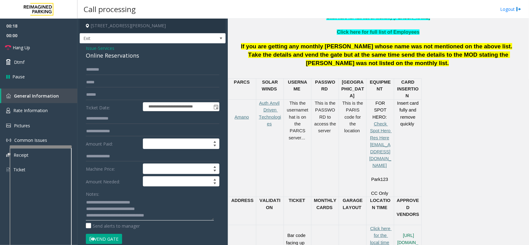
click at [134, 210] on textarea at bounding box center [150, 209] width 128 height 23
type textarea "**********"
click at [116, 241] on button "Vend Gate" at bounding box center [104, 239] width 36 height 11
click at [33, 47] on link "Hang Up" at bounding box center [39, 47] width 78 height 15
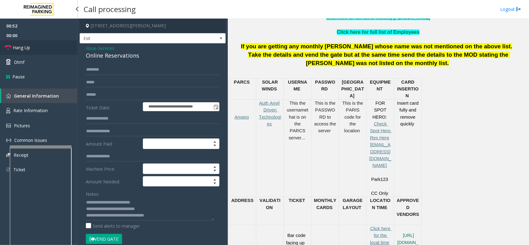
click at [33, 47] on link "Hang Up" at bounding box center [39, 47] width 78 height 15
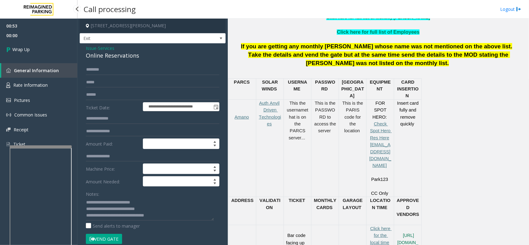
click at [33, 47] on link "Wrap Up" at bounding box center [39, 49] width 78 height 18
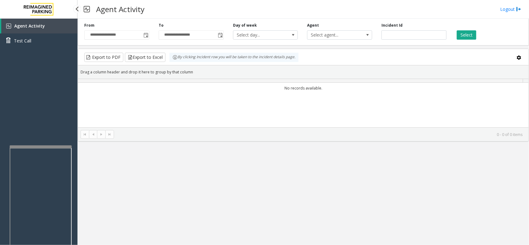
click at [33, 47] on link "Test Call" at bounding box center [39, 40] width 78 height 15
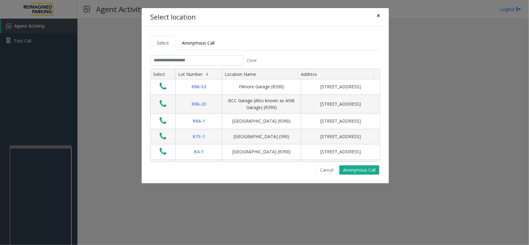
click at [380, 15] on span "×" at bounding box center [379, 15] width 4 height 9
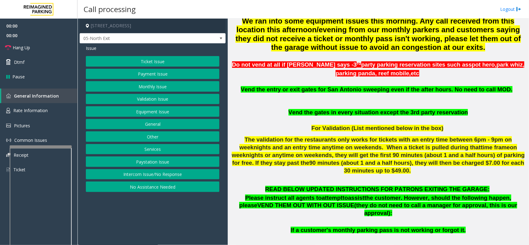
scroll to position [233, 0]
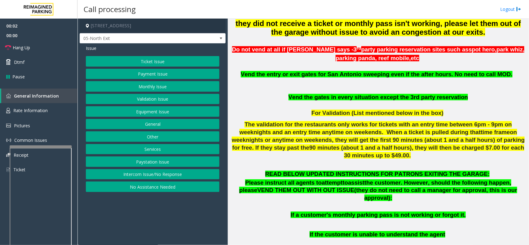
click at [144, 85] on button "Monthly Issue" at bounding box center [153, 86] width 134 height 11
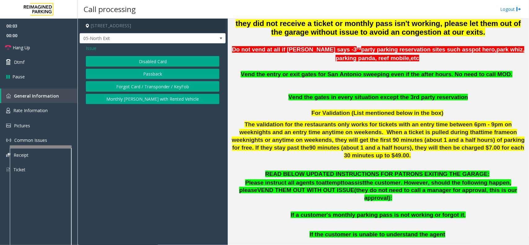
click at [147, 61] on button "Disabled Card" at bounding box center [153, 61] width 134 height 11
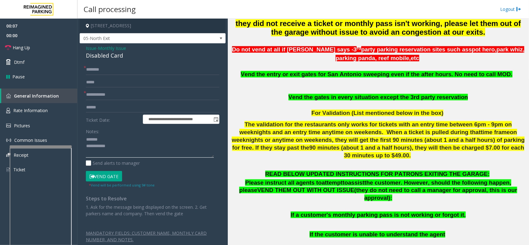
type textarea "**********"
click at [105, 98] on input "text" at bounding box center [153, 95] width 134 height 11
type input "********"
click at [112, 71] on input "text" at bounding box center [153, 69] width 134 height 11
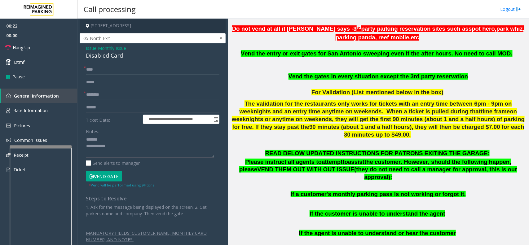
scroll to position [271, 0]
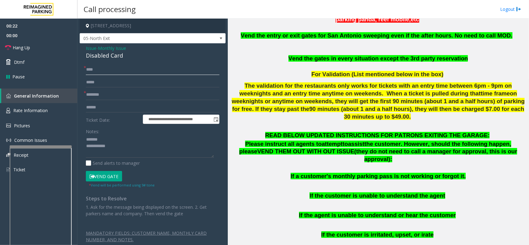
type input "***"
drag, startPoint x: 115, startPoint y: 174, endPoint x: 113, endPoint y: 171, distance: 3.9
click at [115, 174] on button "Vend Gate" at bounding box center [104, 176] width 36 height 11
click at [109, 56] on div "Disabled Card" at bounding box center [153, 55] width 134 height 8
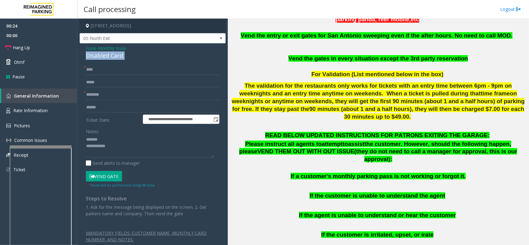
click at [109, 56] on div "Disabled Card" at bounding box center [153, 55] width 134 height 8
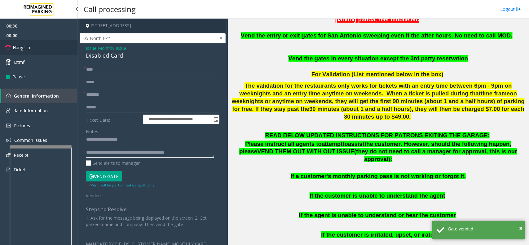
type textarea "**********"
click at [47, 51] on link "Hang Up" at bounding box center [39, 47] width 78 height 15
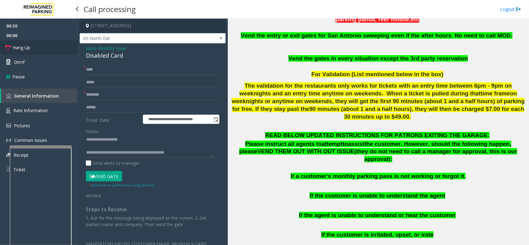
click at [47, 51] on link "Hang Up" at bounding box center [39, 47] width 78 height 15
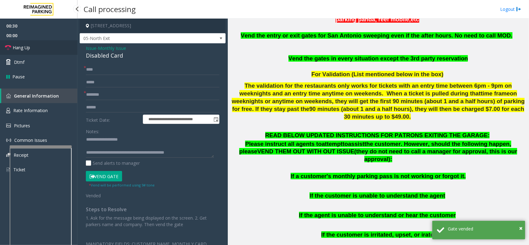
click at [47, 51] on link "Hang Up" at bounding box center [39, 47] width 78 height 15
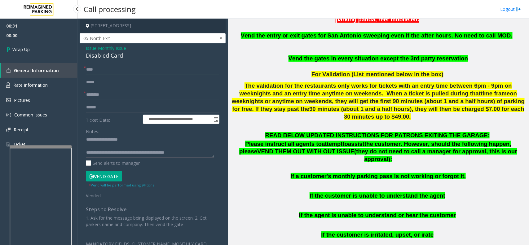
click at [47, 51] on link "Wrap Up" at bounding box center [39, 49] width 78 height 18
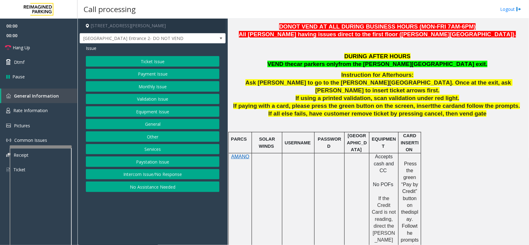
scroll to position [233, 0]
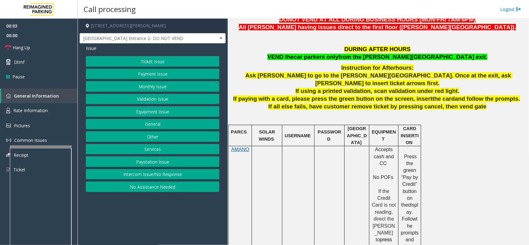
click at [155, 110] on button "Equipment Issue" at bounding box center [153, 111] width 134 height 11
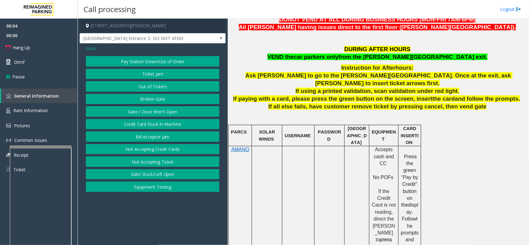
click at [155, 110] on button "Gate / Door Won't Open" at bounding box center [153, 111] width 134 height 11
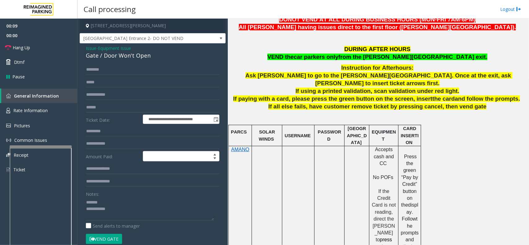
click at [110, 53] on div "Gate / Door Won't Open" at bounding box center [153, 55] width 134 height 8
click at [111, 208] on textarea at bounding box center [150, 209] width 128 height 23
click at [294, 58] on span "VEND the" at bounding box center [281, 57] width 26 height 7
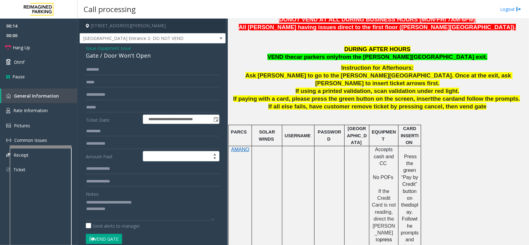
click at [294, 58] on span "VEND the" at bounding box center [281, 57] width 26 height 7
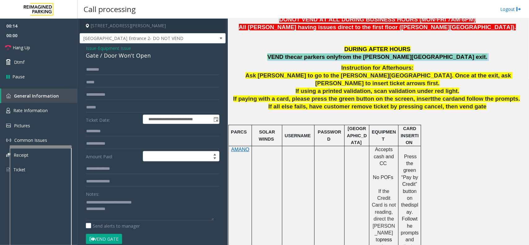
drag, startPoint x: 334, startPoint y: 58, endPoint x: 355, endPoint y: 55, distance: 21.3
click at [344, 58] on span "VEND the car parkers only from the BOONE Ave exit." at bounding box center [378, 57] width 220 height 7
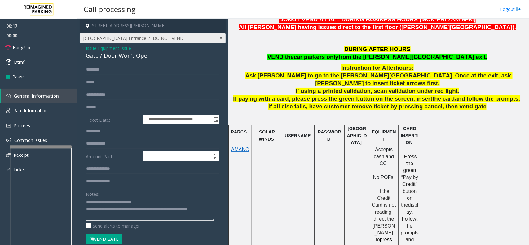
type textarea "**********"
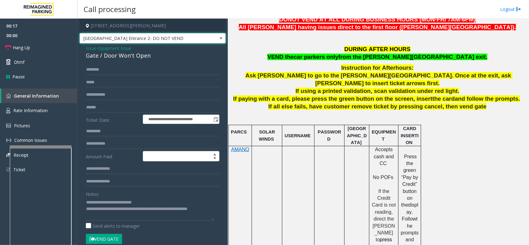
click at [180, 42] on span "South St. Entrance 2- DO NOT VEND" at bounding box center [138, 38] width 116 height 10
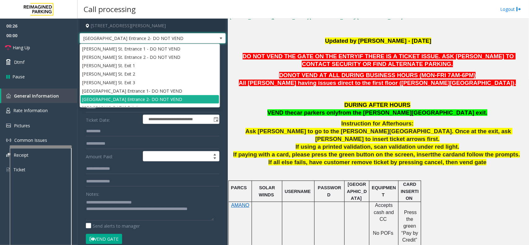
scroll to position [194, 0]
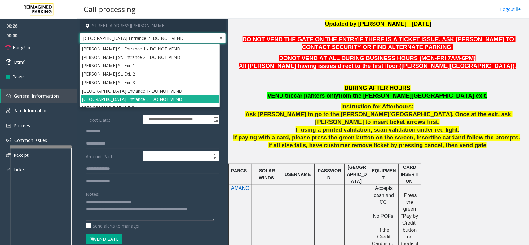
click at [323, 85] on p "DURING AFTER HOURS VEND the car parkers only from the BOONE Ave exit." at bounding box center [378, 92] width 297 height 16
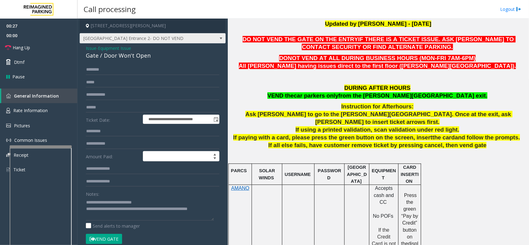
click at [156, 40] on span "South St. Entrance 2- DO NOT VEND" at bounding box center [138, 38] width 116 height 10
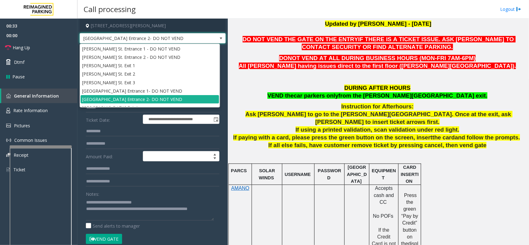
click at [293, 81] on p at bounding box center [378, 79] width 297 height 9
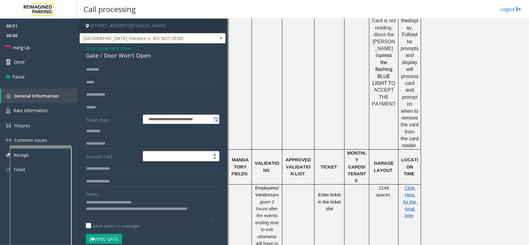
scroll to position [404, 0]
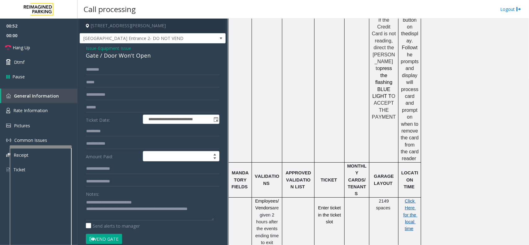
click at [408, 199] on span "Click Here for the local time" at bounding box center [411, 215] width 14 height 33
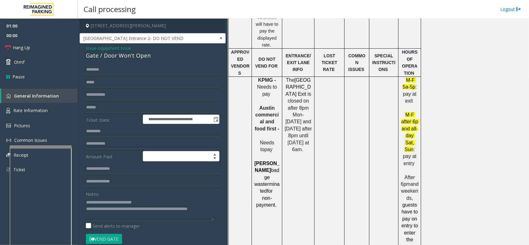
scroll to position [598, 0]
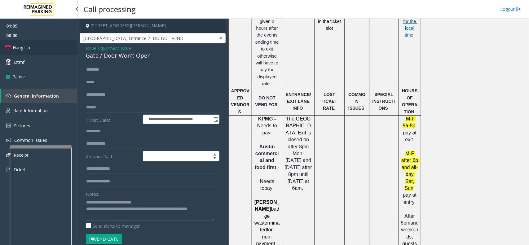
click at [43, 44] on link "Hang Up" at bounding box center [39, 47] width 78 height 15
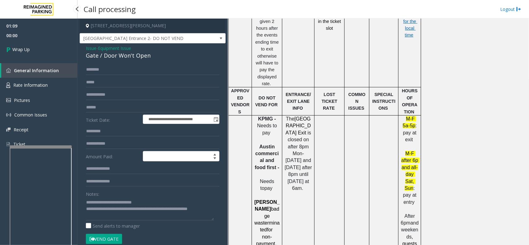
click at [43, 44] on link "Wrap Up" at bounding box center [39, 49] width 78 height 18
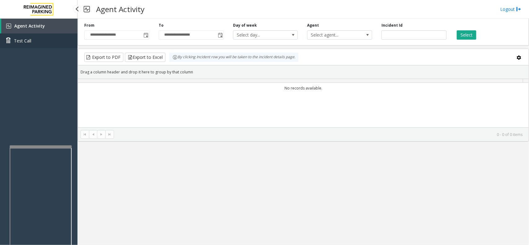
click at [43, 44] on link "Test Call" at bounding box center [39, 40] width 78 height 15
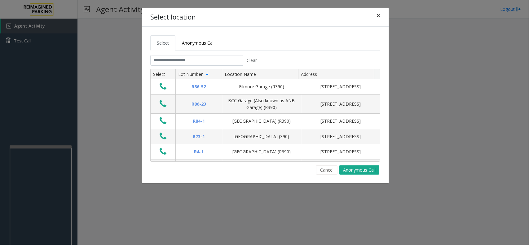
click at [380, 16] on button "×" at bounding box center [378, 15] width 12 height 15
